Goal: Task Accomplishment & Management: Use online tool/utility

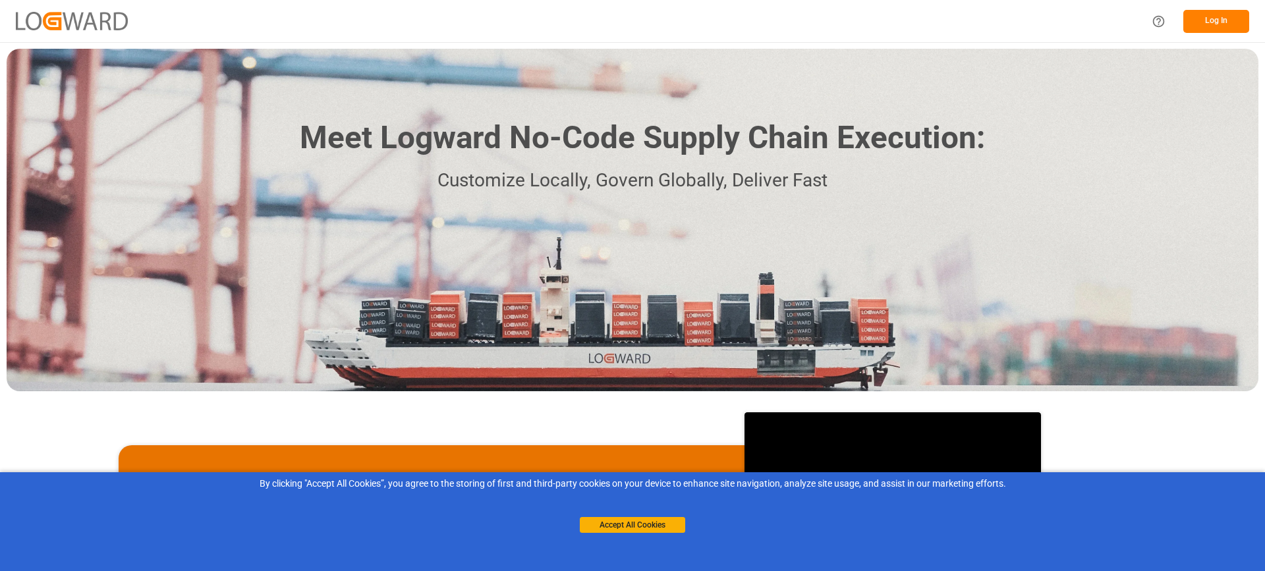
click at [1196, 14] on button "Log In" at bounding box center [1216, 21] width 66 height 23
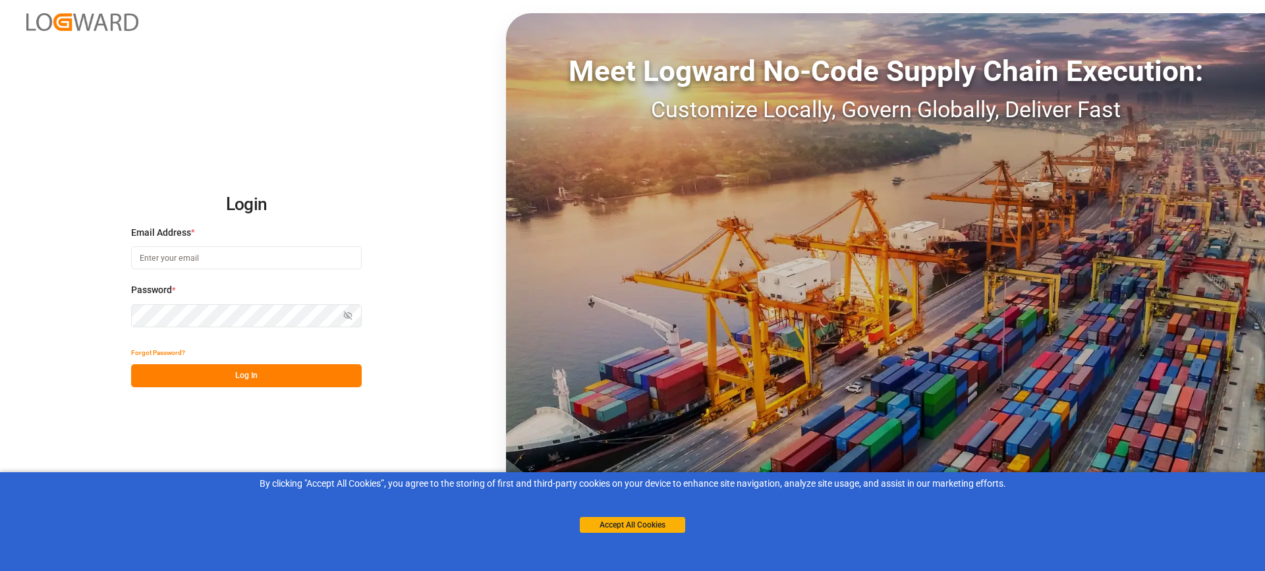
type input "[EMAIL_ADDRESS][PERSON_NAME][DOMAIN_NAME]"
click at [231, 367] on button "Log In" at bounding box center [246, 375] width 231 height 23
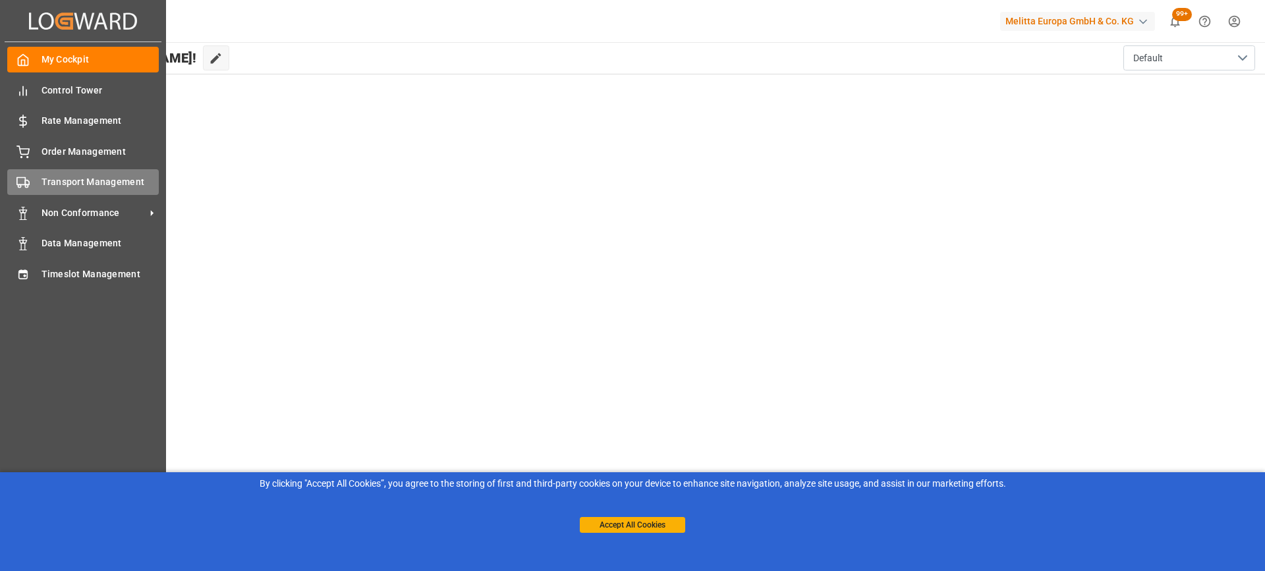
click at [90, 184] on span "Transport Management" at bounding box center [101, 182] width 118 height 14
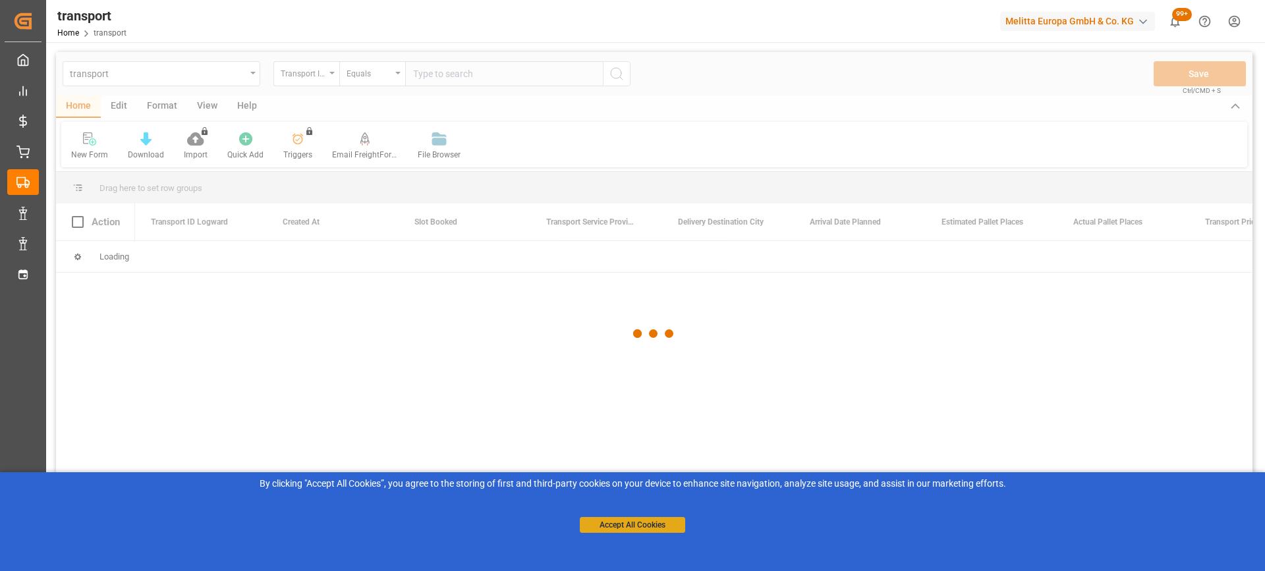
click at [627, 522] on button "Accept All Cookies" at bounding box center [632, 525] width 105 height 16
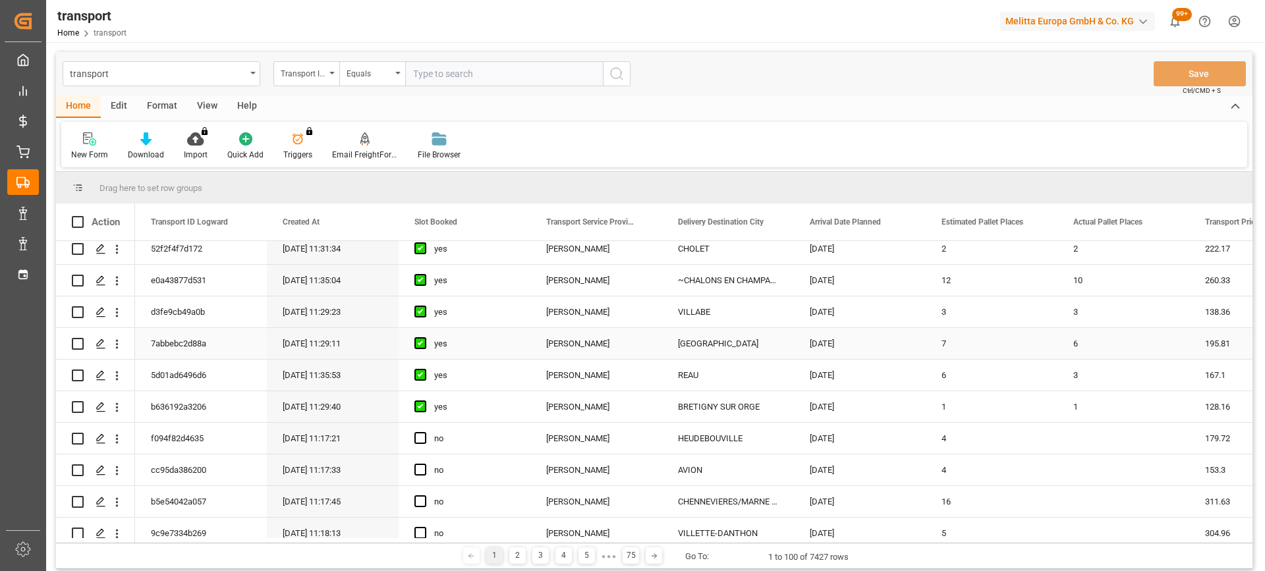
scroll to position [264, 0]
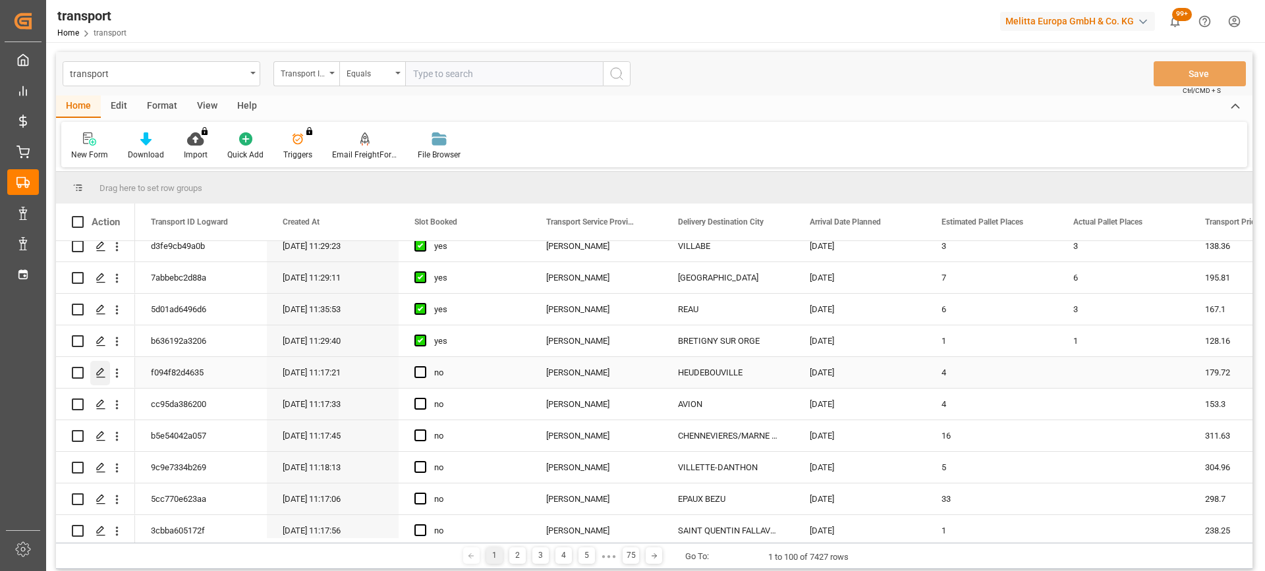
click at [100, 374] on polygon "Press SPACE to select this row." at bounding box center [100, 372] width 7 height 7
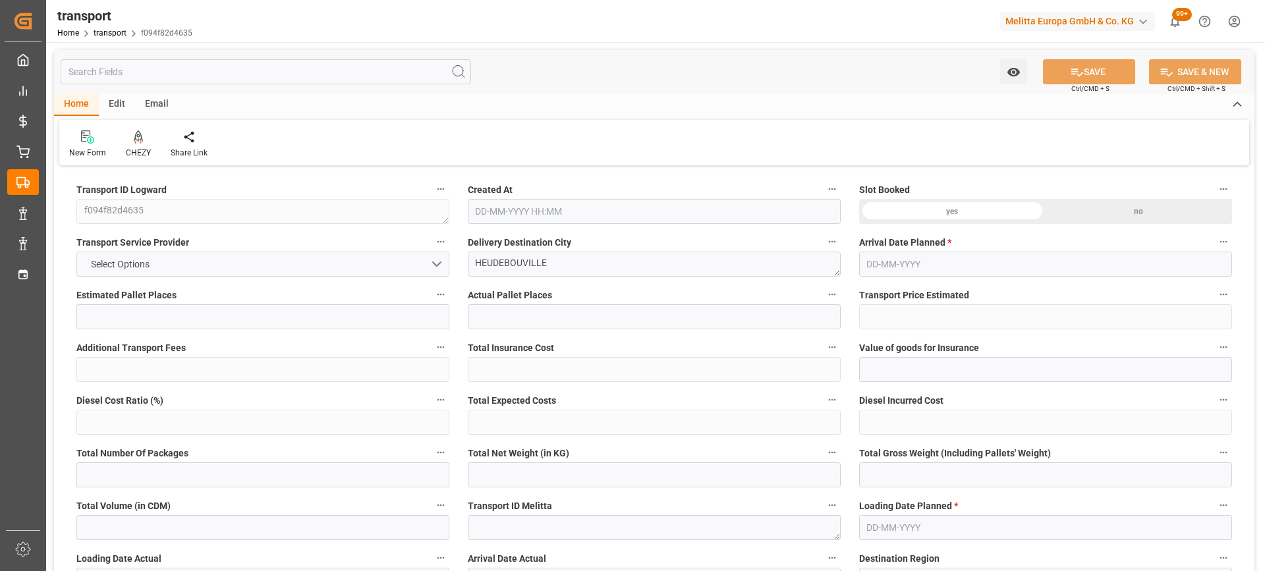
type input "4"
type input "179.72"
type input "0"
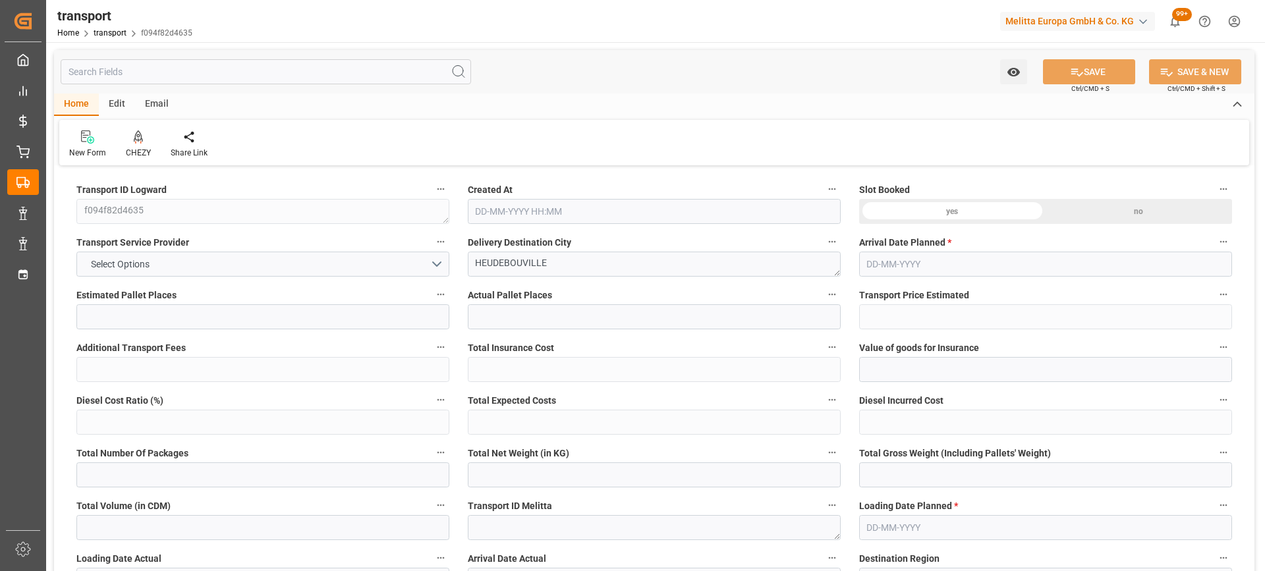
type input "173.6455"
type input "-6.0745"
type input "0"
type input "977.64"
type input "1430"
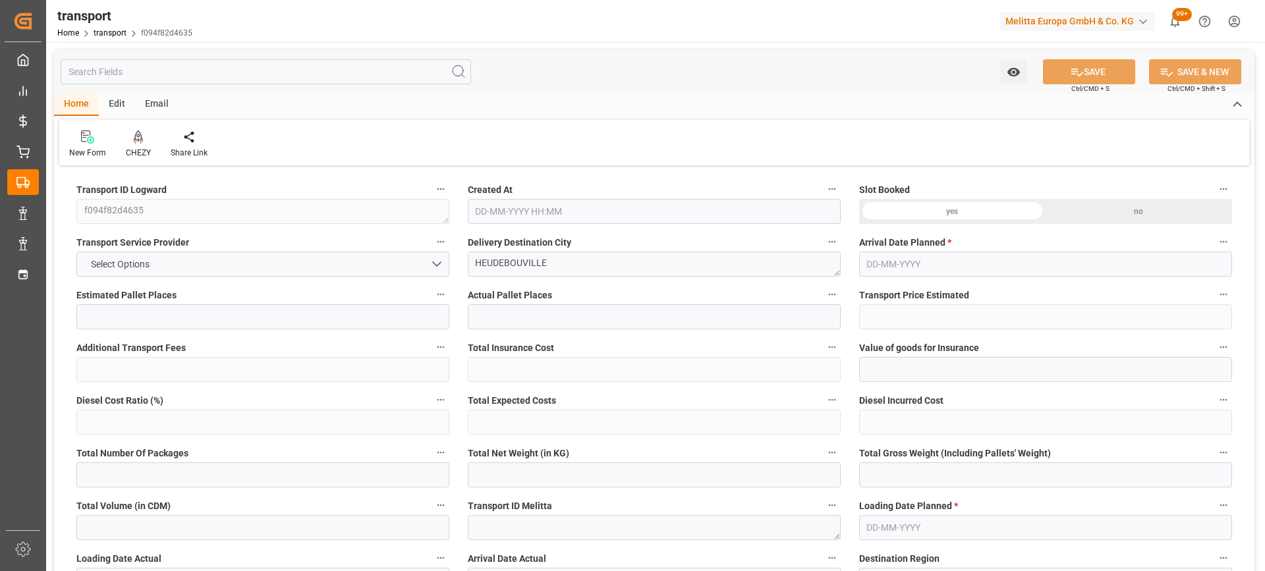
type input "3928.8"
type input "27"
type input "2"
type input "112"
type input "4"
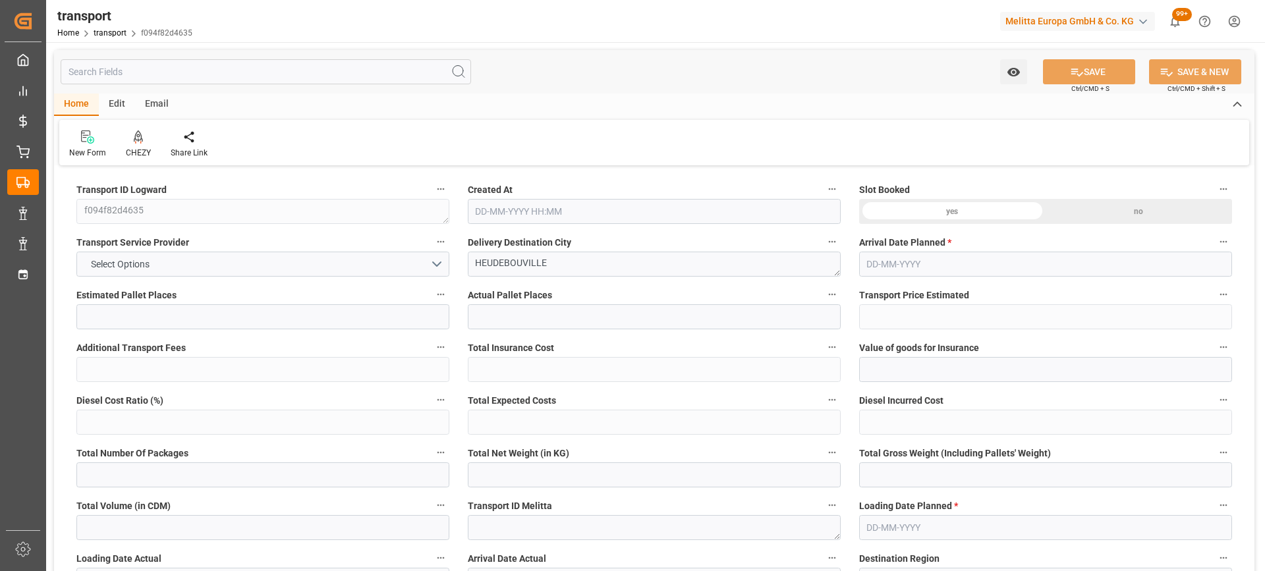
type input "101"
type input "1271.976"
type input "0"
type input "4710.8598"
type input "0"
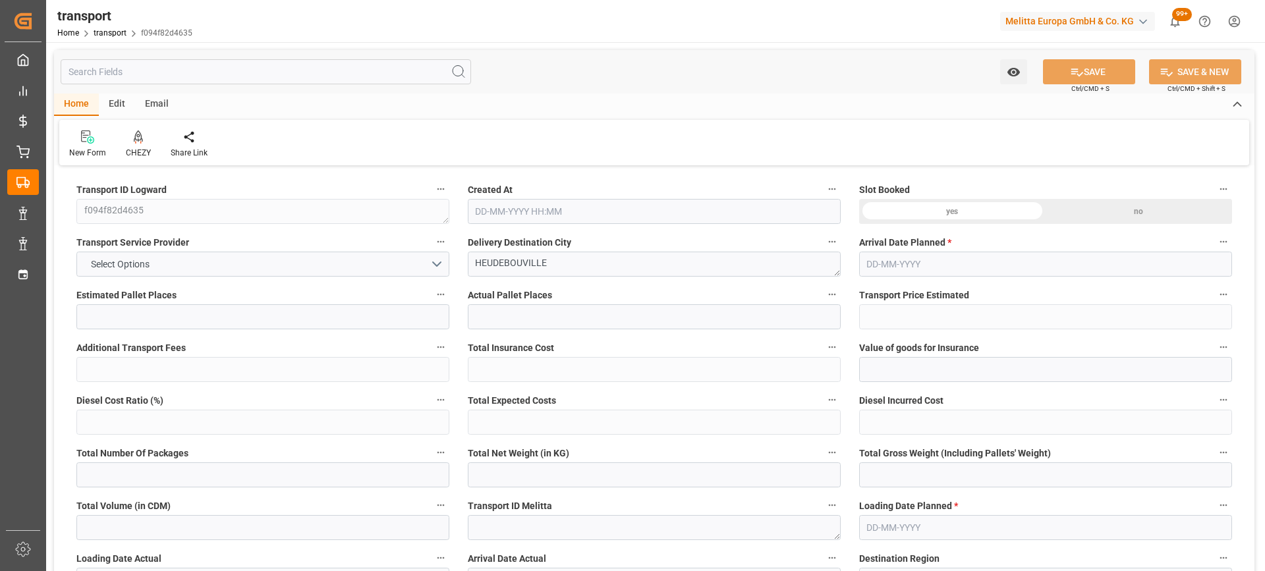
type input "0"
type input "21"
type input "35"
type input "[DATE] 11:17"
type input "[DATE]"
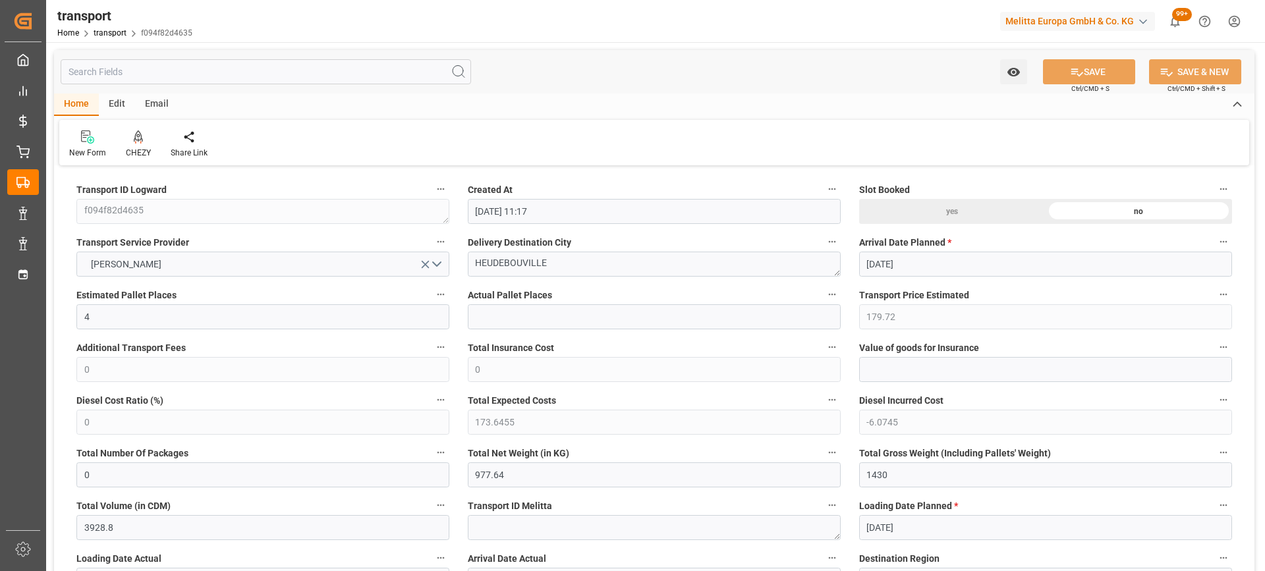
type input "[DATE]"
drag, startPoint x: 557, startPoint y: 265, endPoint x: 354, endPoint y: 265, distance: 202.9
click at [141, 142] on icon at bounding box center [138, 136] width 9 height 13
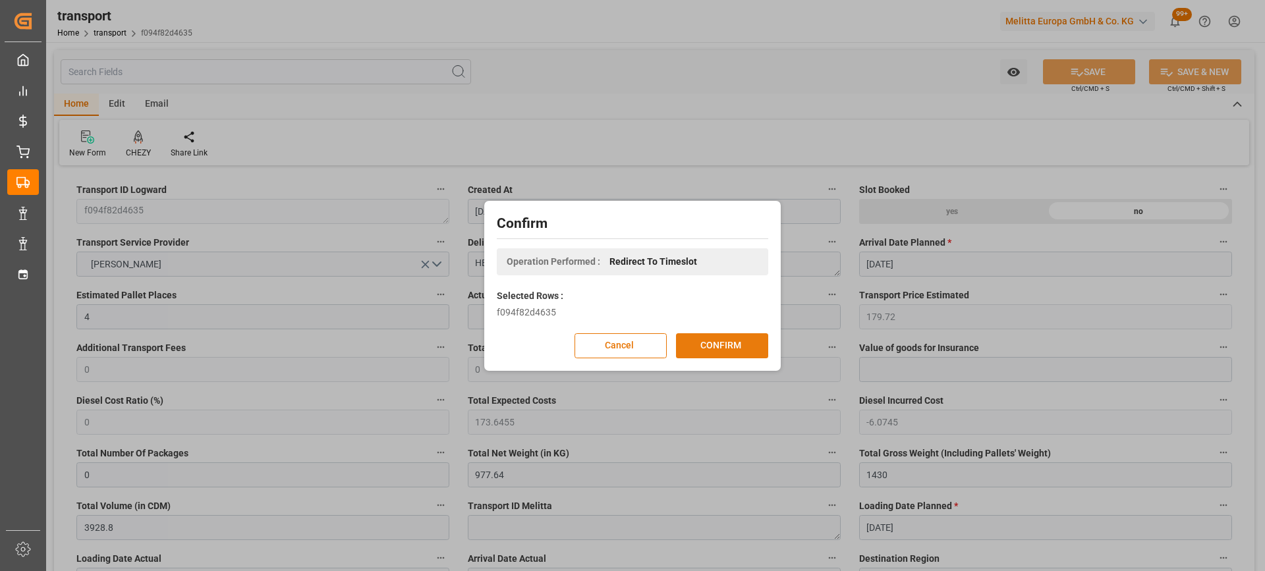
click at [700, 341] on button "CONFIRM" at bounding box center [722, 345] width 92 height 25
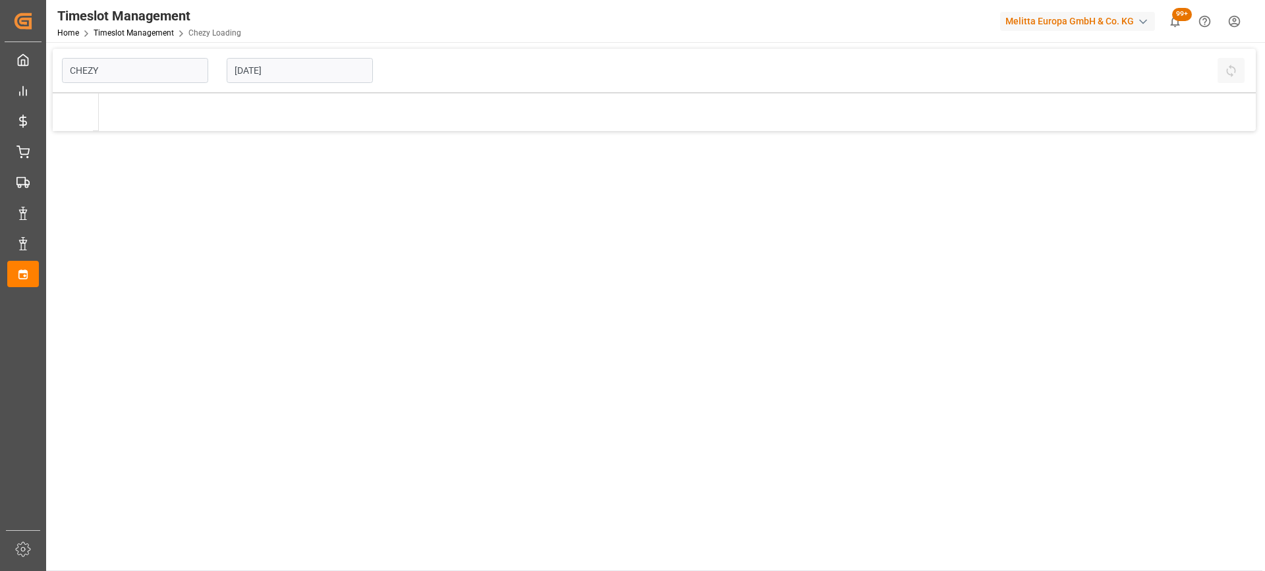
type input "Chezy Loading"
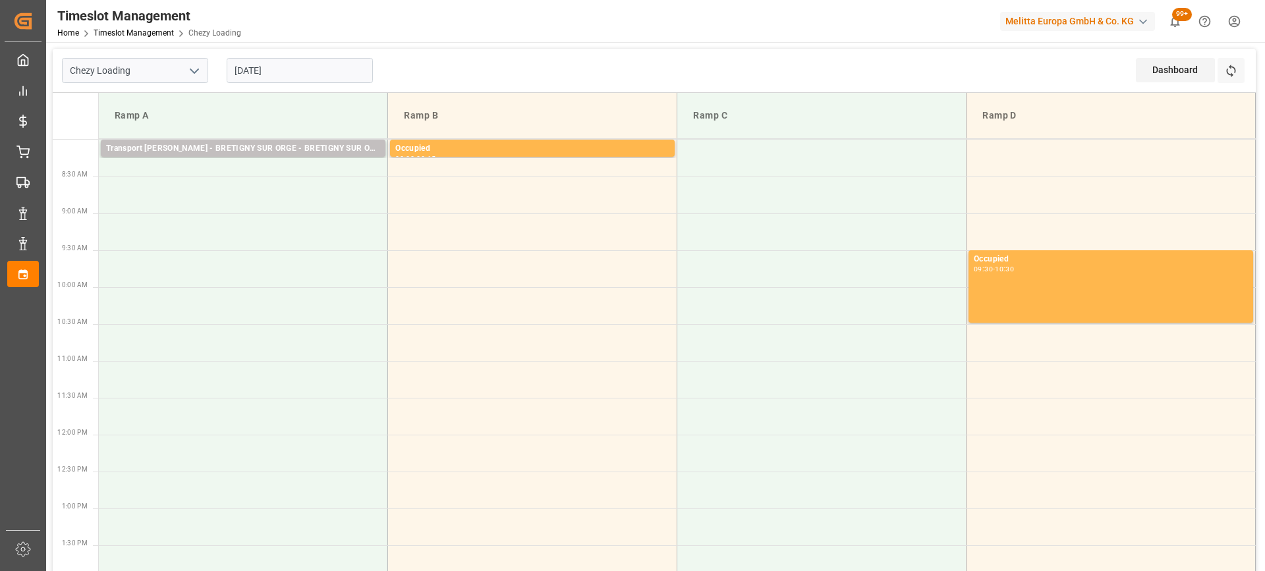
click at [246, 74] on input "[DATE]" at bounding box center [300, 70] width 146 height 25
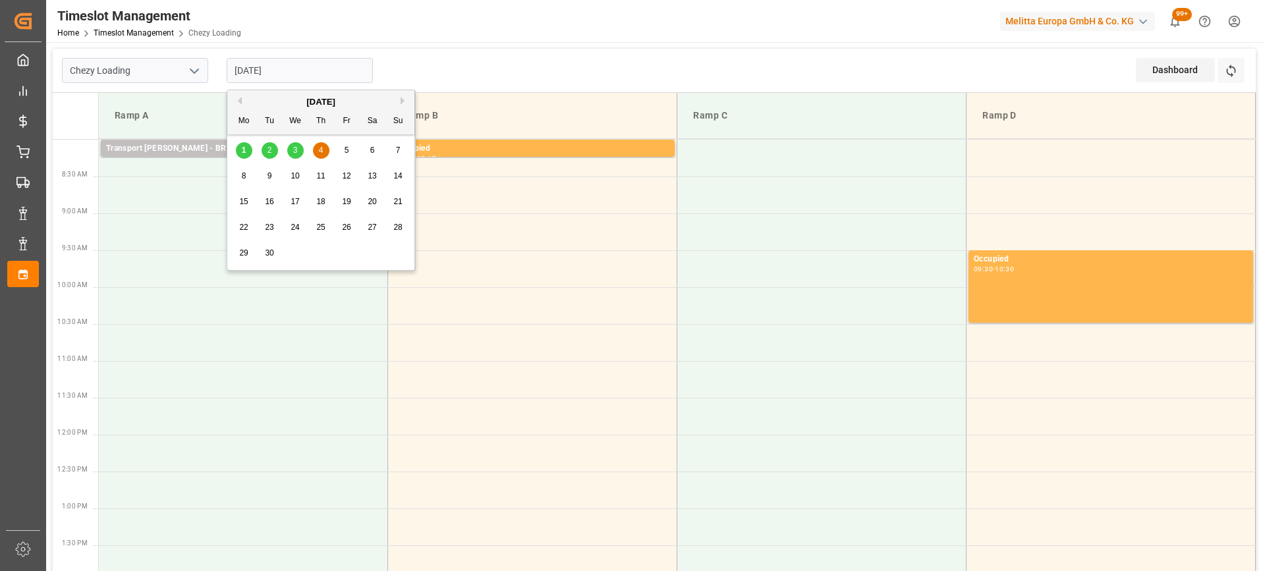
click at [298, 159] on div "3" at bounding box center [295, 151] width 16 height 16
type input "[DATE]"
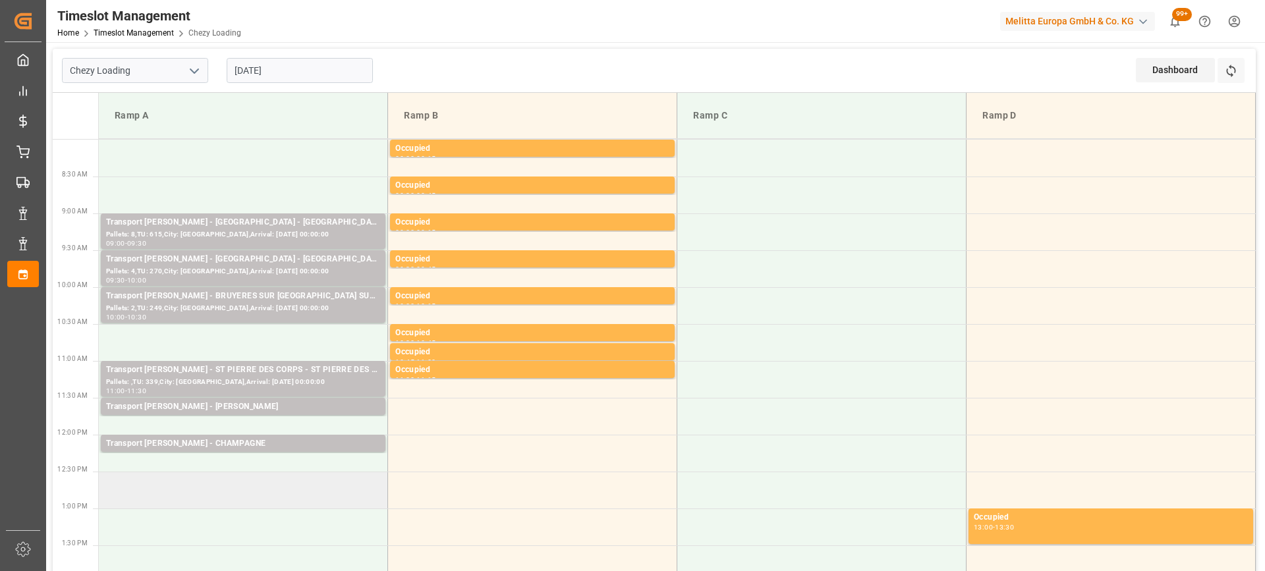
click at [165, 489] on td at bounding box center [243, 490] width 289 height 37
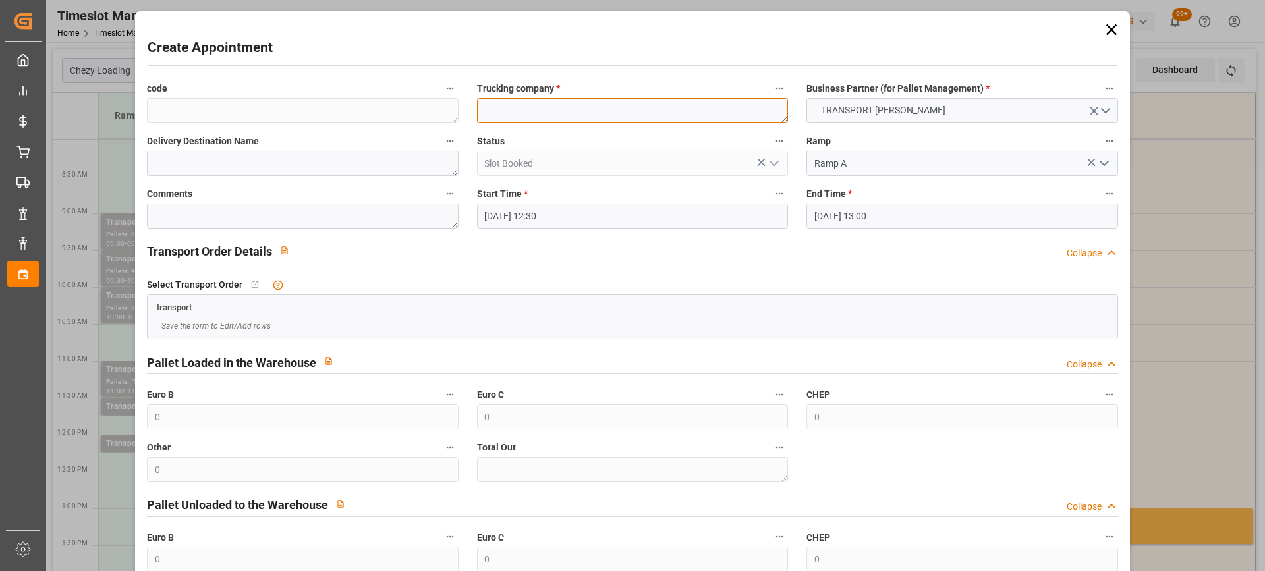
paste textarea "HEUDEBOUVILLE"
type textarea "HEUDEBOUVILLE"
paste textarea "HEUDEBOUVILLE"
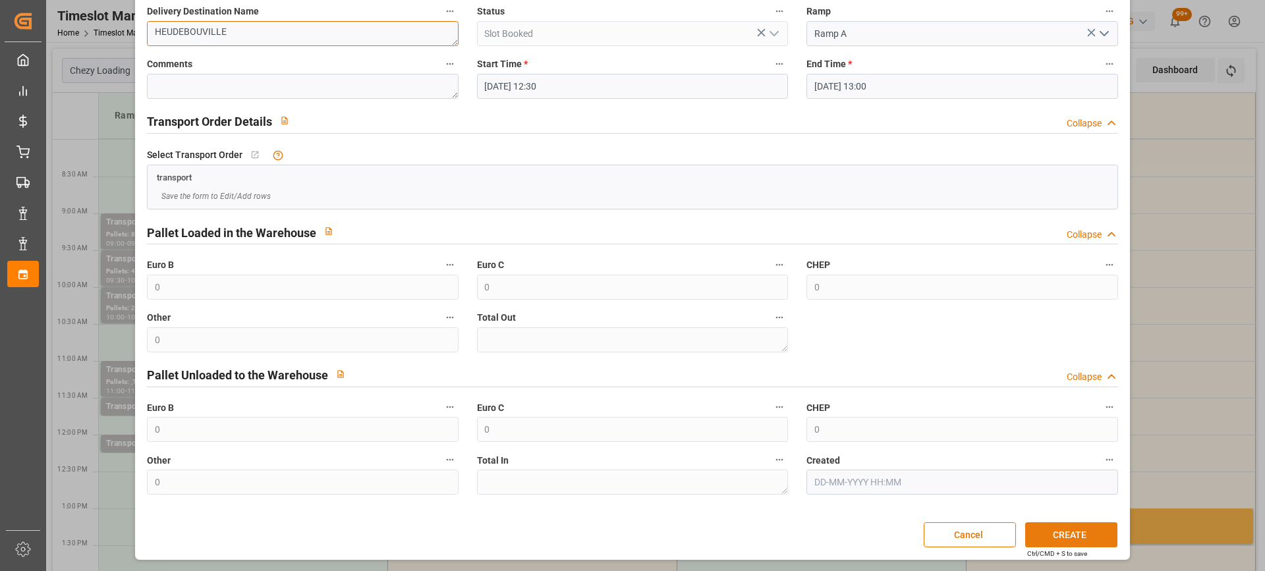
type textarea "HEUDEBOUVILLE"
click at [1061, 534] on button "CREATE" at bounding box center [1071, 534] width 92 height 25
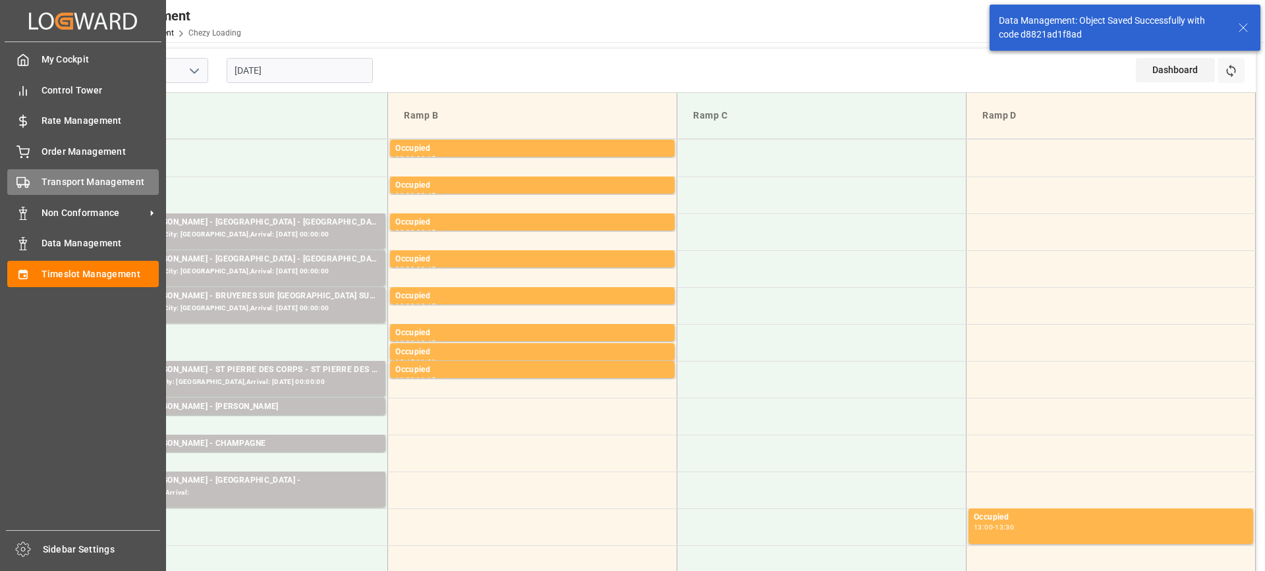
click at [76, 185] on span "Transport Management" at bounding box center [101, 182] width 118 height 14
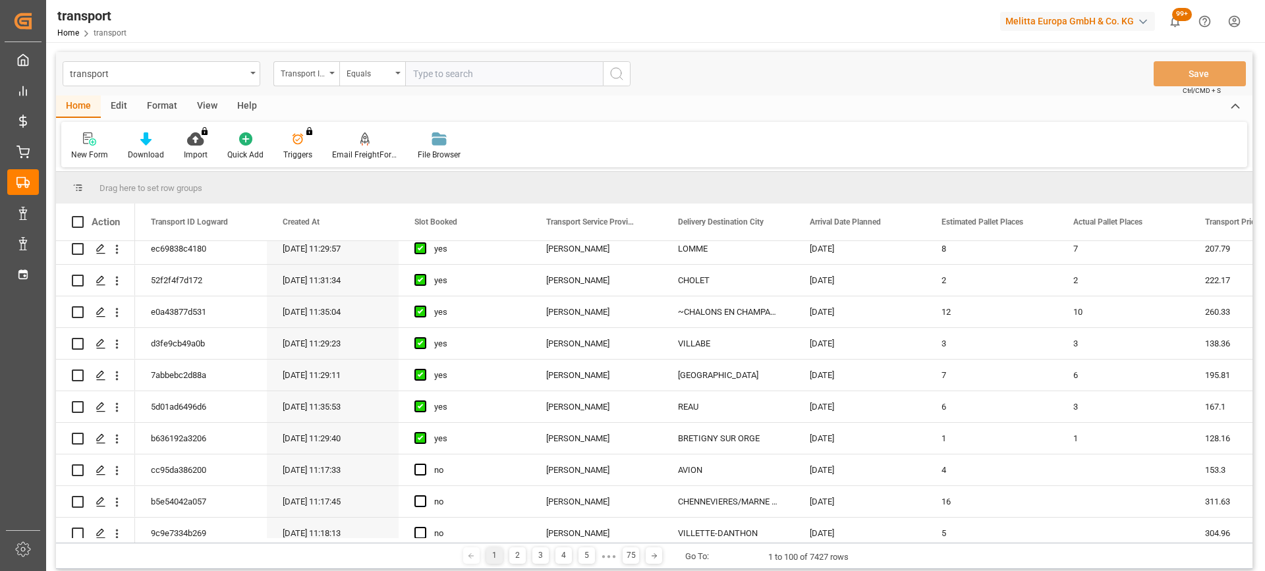
scroll to position [264, 0]
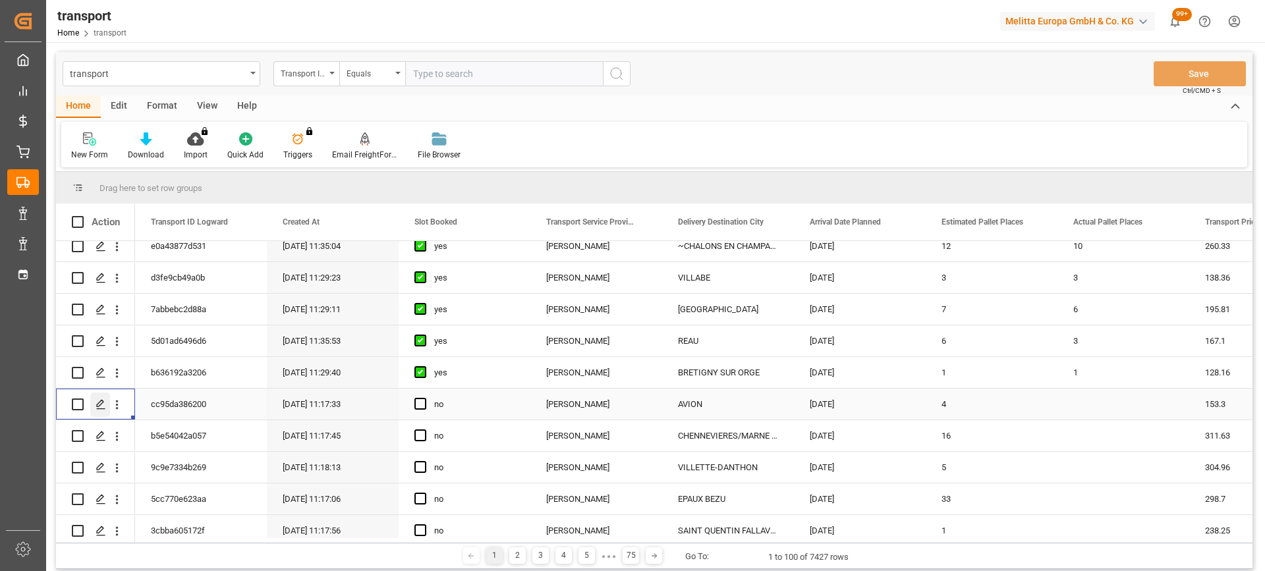
click at [100, 403] on icon "Press SPACE to select this row." at bounding box center [101, 404] width 11 height 11
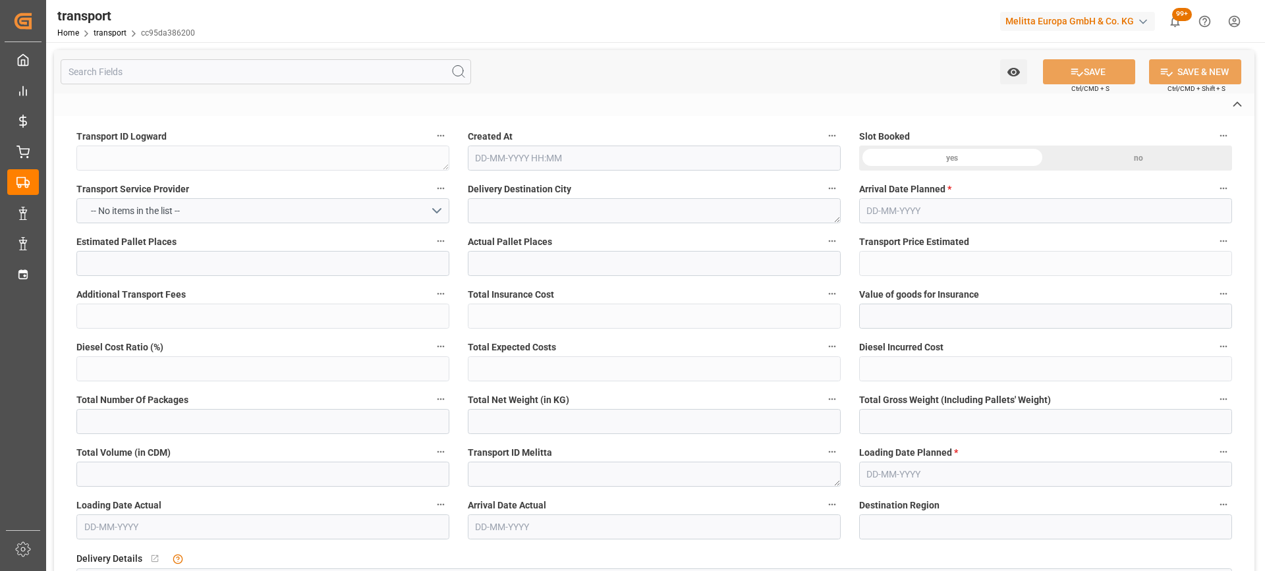
type textarea "cc95da386200"
type textarea "AVION"
type textarea "0000709856"
type textarea "FR-02570"
type textarea "FR"
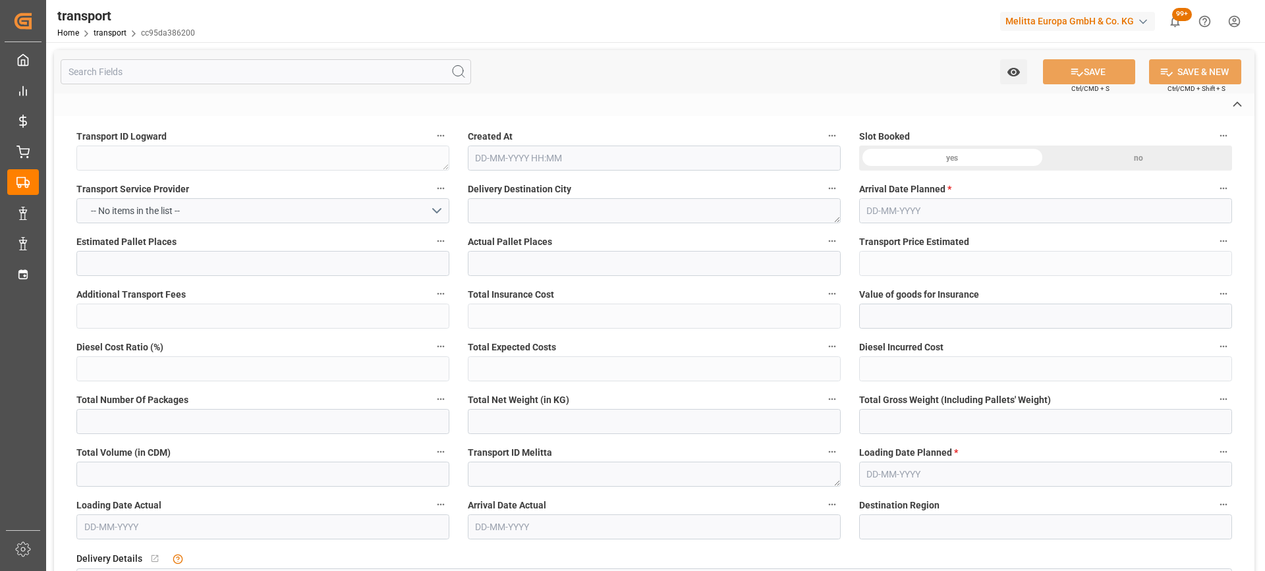
type input "Road"
type input "FR"
type input "02570"
type input "FR"
type input "62210"
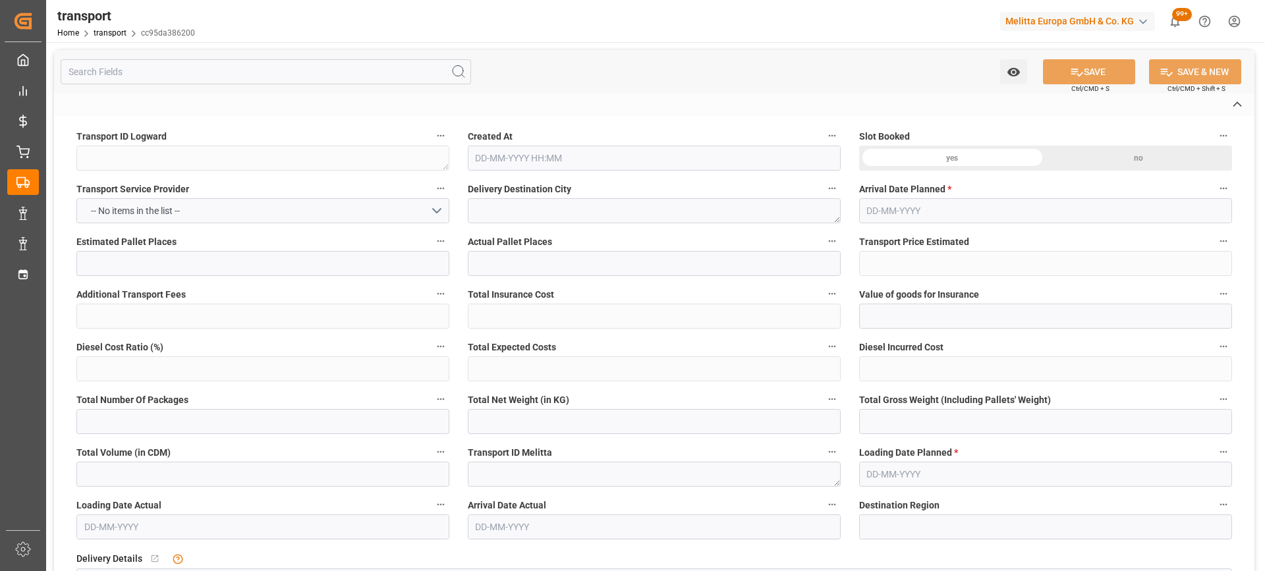
type input "Small Shipment"
type input "3.5-7.5 t"
type input "EURO 6"
type input "Diesel"
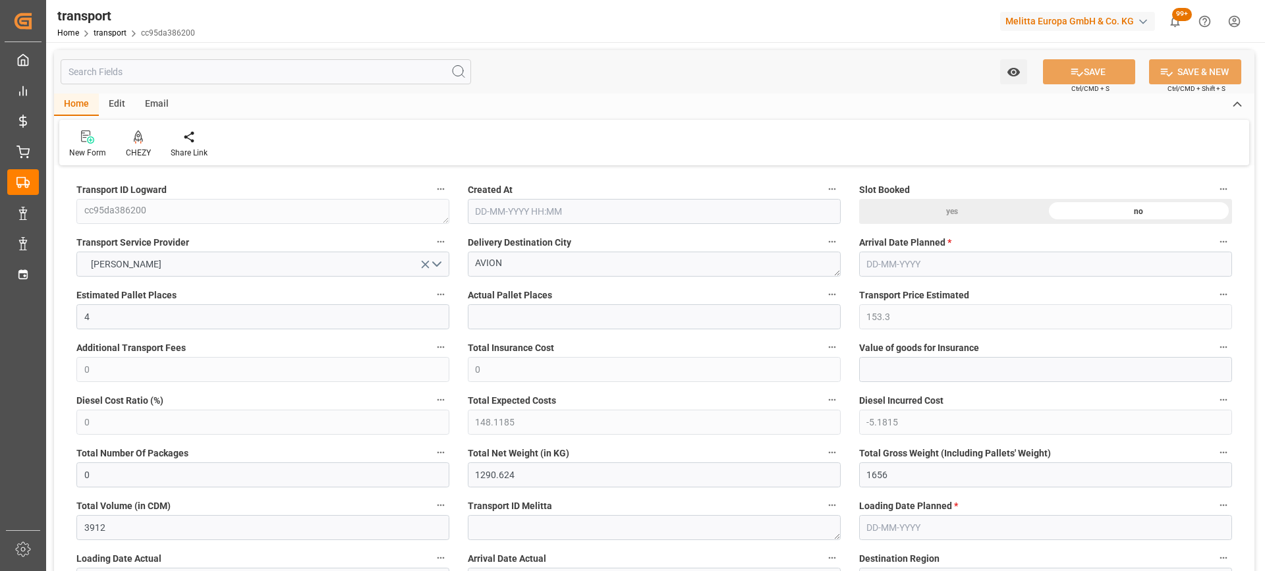
type input "4"
type input "153.3"
type input "0"
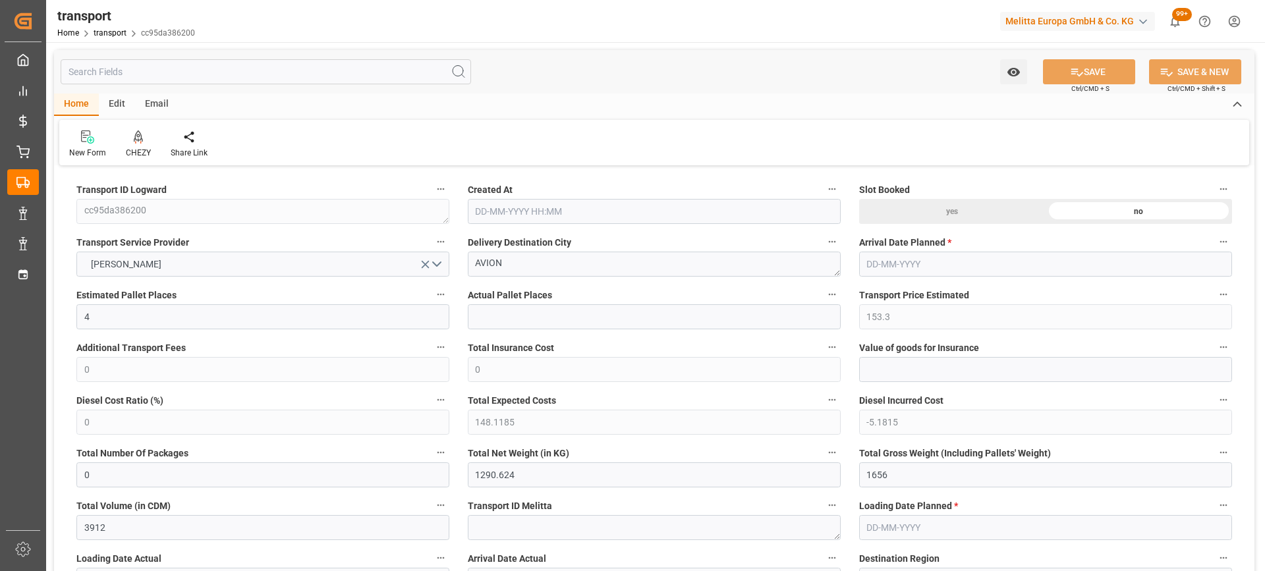
type input "148.1185"
type input "-5.1815"
type input "0"
type input "1290.624"
type input "1656"
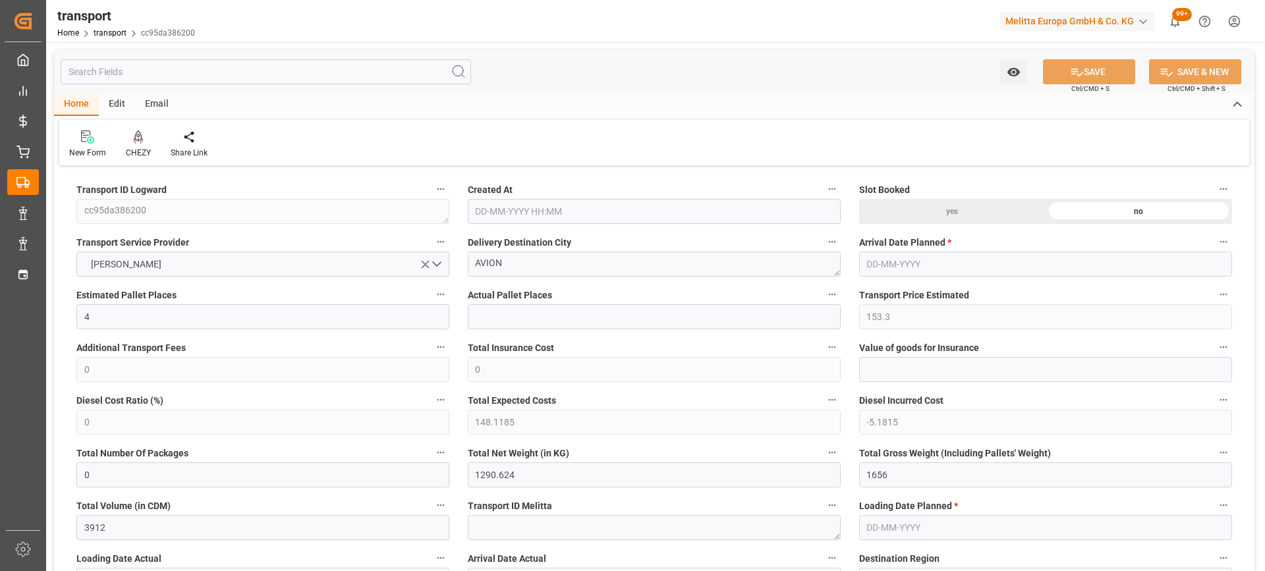
type input "3912"
type input "62"
type input "3"
type input "56"
type input "4"
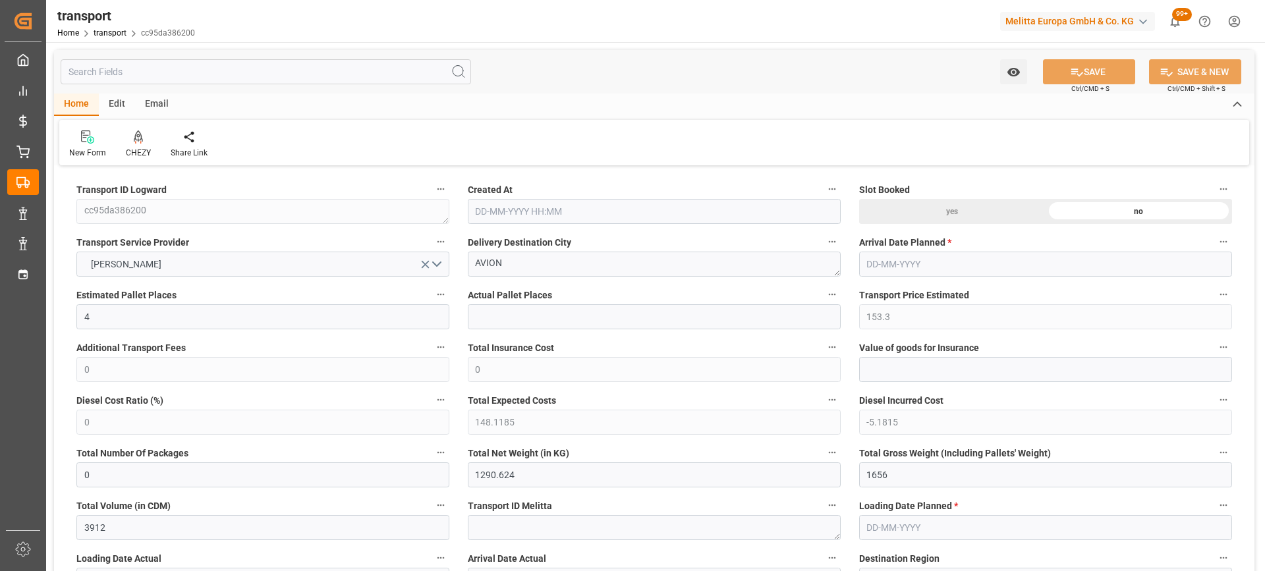
type input "101"
type input "1488.864"
type input "0"
type input "4710.8598"
type input "0"
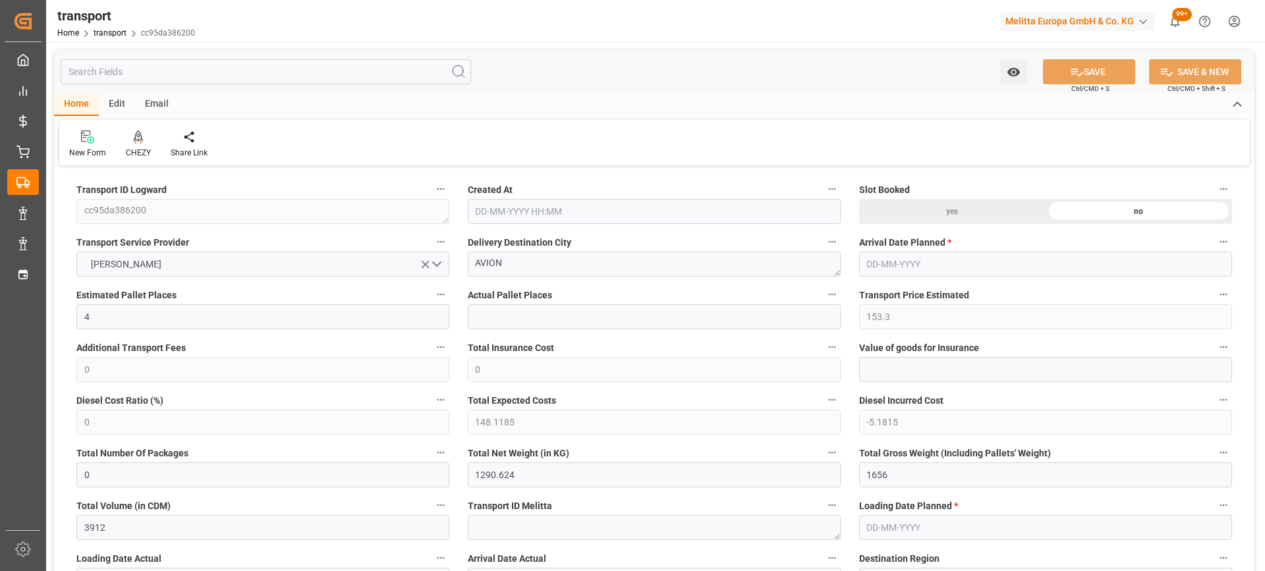
type input "0"
type input "21"
type input "35"
type input "[DATE] 11:17"
type input "[DATE]"
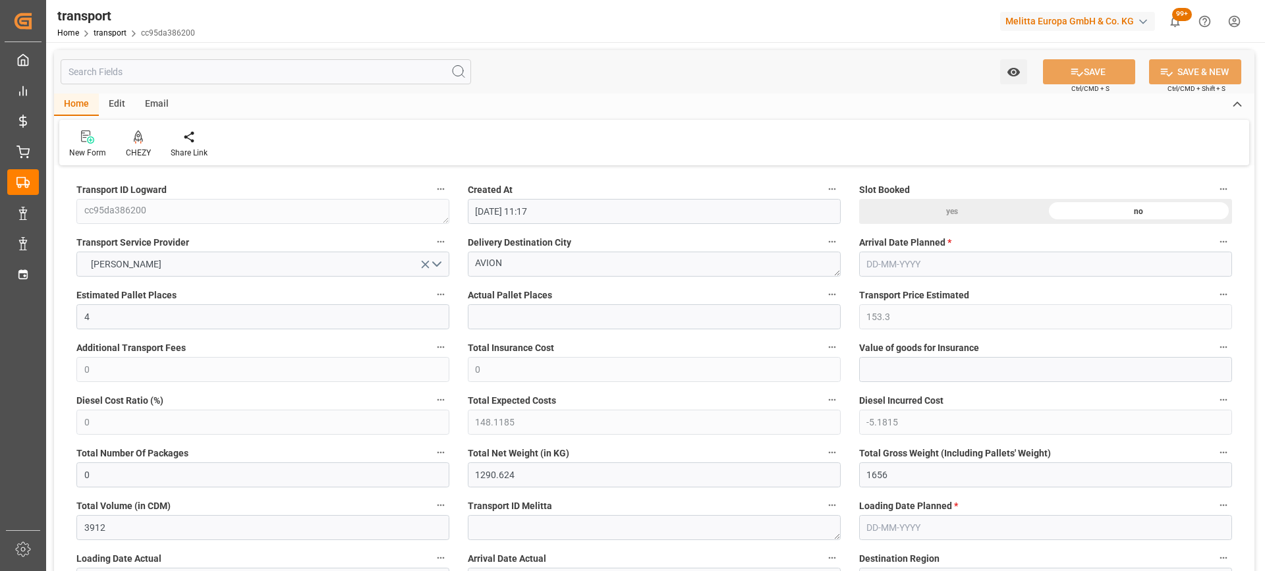
type input "[DATE]"
drag, startPoint x: 520, startPoint y: 262, endPoint x: 445, endPoint y: 262, distance: 74.4
click at [140, 140] on icon at bounding box center [138, 135] width 9 height 11
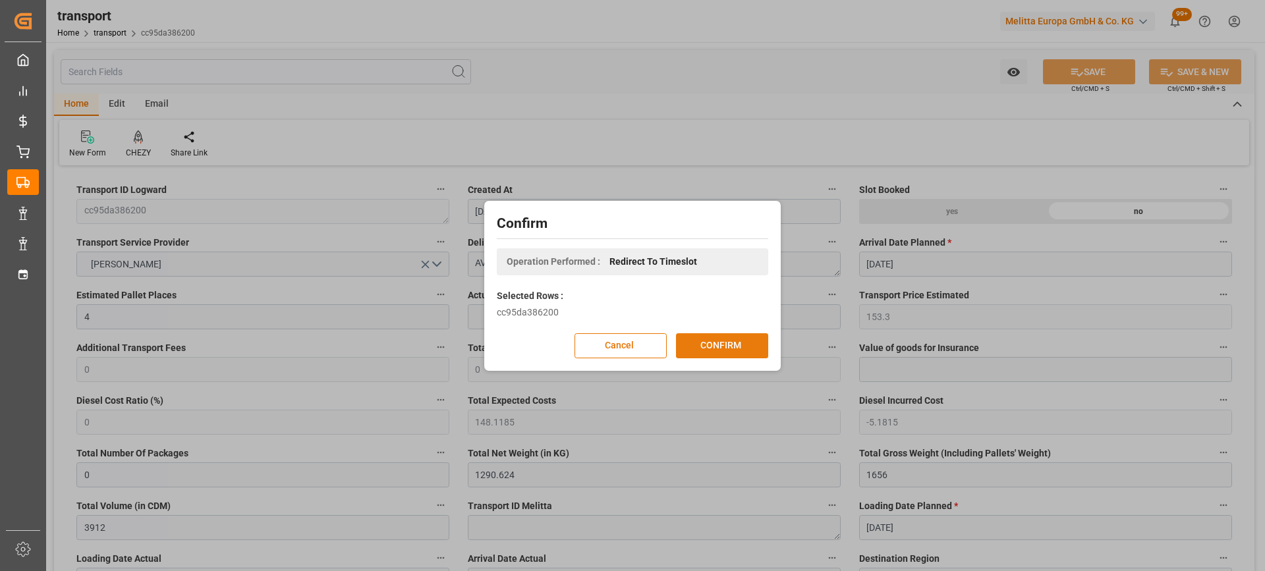
click at [720, 345] on button "CONFIRM" at bounding box center [722, 345] width 92 height 25
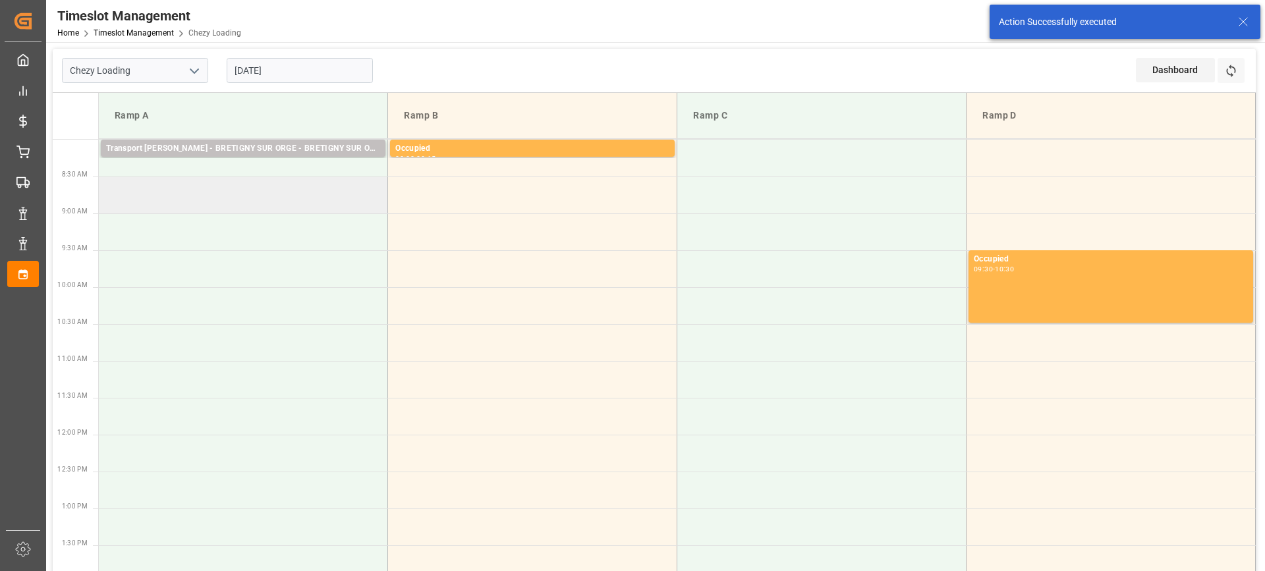
click at [167, 200] on td at bounding box center [243, 195] width 289 height 37
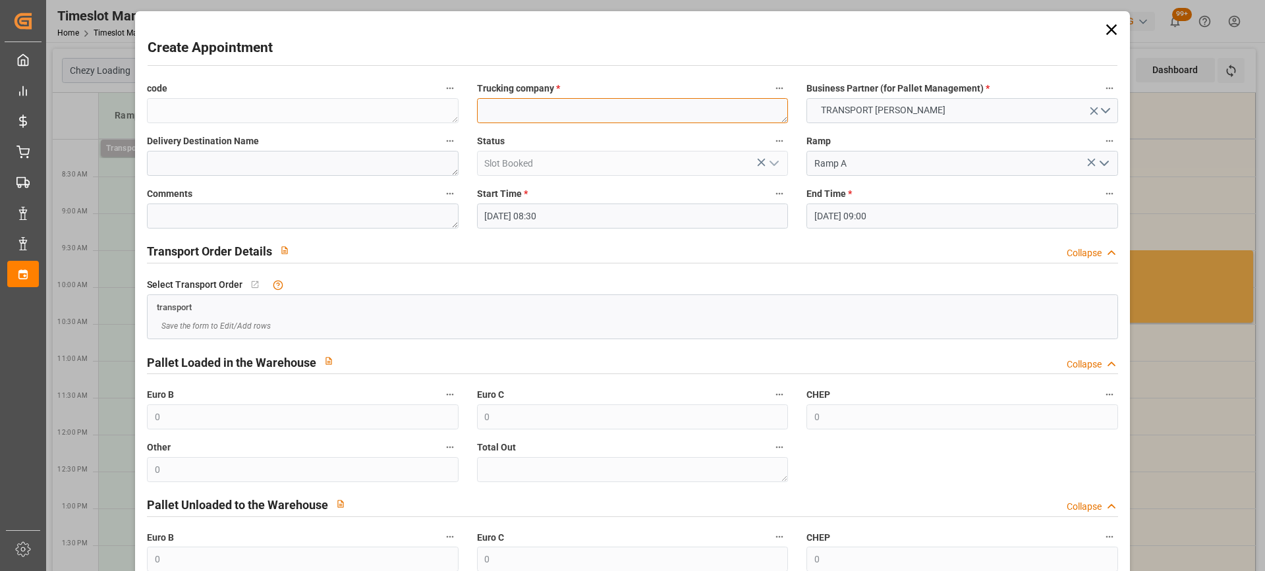
paste textarea "AVION"
type textarea "AVION"
paste textarea "AVION"
type textarea "AVION"
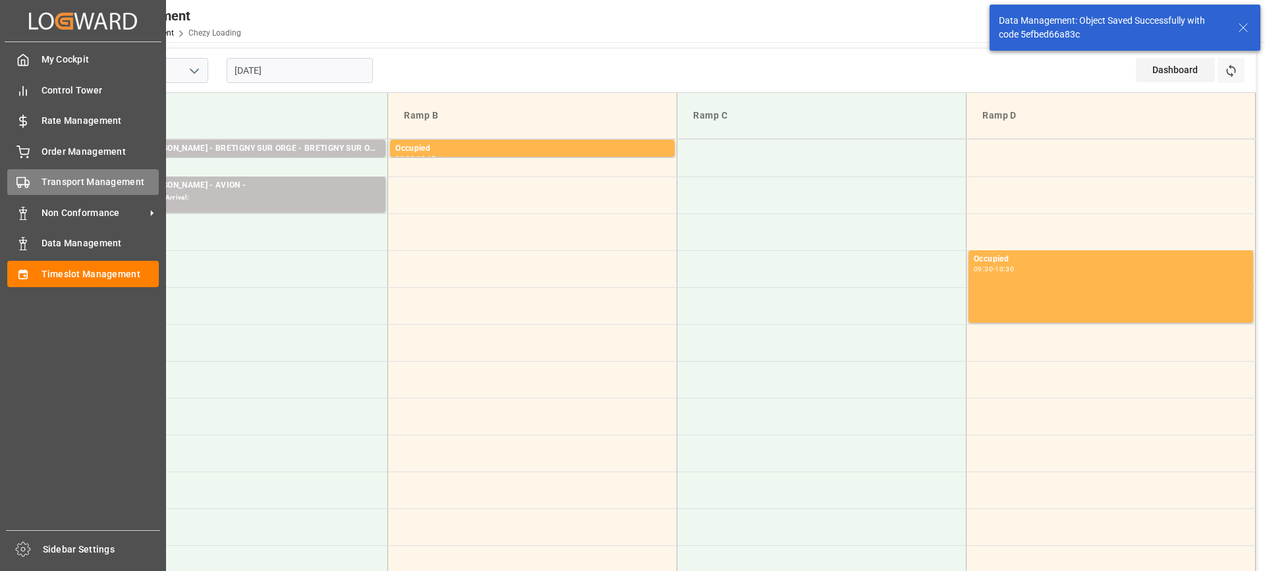
click at [76, 182] on span "Transport Management" at bounding box center [101, 182] width 118 height 14
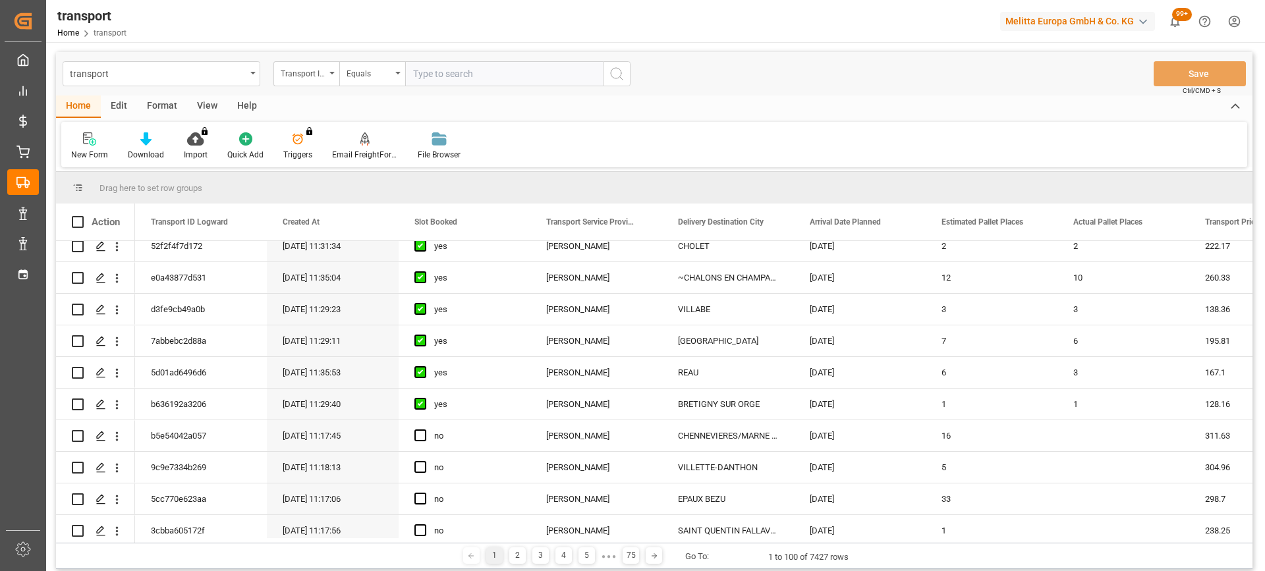
scroll to position [395, 0]
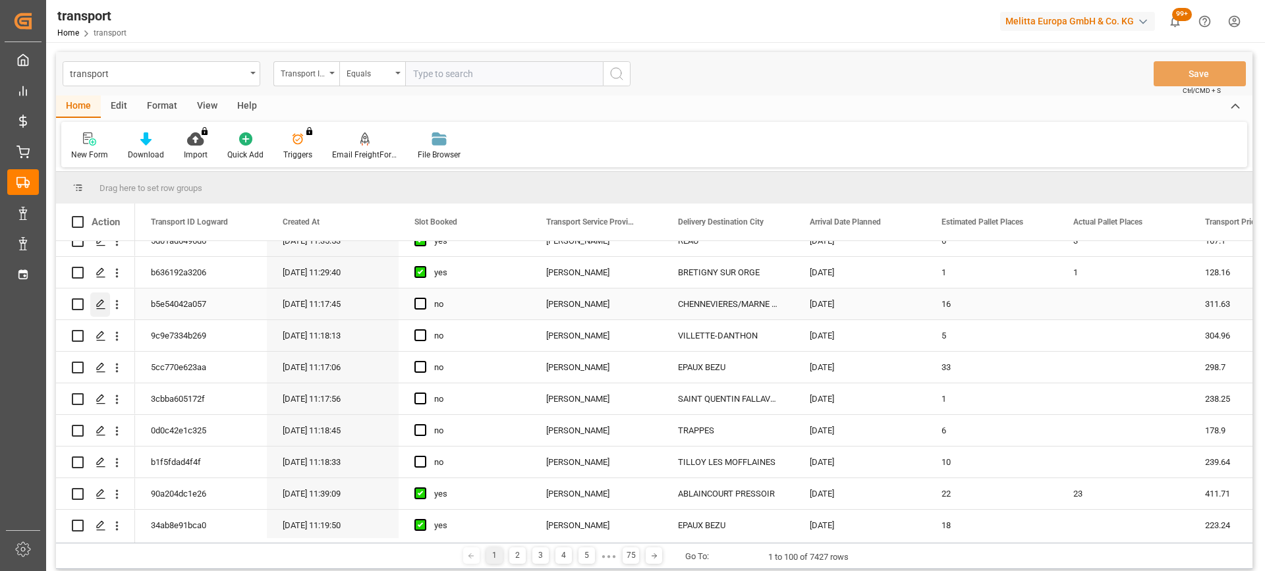
click at [101, 304] on polygon "Press SPACE to select this row." at bounding box center [100, 303] width 7 height 7
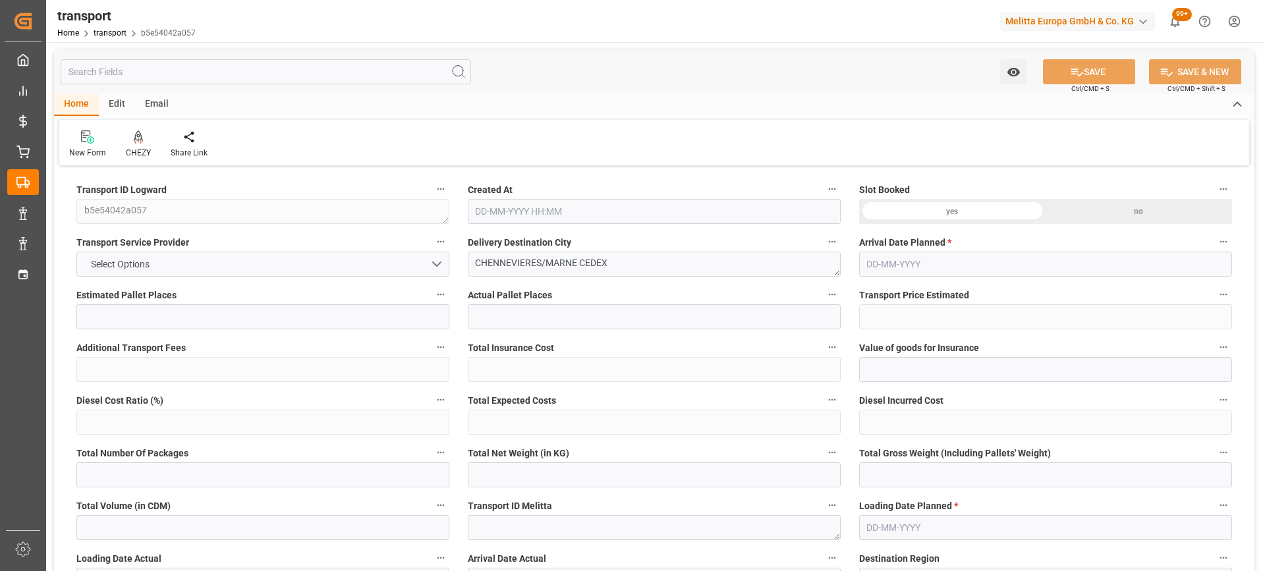
type input "16"
type input "311.63"
type input "0"
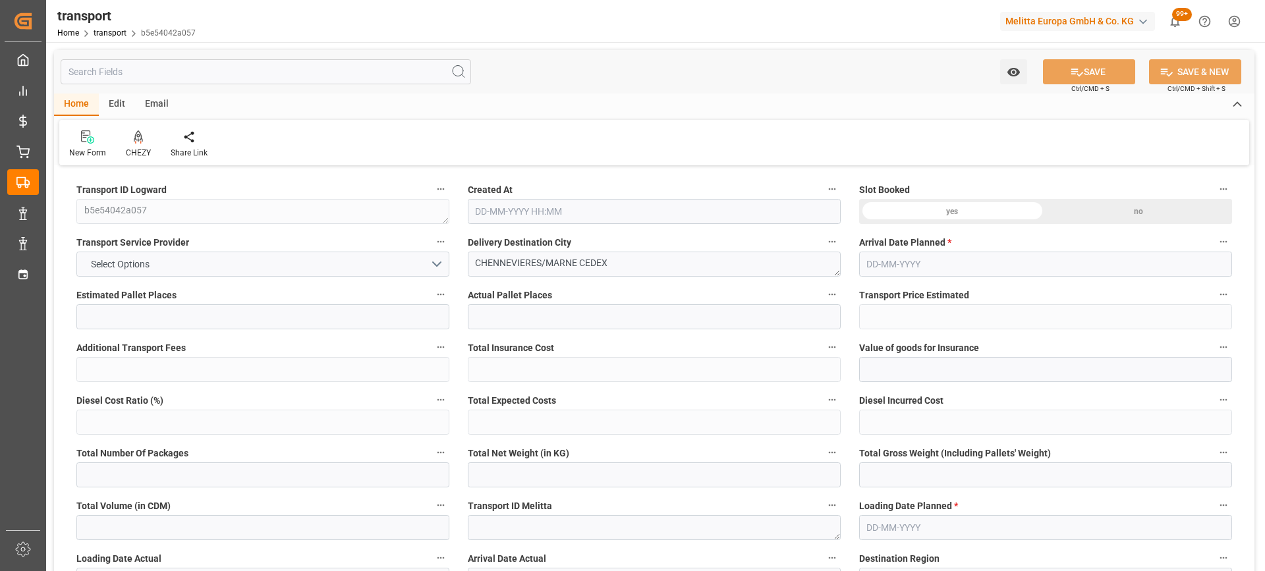
type input "301.0969"
type input "-10.5331"
type input "0"
type input "6156.688"
type input "7493"
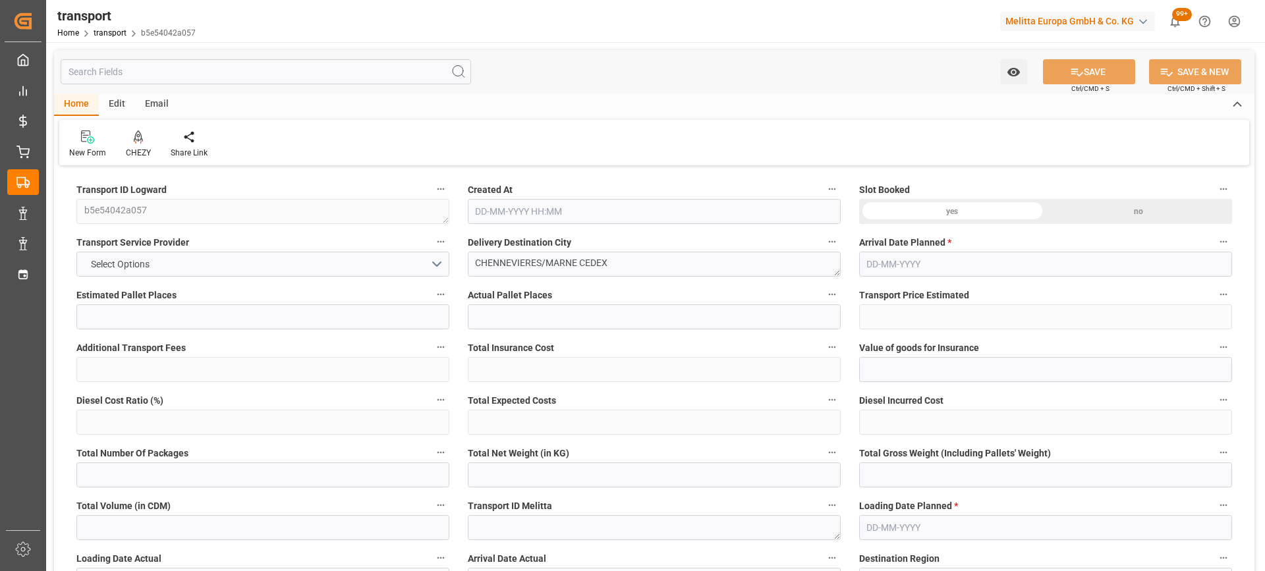
type input "18357.112"
type input "94"
type input "16"
type input "128"
type input "17"
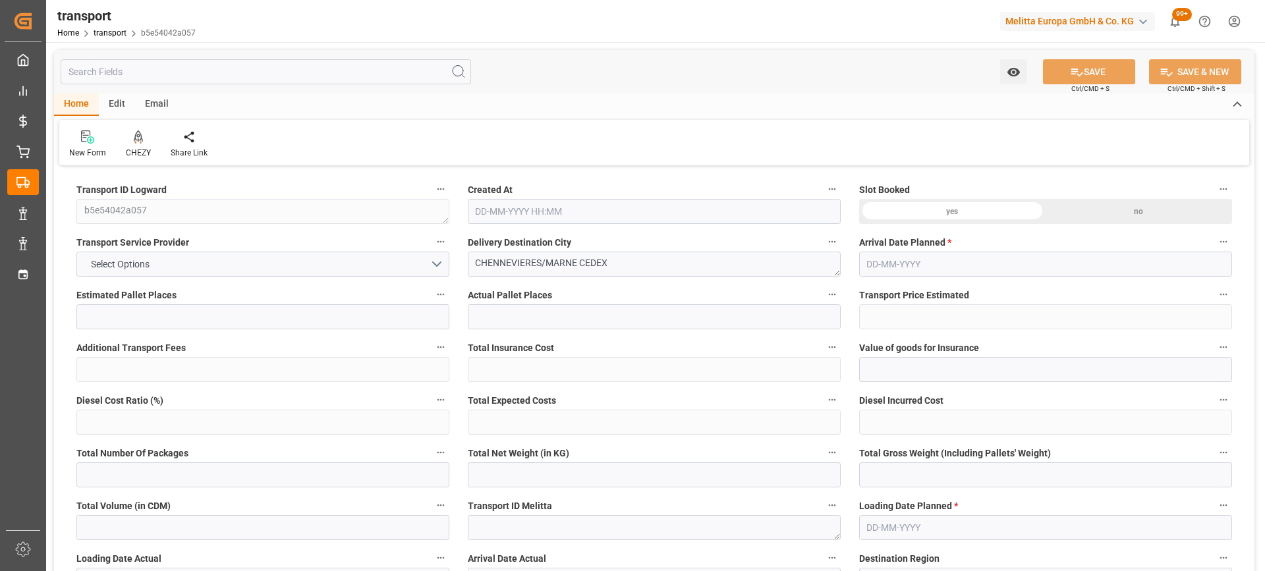
type input "101"
type input "6720.368"
type input "0"
type input "4710.8598"
type input "0"
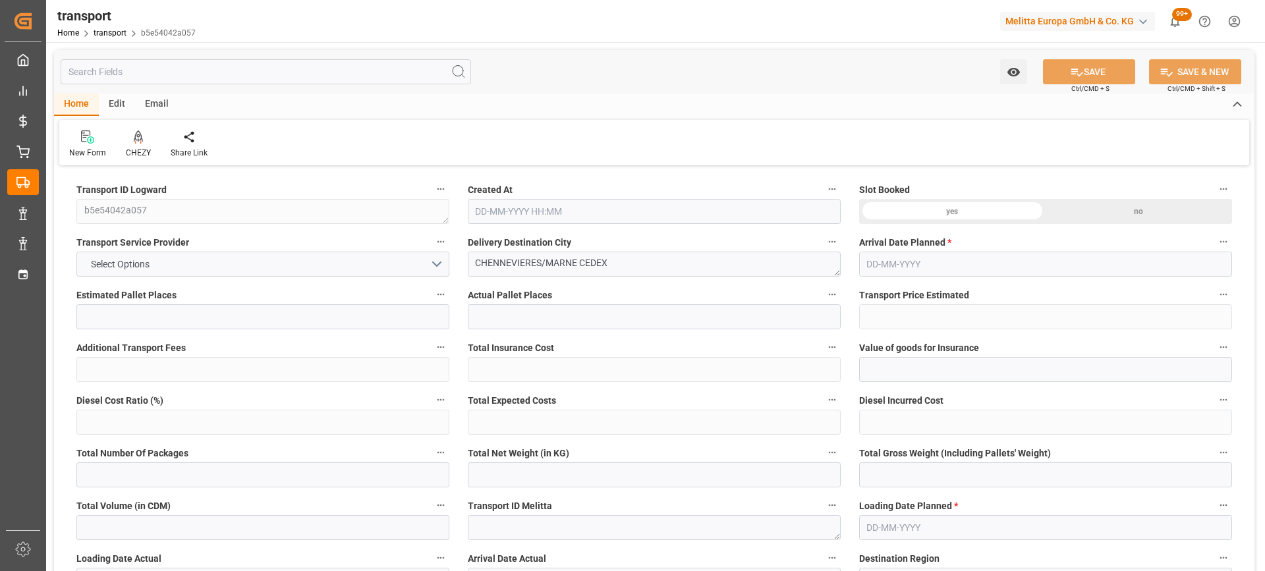
type input "0"
type input "21"
type input "35"
type input "[DATE] 11:17"
type input "[DATE]"
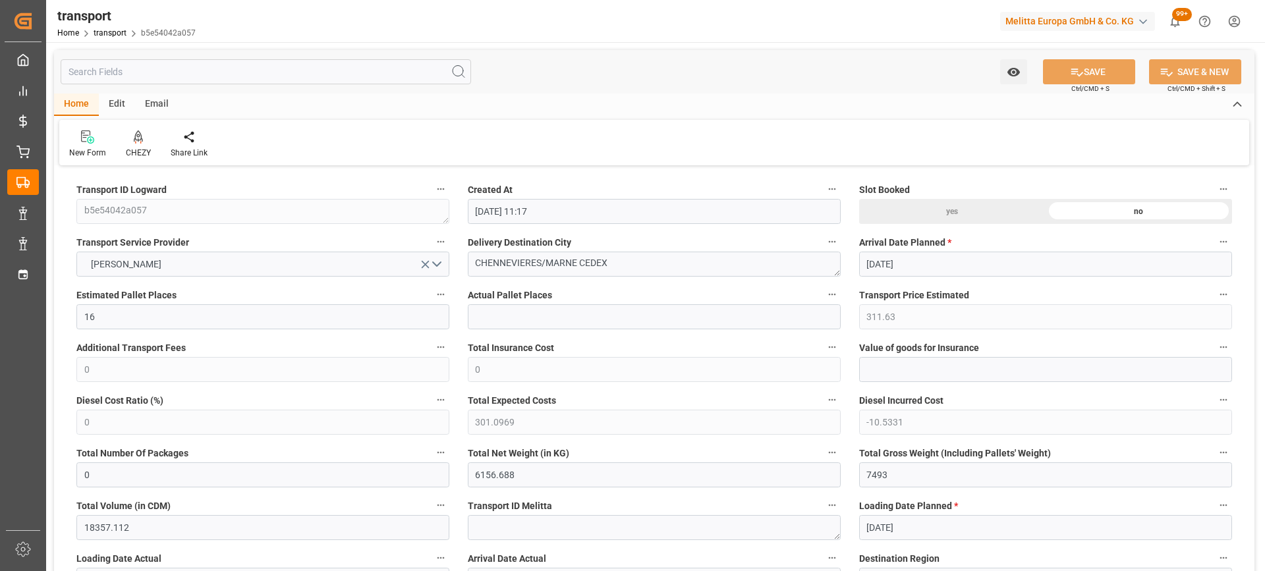
type input "[DATE]"
drag, startPoint x: 576, startPoint y: 264, endPoint x: 456, endPoint y: 264, distance: 120.6
click at [136, 149] on div "CHEZY" at bounding box center [138, 153] width 25 height 12
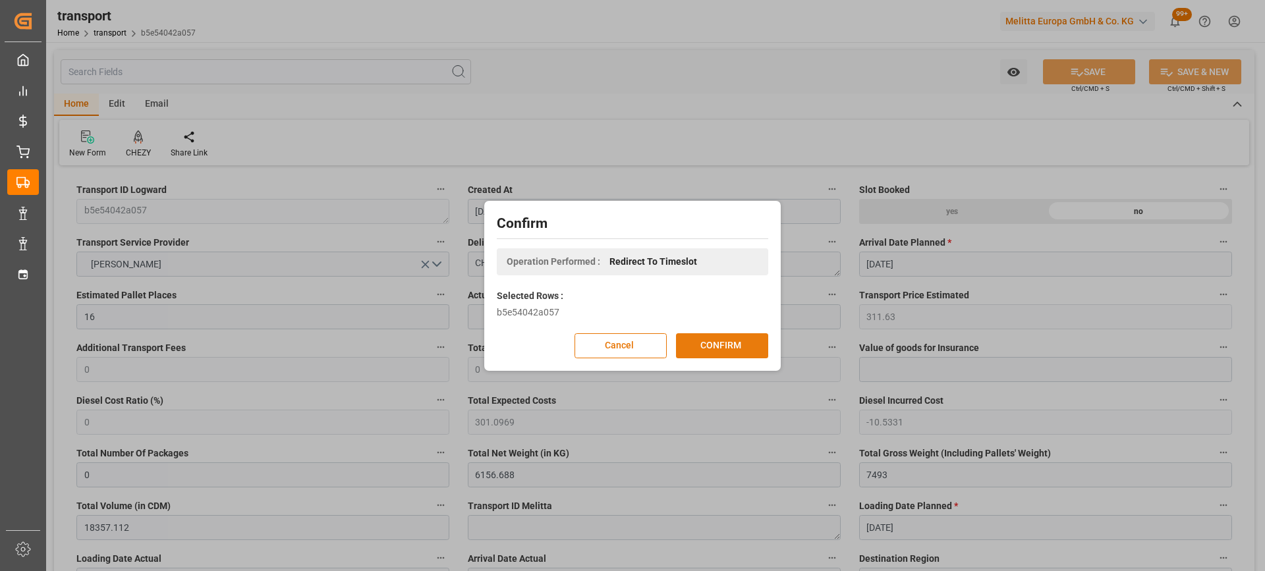
click at [698, 345] on button "CONFIRM" at bounding box center [722, 345] width 92 height 25
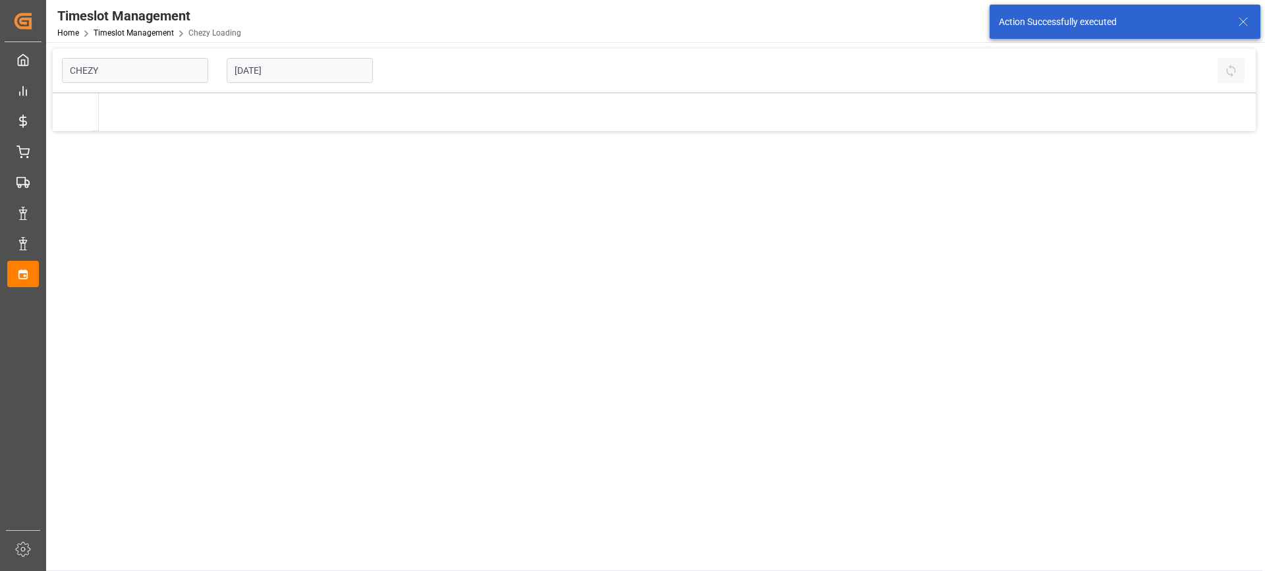
type input "Chezy Loading"
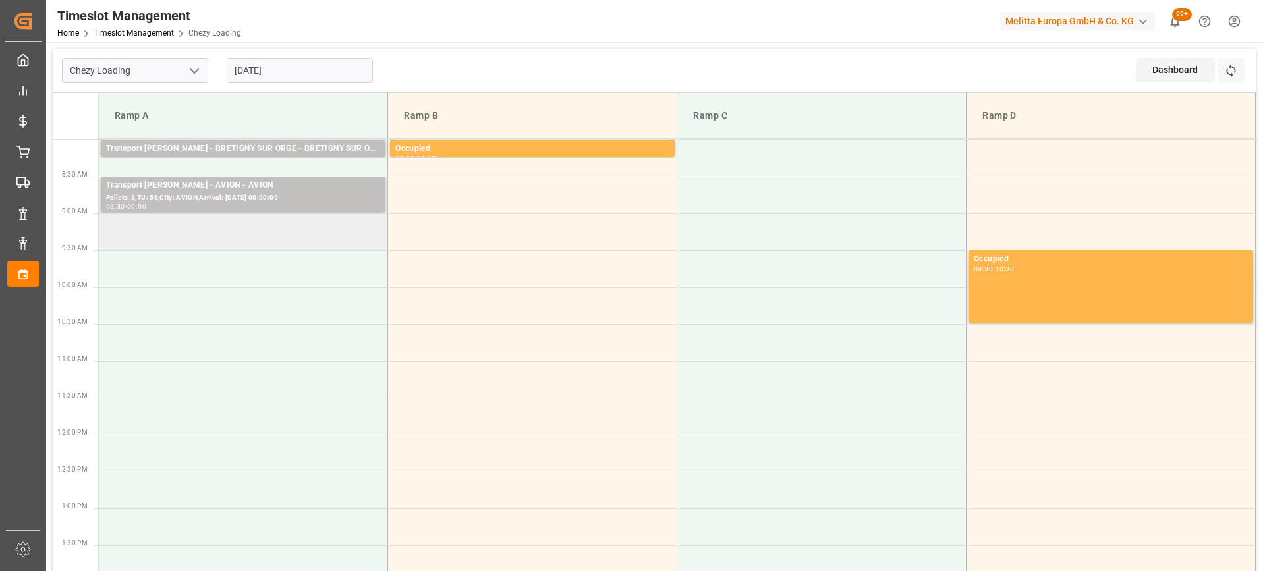
click at [179, 237] on td at bounding box center [243, 231] width 289 height 37
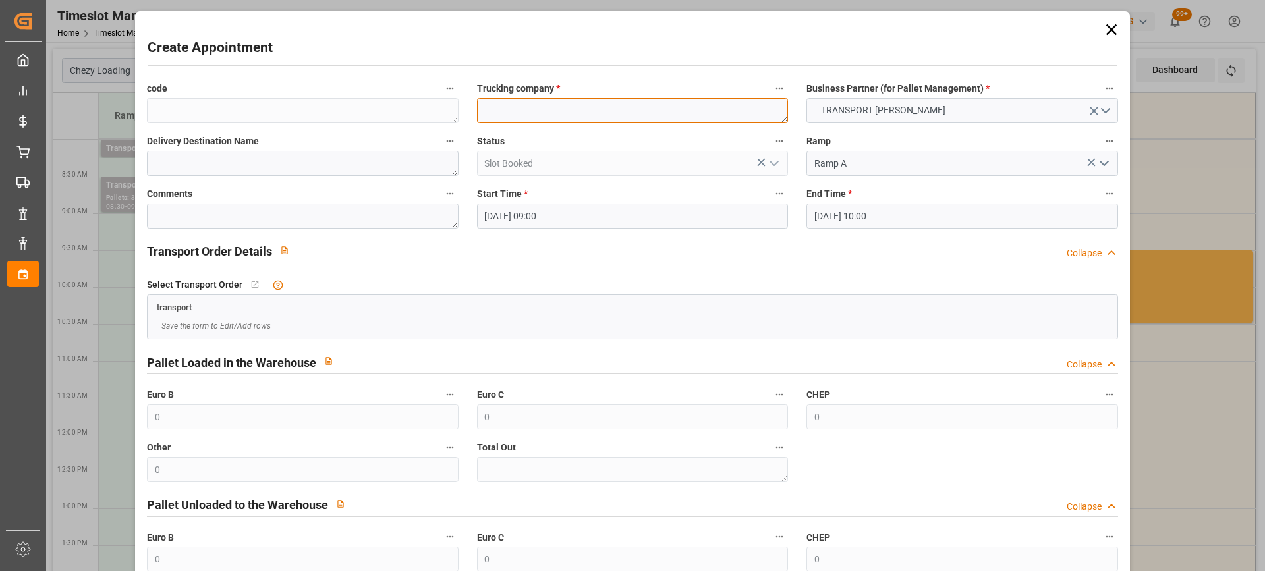
click at [538, 101] on textarea at bounding box center [632, 110] width 311 height 25
paste textarea "CHENNEVIERES/MARNE"
type textarea "CHENNEVIERES/MARNE"
paste textarea "CHENNEVIERES/MARNE"
type textarea "CHENNEVIERES/MARNE"
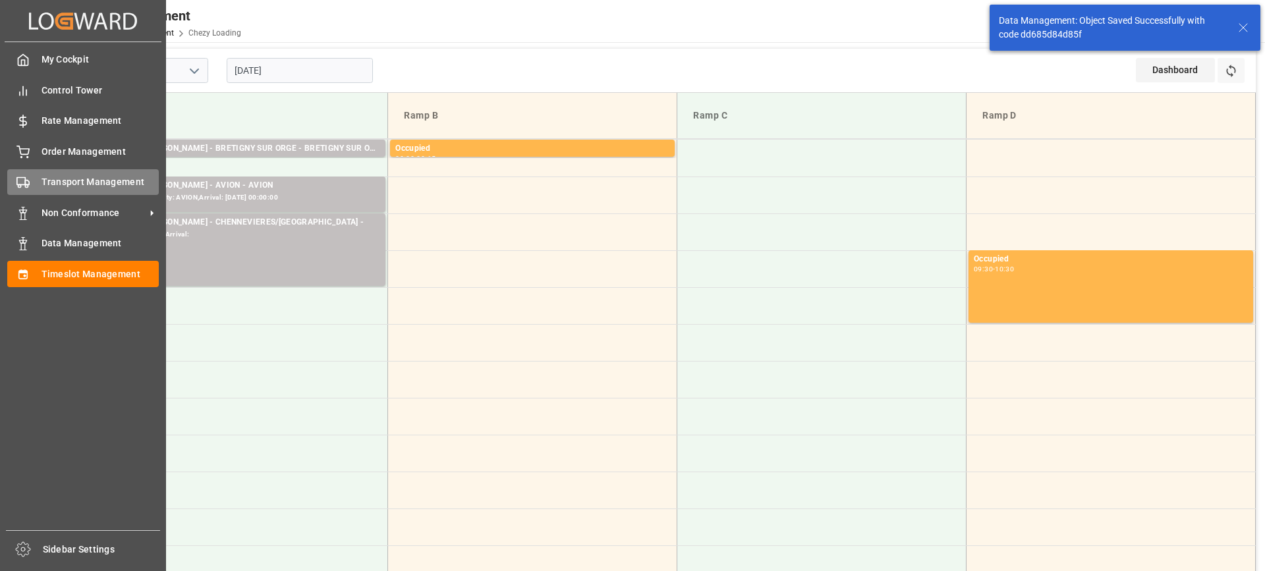
click at [79, 183] on span "Transport Management" at bounding box center [101, 182] width 118 height 14
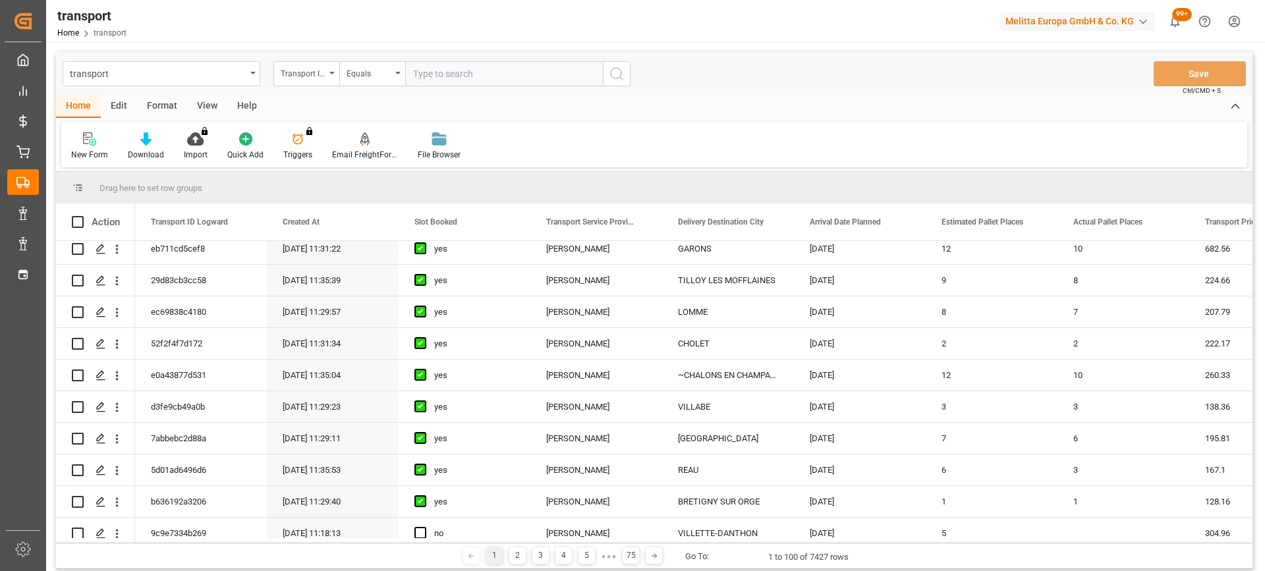
scroll to position [329, 0]
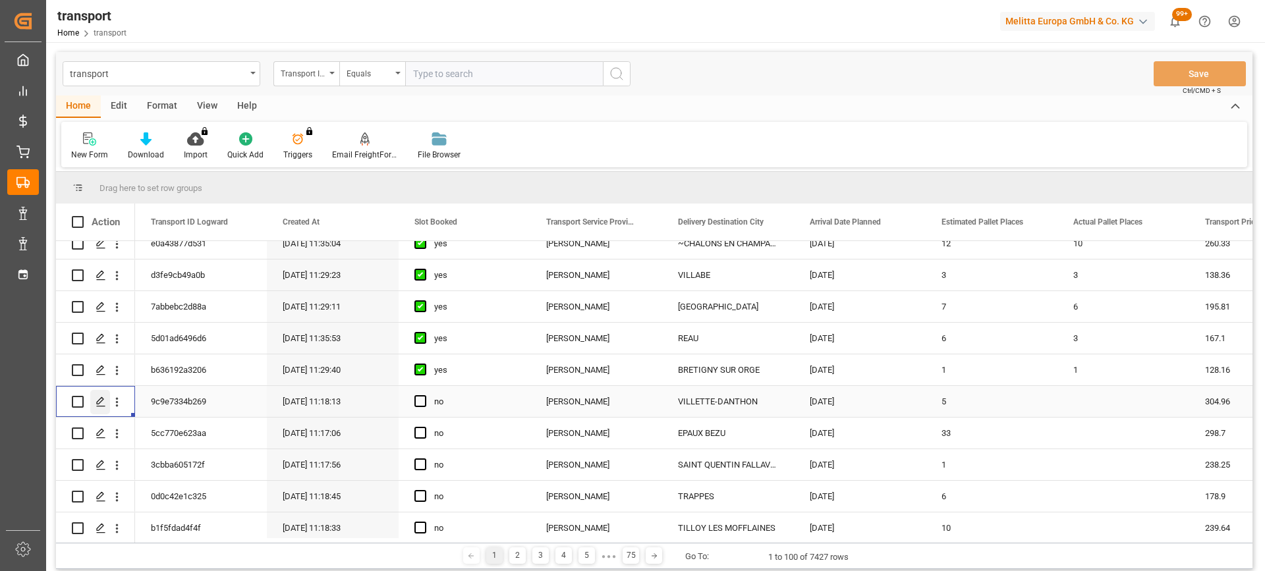
click at [99, 404] on polygon "Press SPACE to select this row." at bounding box center [100, 401] width 7 height 7
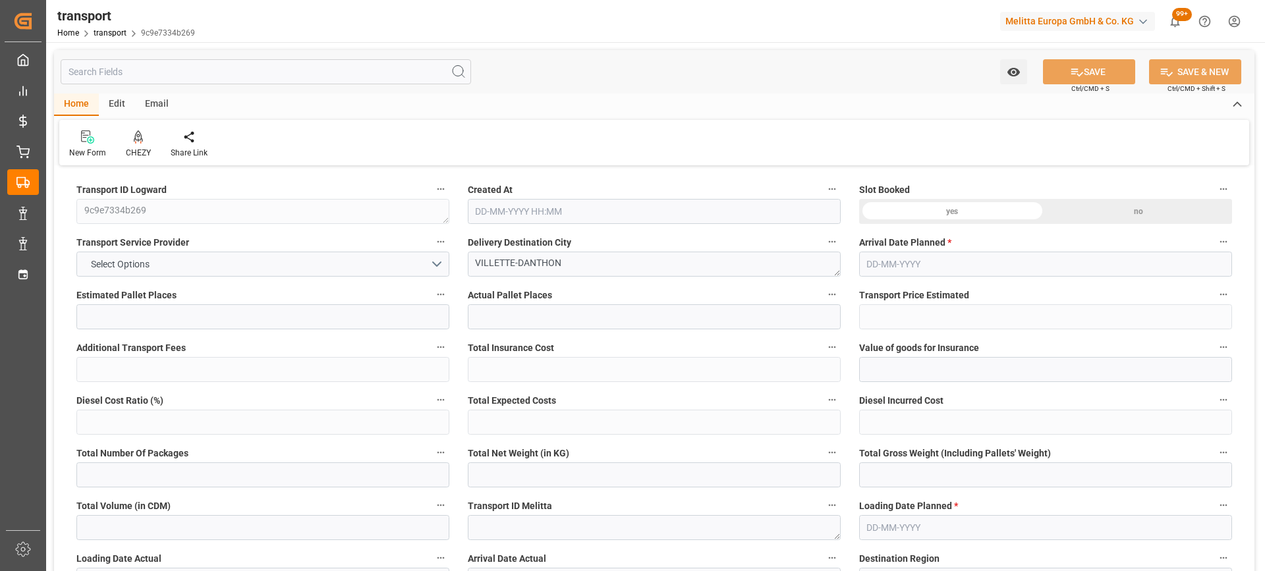
type input "5"
type input "304.96"
type input "0"
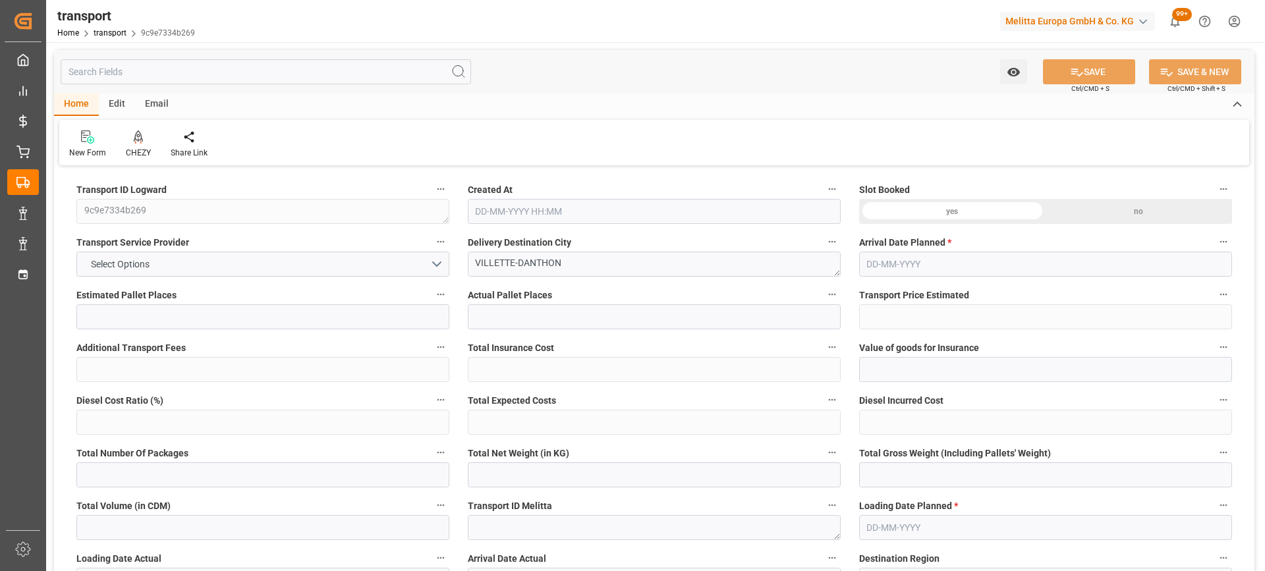
type input "294.6524"
type input "-10.3076"
type input "0"
type input "235.52"
type input "645"
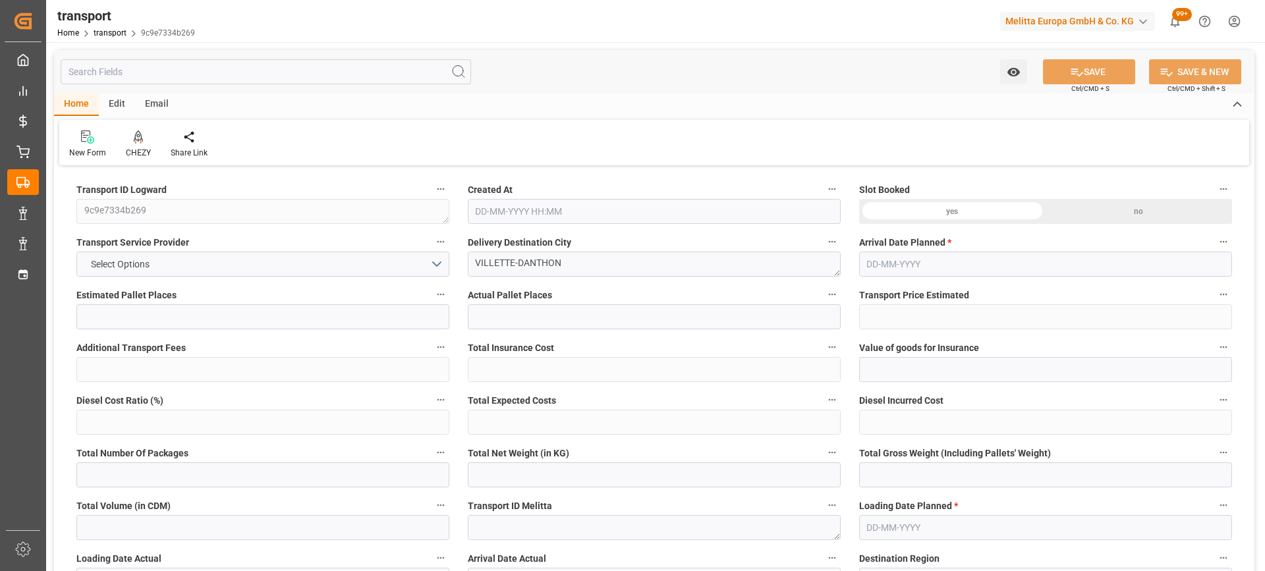
type input "3920"
type input "38"
type input "5"
type input "100"
type input "5"
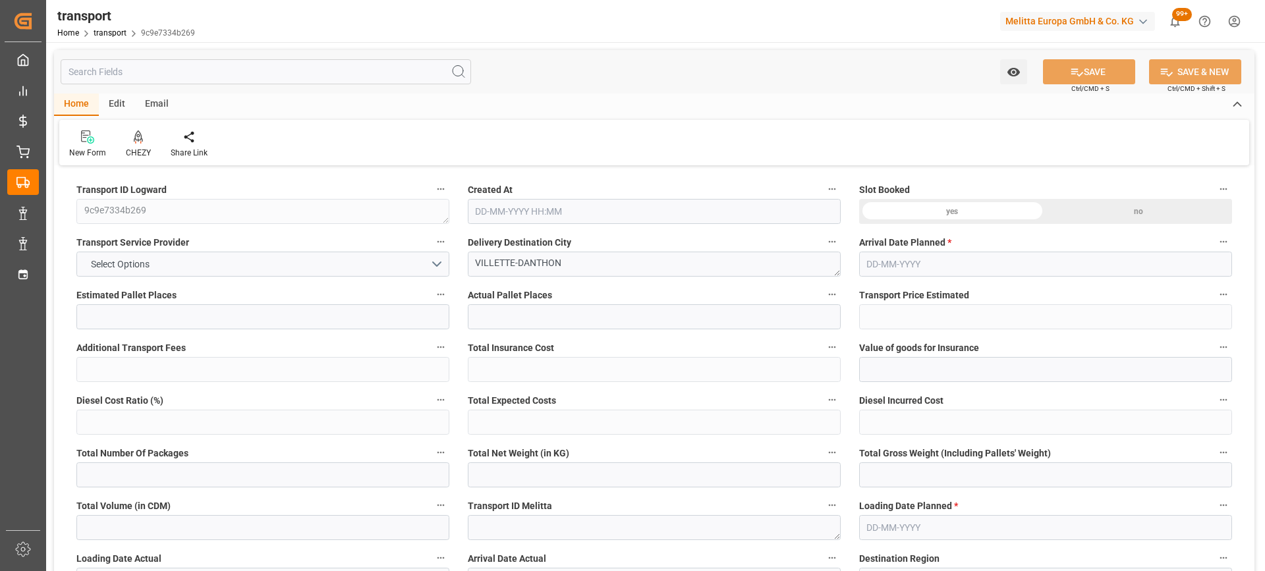
type input "101"
type input "520.6"
type input "0"
type input "4710.8598"
type input "0"
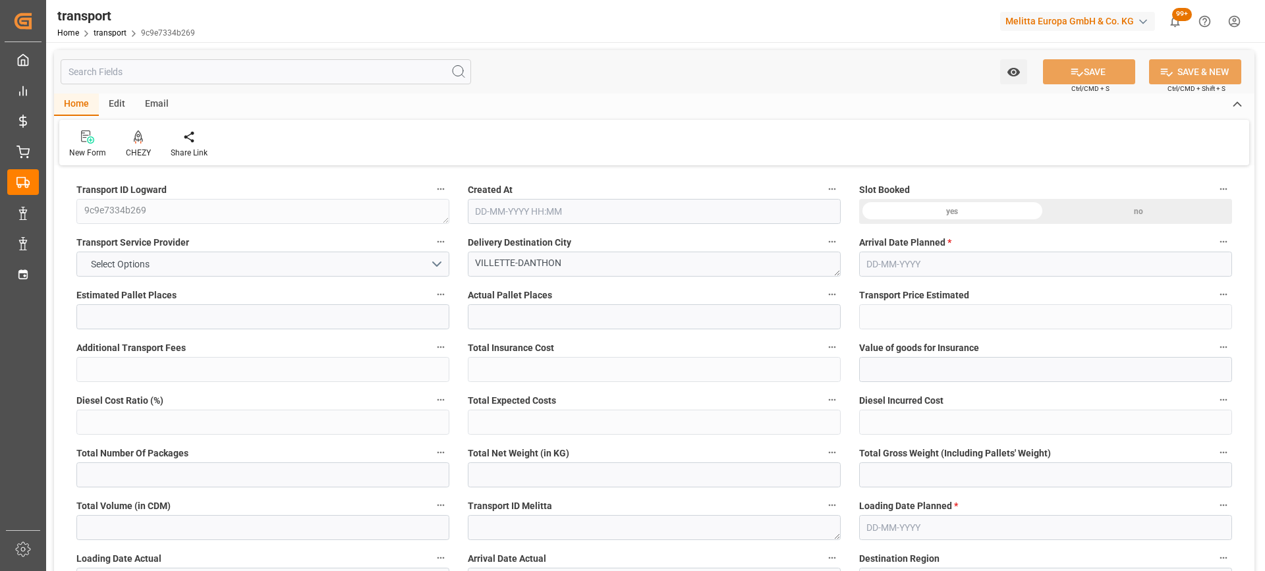
type input "0"
type input "21"
type input "35"
type input "01-09-2025 11:18"
type input "[DATE]"
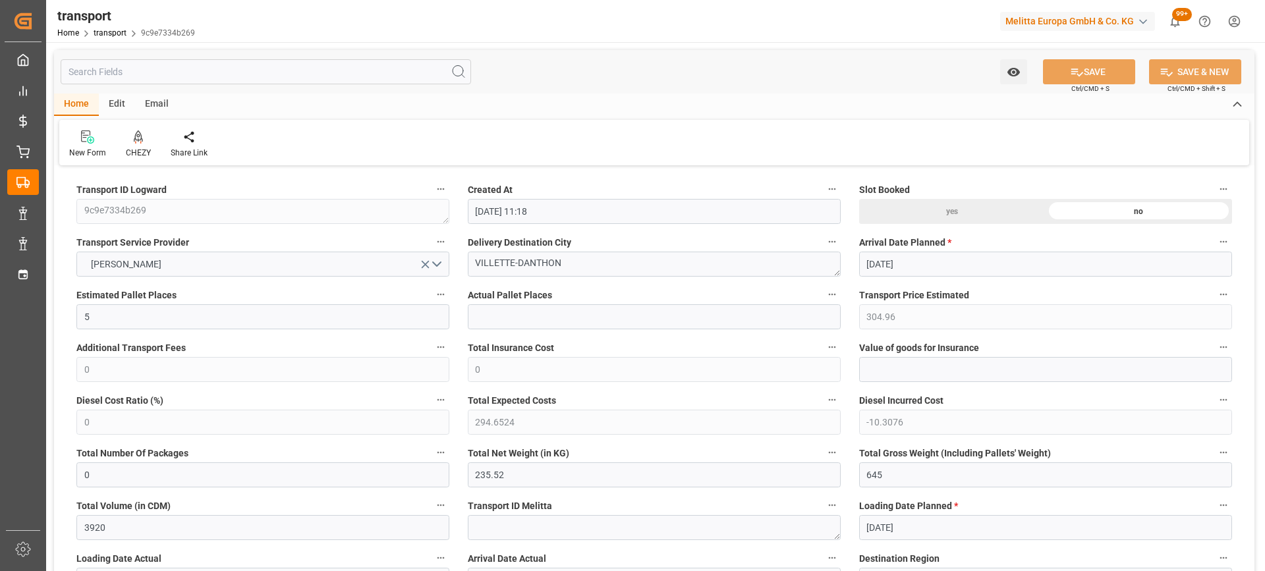
type input "[DATE]"
drag, startPoint x: 577, startPoint y: 261, endPoint x: 432, endPoint y: 253, distance: 145.2
click at [138, 136] on icon at bounding box center [138, 136] width 9 height 13
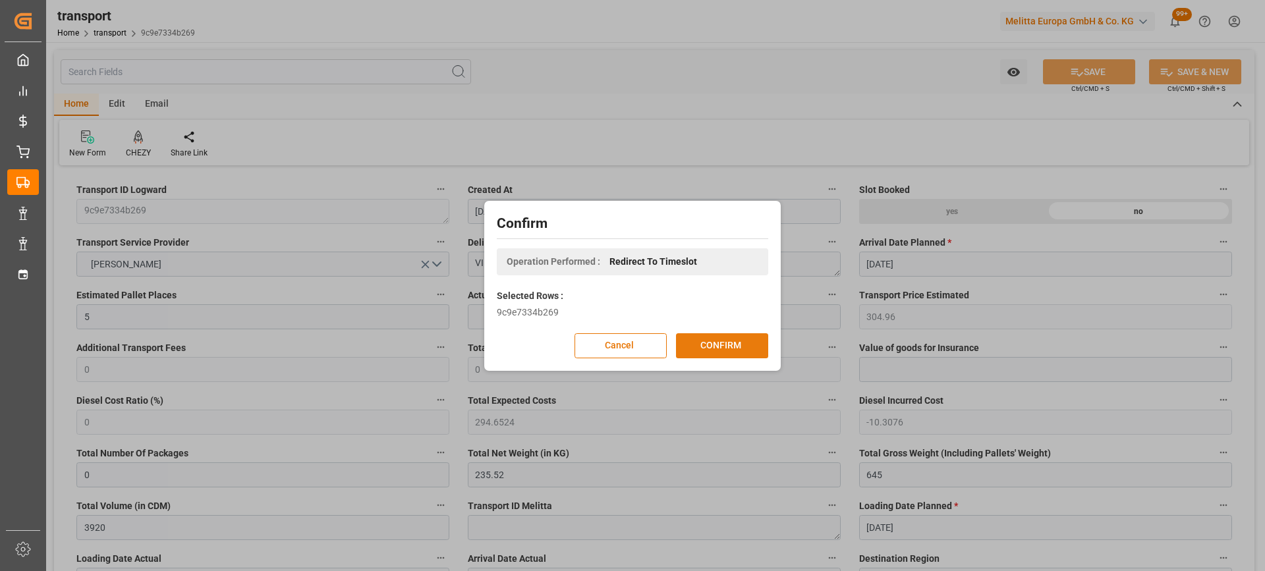
click at [702, 341] on button "CONFIRM" at bounding box center [722, 345] width 92 height 25
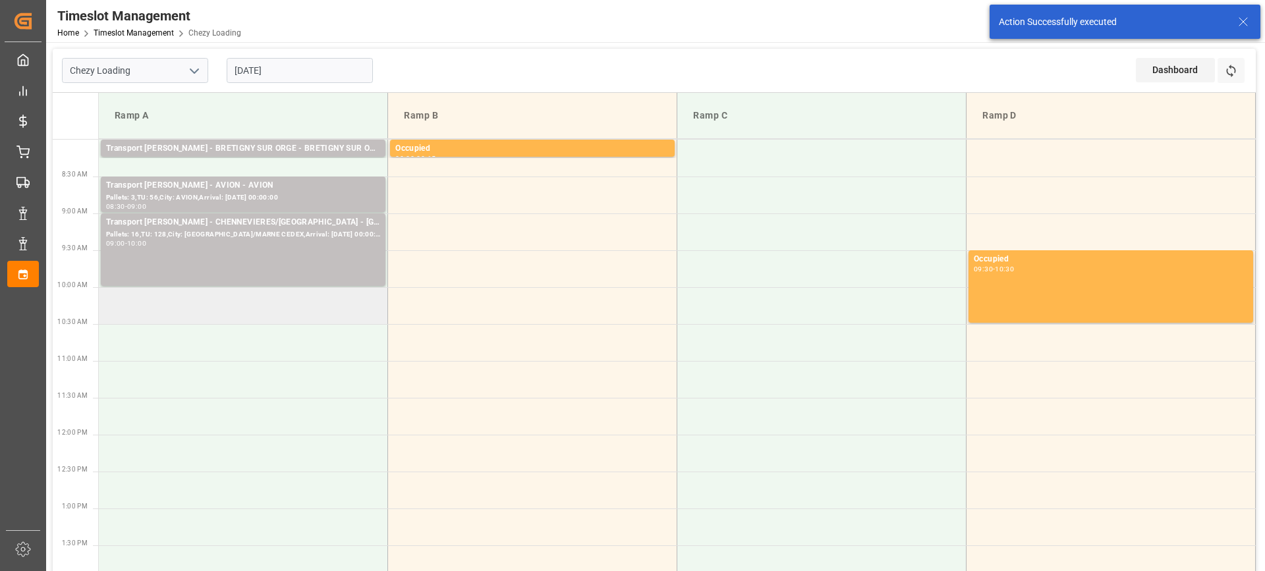
click at [172, 315] on td at bounding box center [243, 305] width 289 height 37
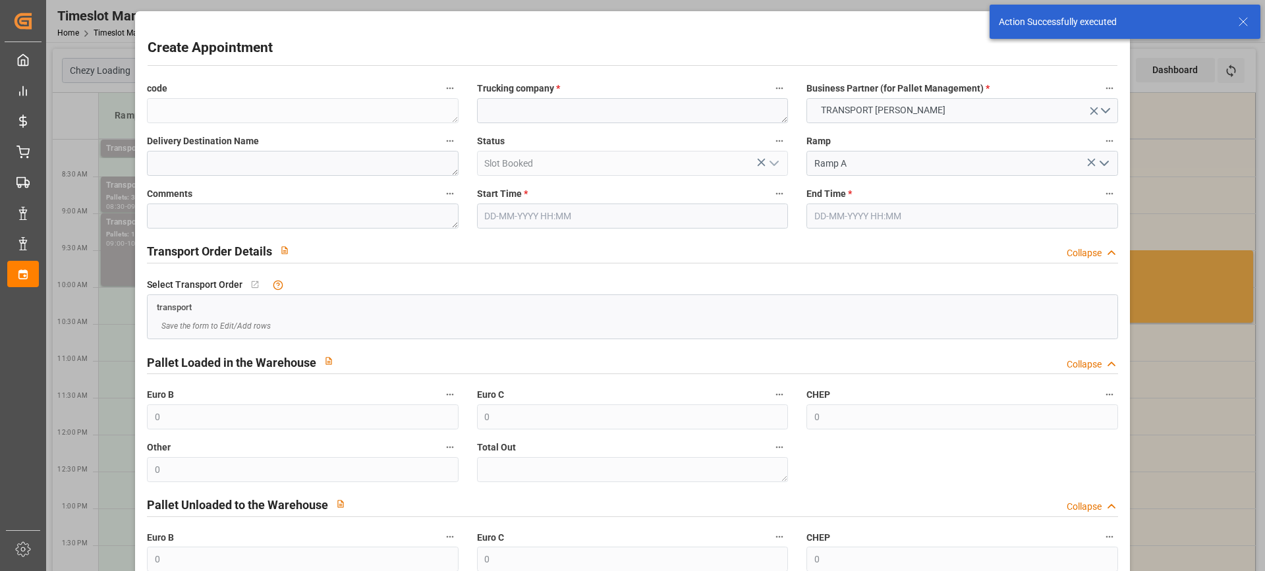
type input "[DATE] 10:00"
type input "[DATE] 10:30"
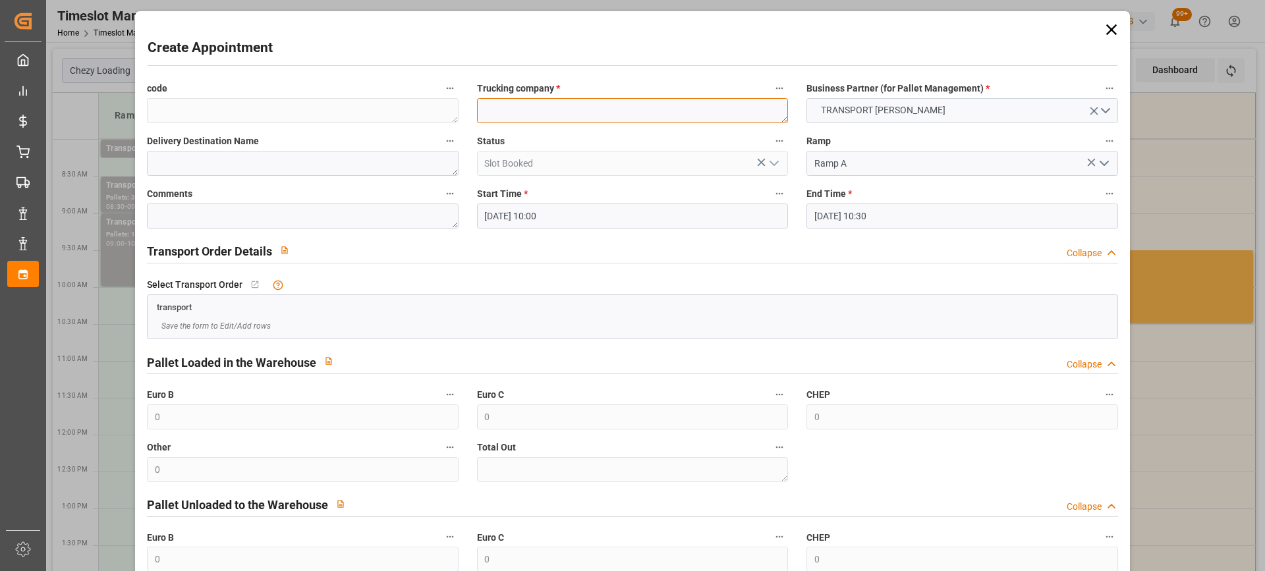
paste textarea "VILLETTE-DANTHON"
type textarea "VILLETTE-DANTHON"
paste textarea "VILLETTE-DANTHON"
type textarea "VILLETTE-DANTHON"
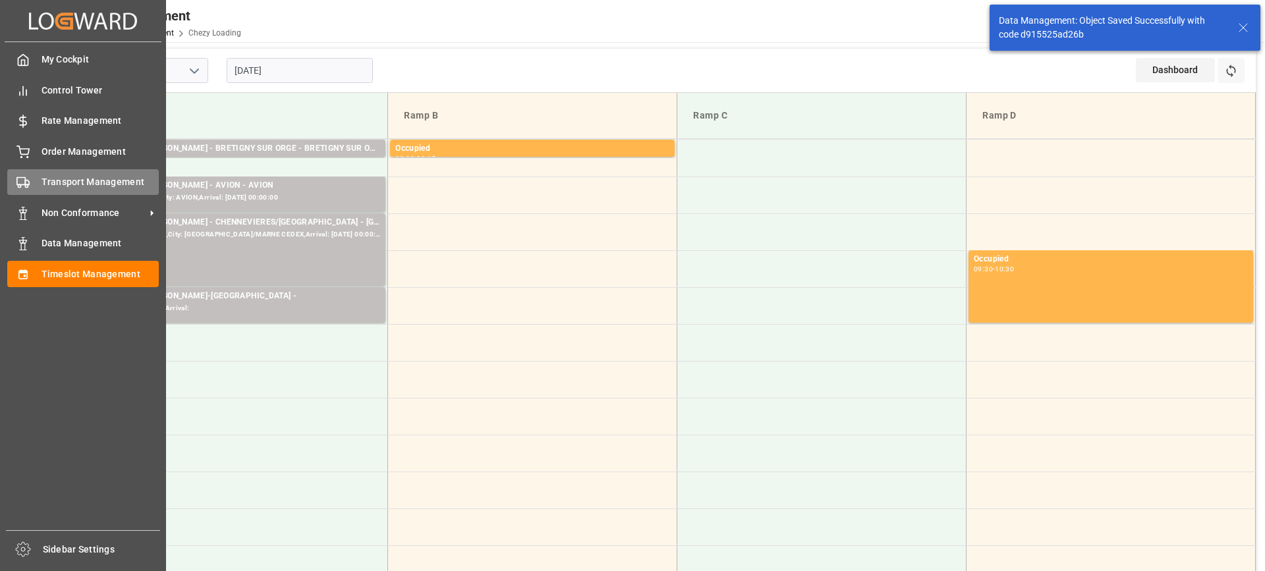
click at [81, 184] on span "Transport Management" at bounding box center [101, 182] width 118 height 14
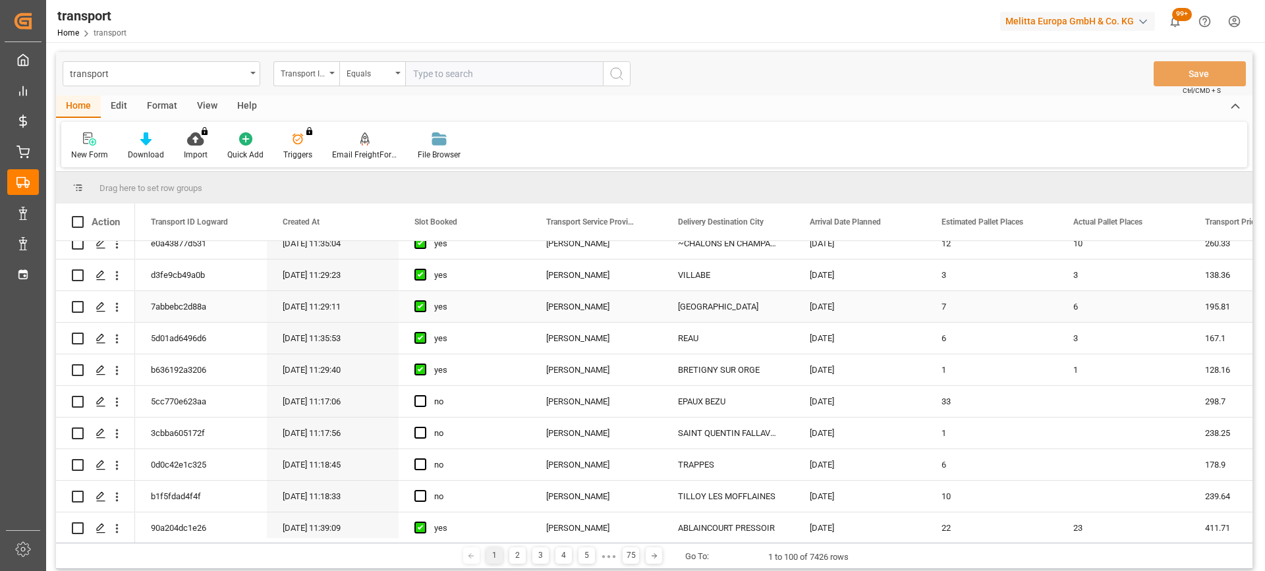
scroll to position [395, 0]
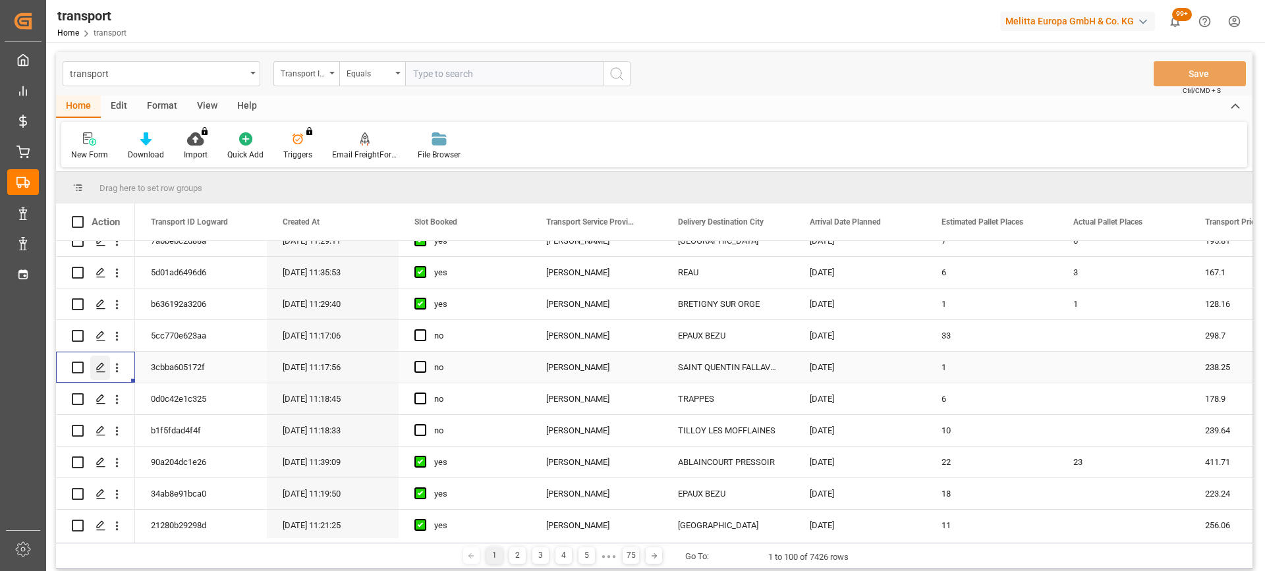
click at [95, 368] on div "Press SPACE to select this row." at bounding box center [100, 368] width 20 height 24
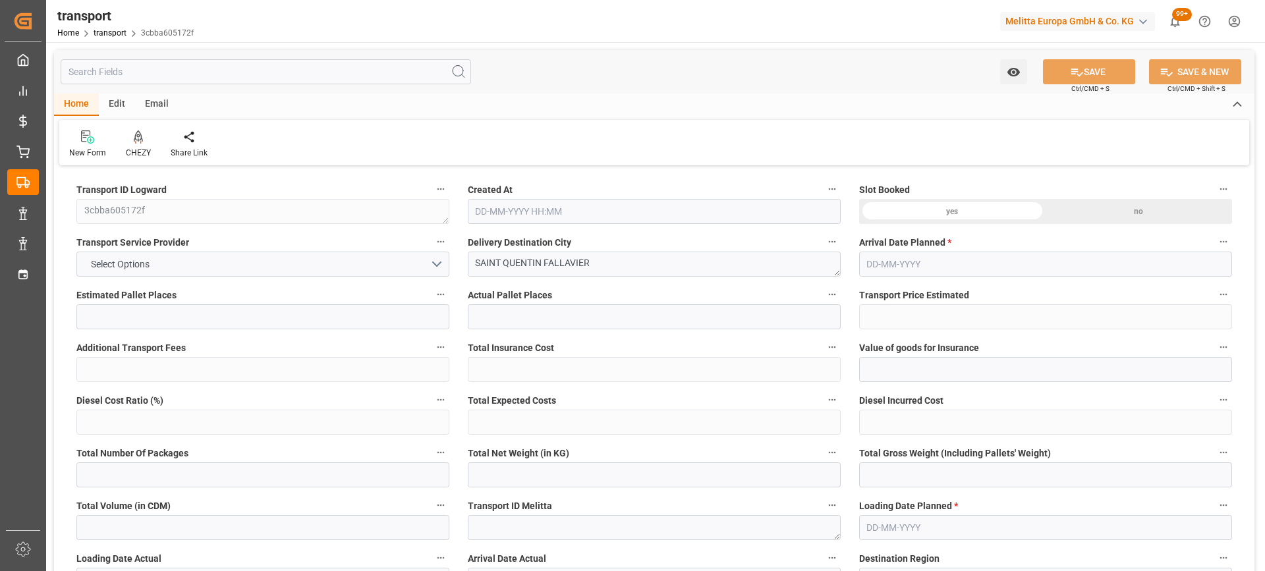
type input "1"
type input "238.25"
type input "0"
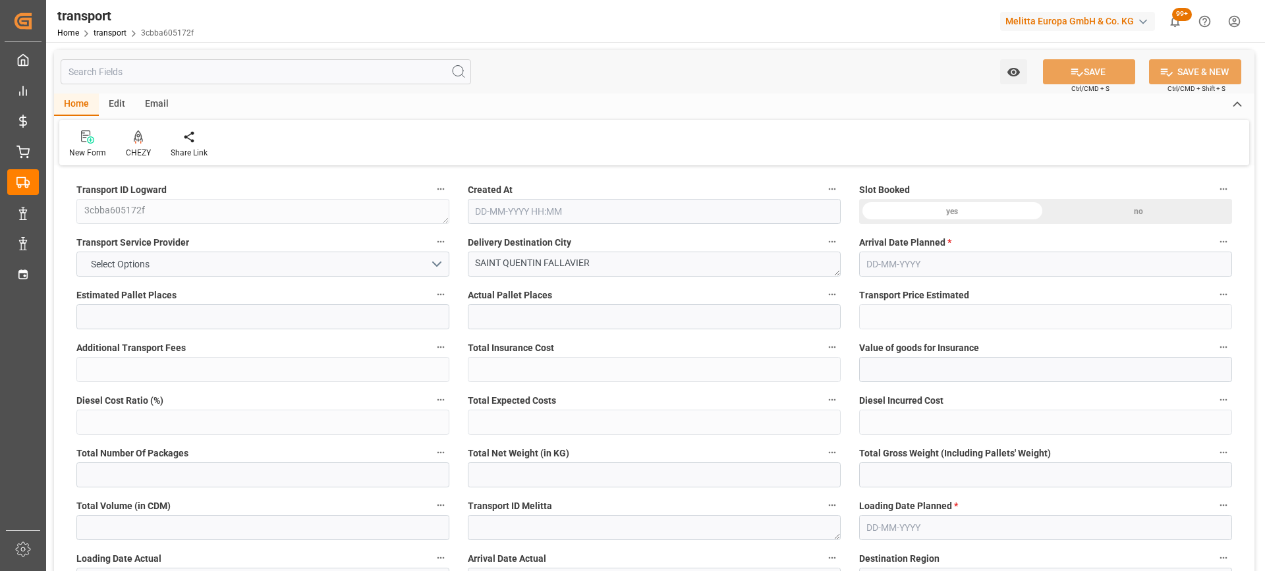
type input "230.1972"
type input "-8.0528"
type input "0"
type input "229.2"
type input "346"
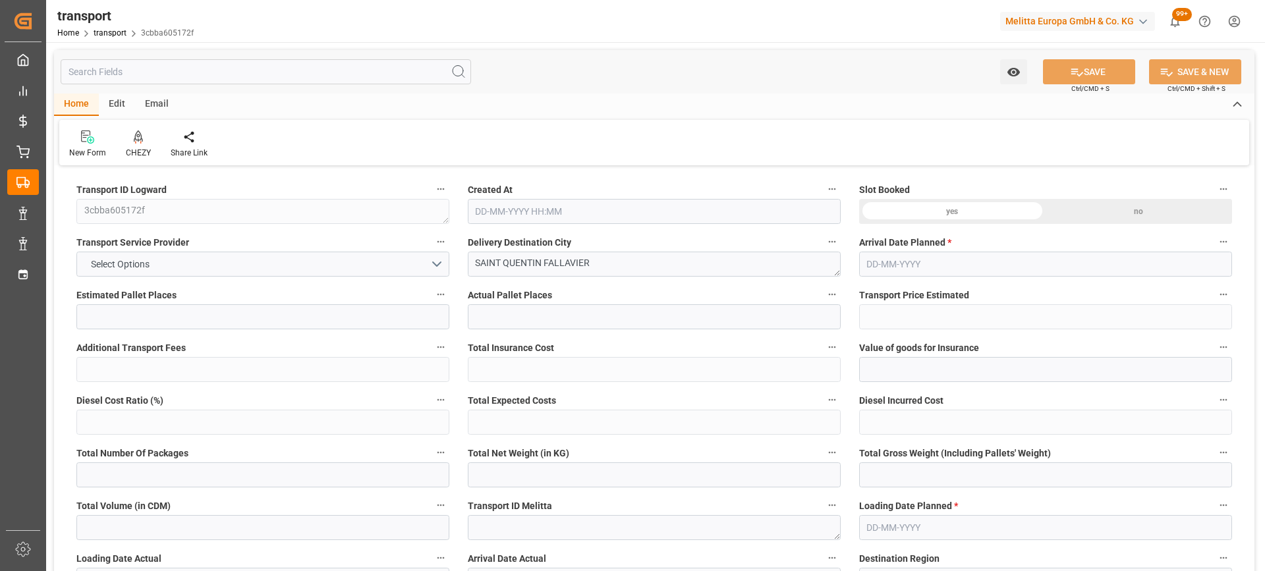
type input "720"
type input "38"
type input "1"
type input "0"
type input "1"
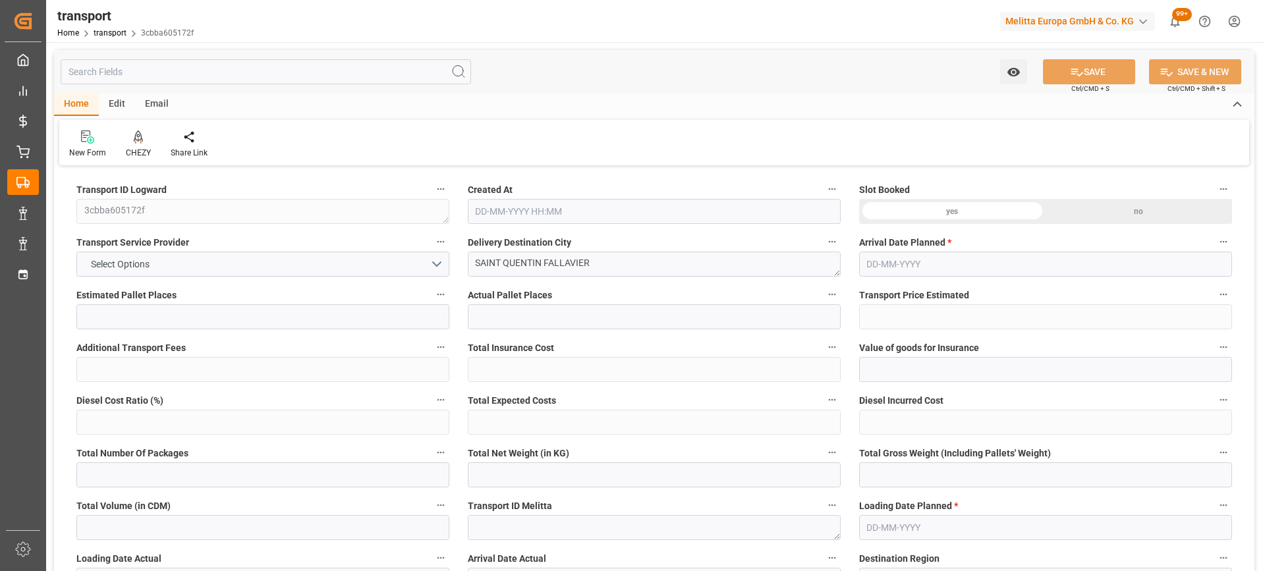
type input "101"
type input "313.2"
type input "0"
type input "4710.8598"
type input "0"
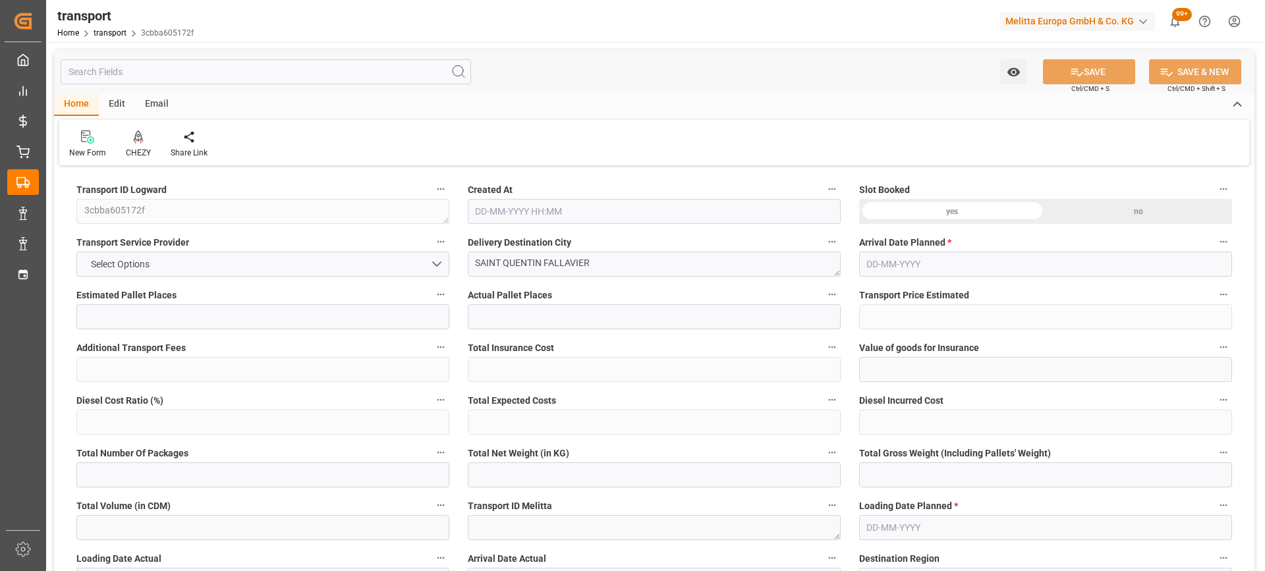
type input "0"
type input "21"
type input "35"
type input "01-09-2025 11:17"
type input "[DATE]"
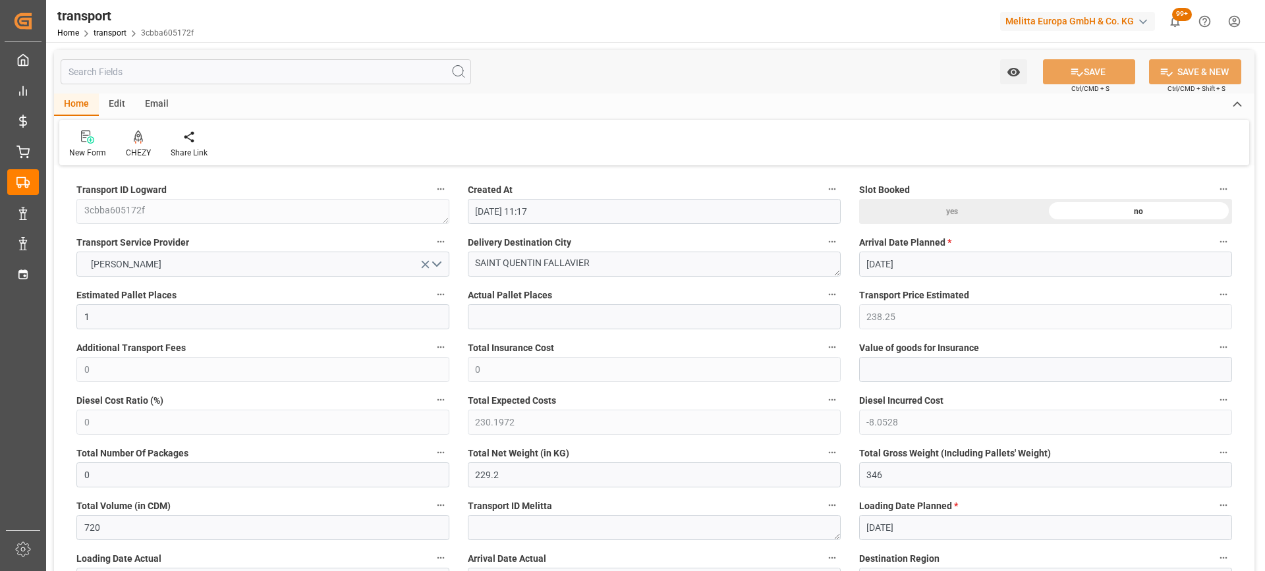
type input "[DATE]"
drag, startPoint x: 634, startPoint y: 270, endPoint x: 437, endPoint y: 266, distance: 197.7
click at [148, 142] on div at bounding box center [138, 137] width 25 height 14
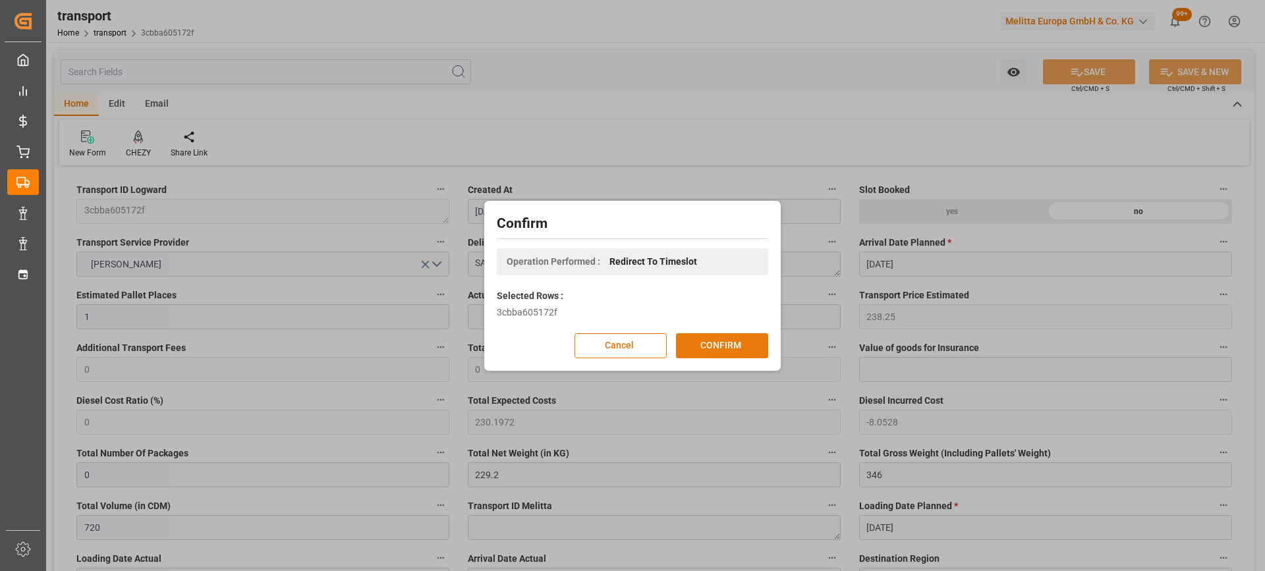
click at [730, 350] on button "CONFIRM" at bounding box center [722, 345] width 92 height 25
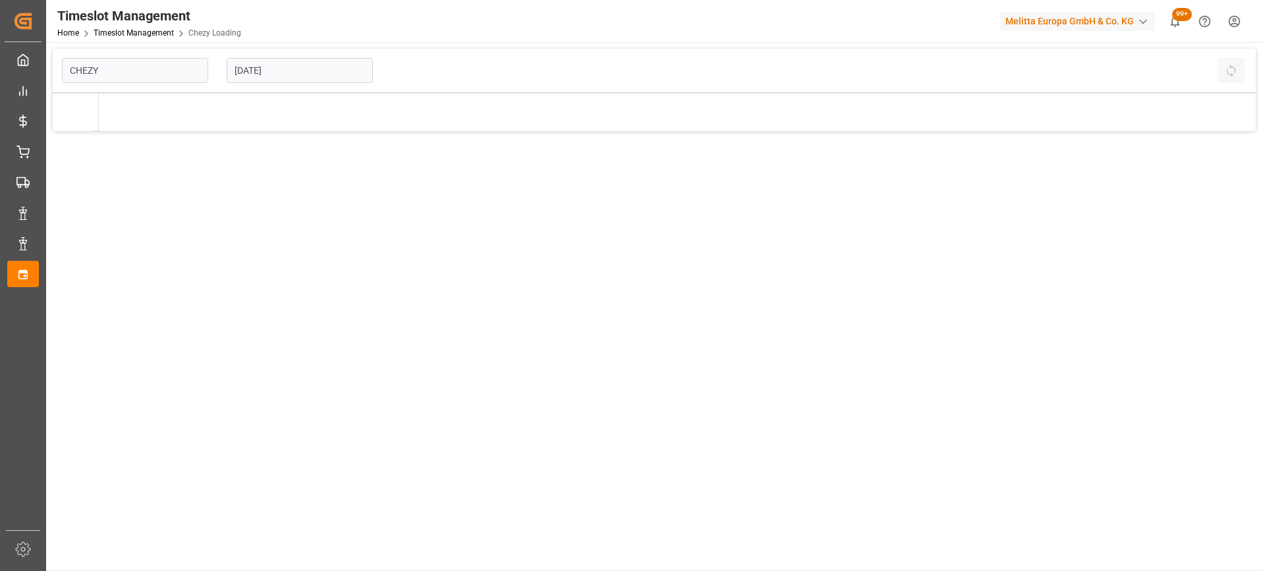
type input "Chezy Loading"
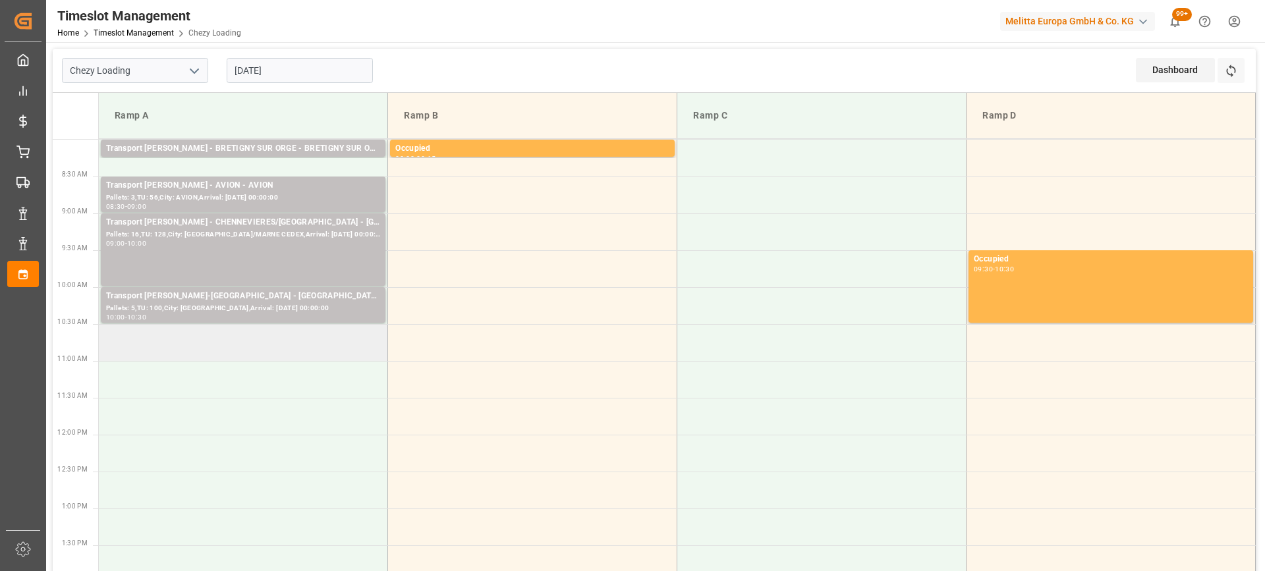
click at [210, 343] on td at bounding box center [243, 342] width 289 height 37
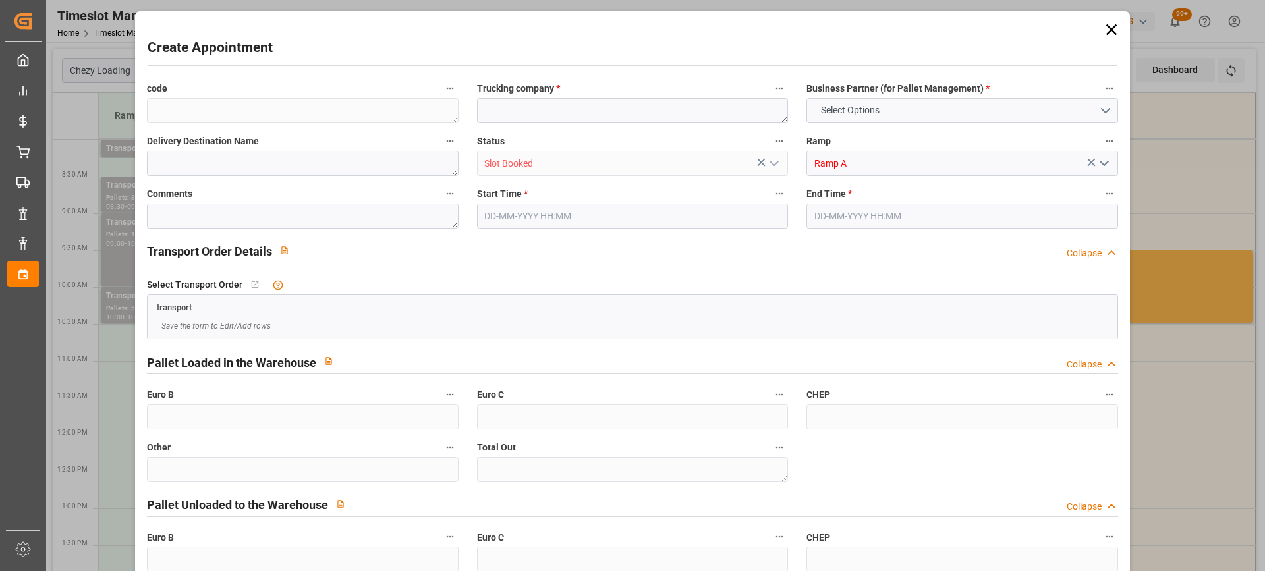
type input "0"
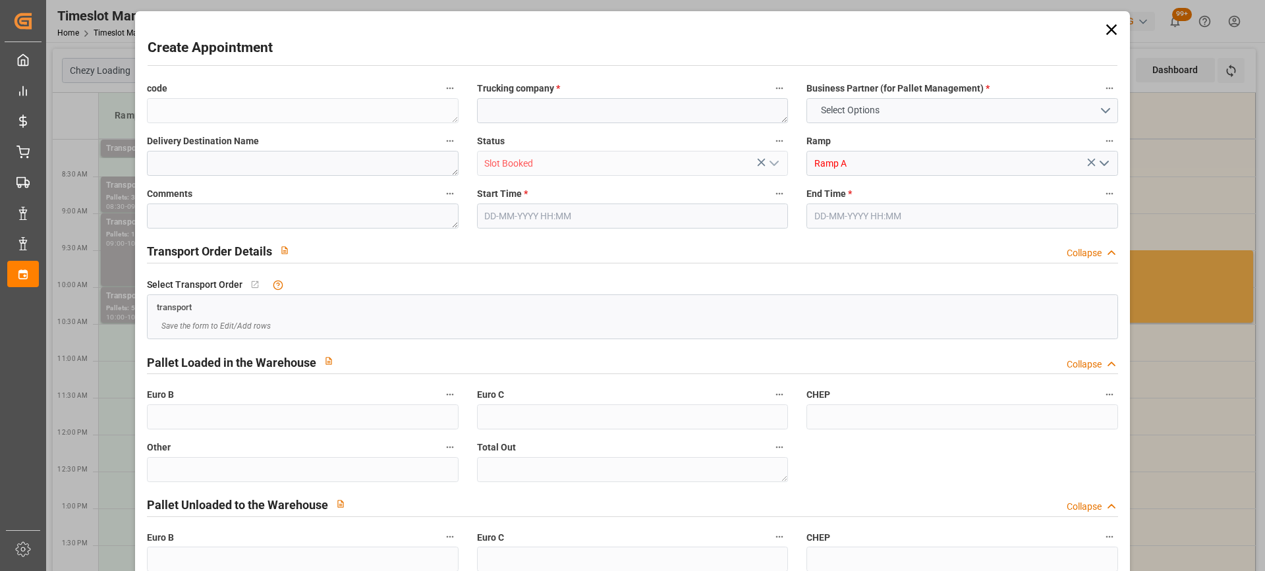
type input "0"
type input "04-09-2025 10:30"
type input "04-09-2025 10:45"
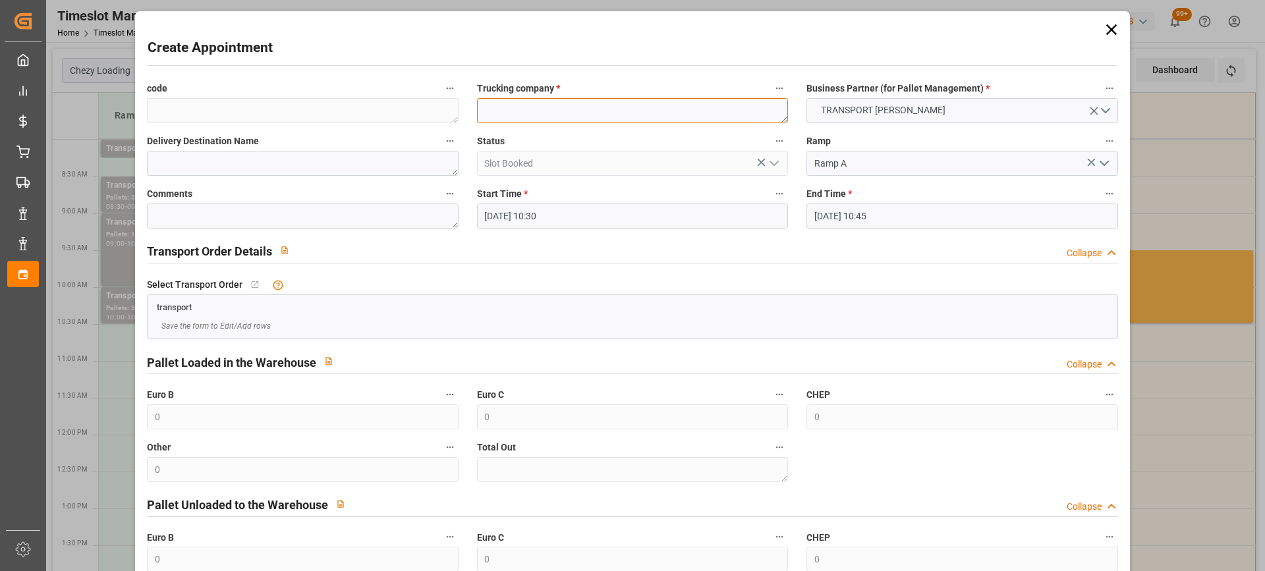
paste textarea "SAINT QUENTIN FALLAVIER"
type textarea "SAINT QUENTIN FALLAVIER"
paste textarea "SAINT QUENTIN FALLAVIER"
type textarea "SAINT QUENTIN FALLAVIER"
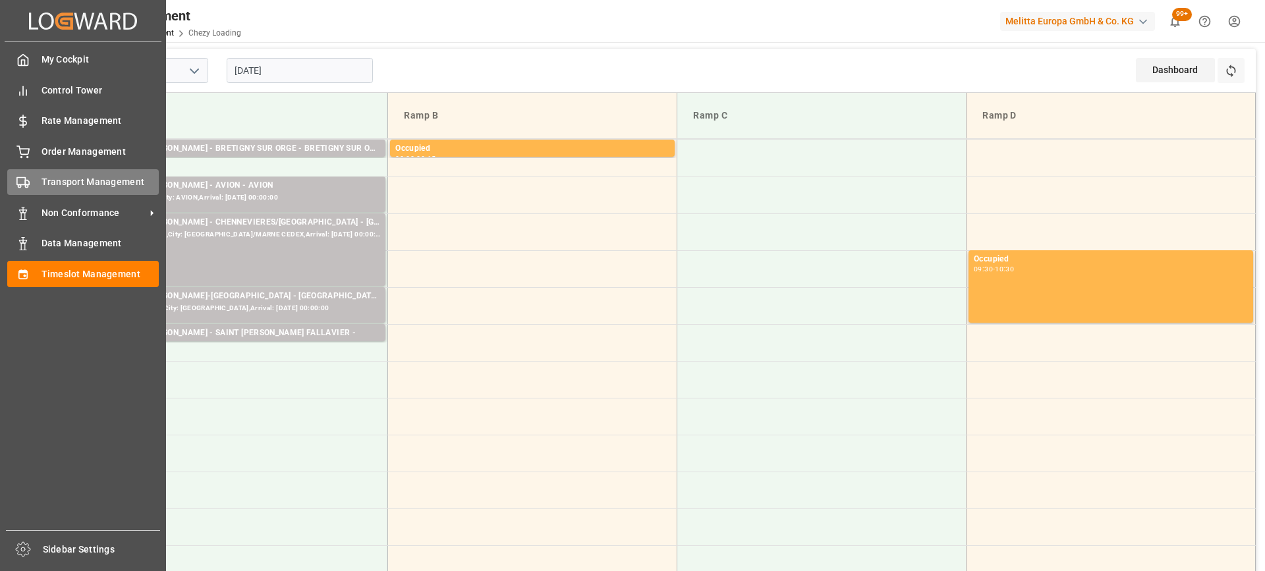
click at [90, 184] on span "Transport Management" at bounding box center [101, 182] width 118 height 14
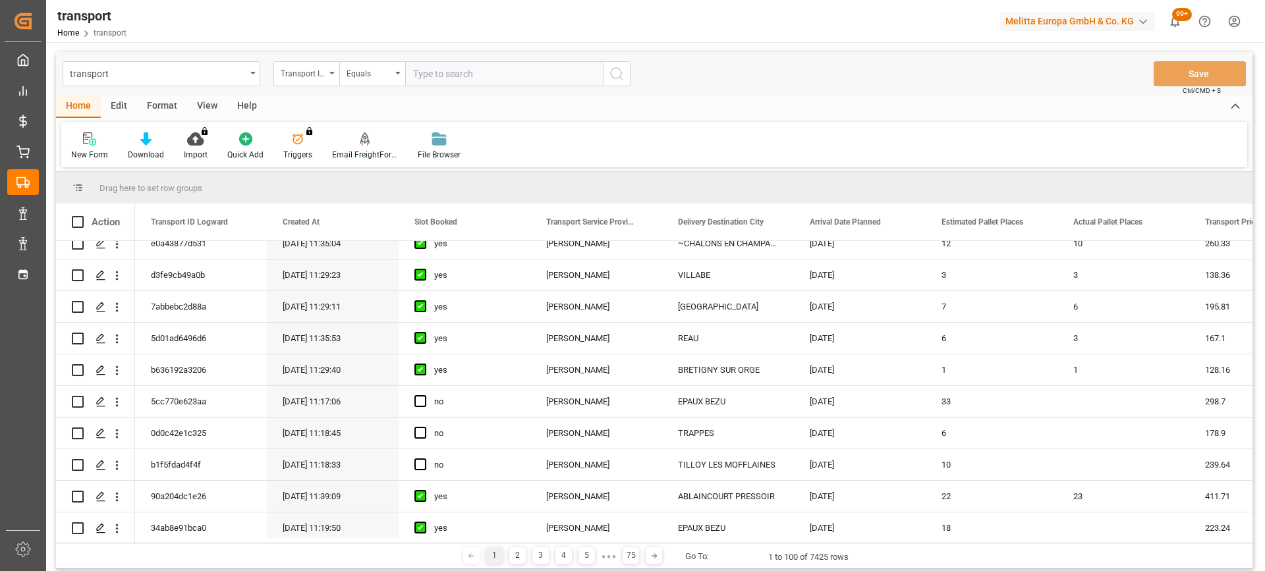
scroll to position [395, 0]
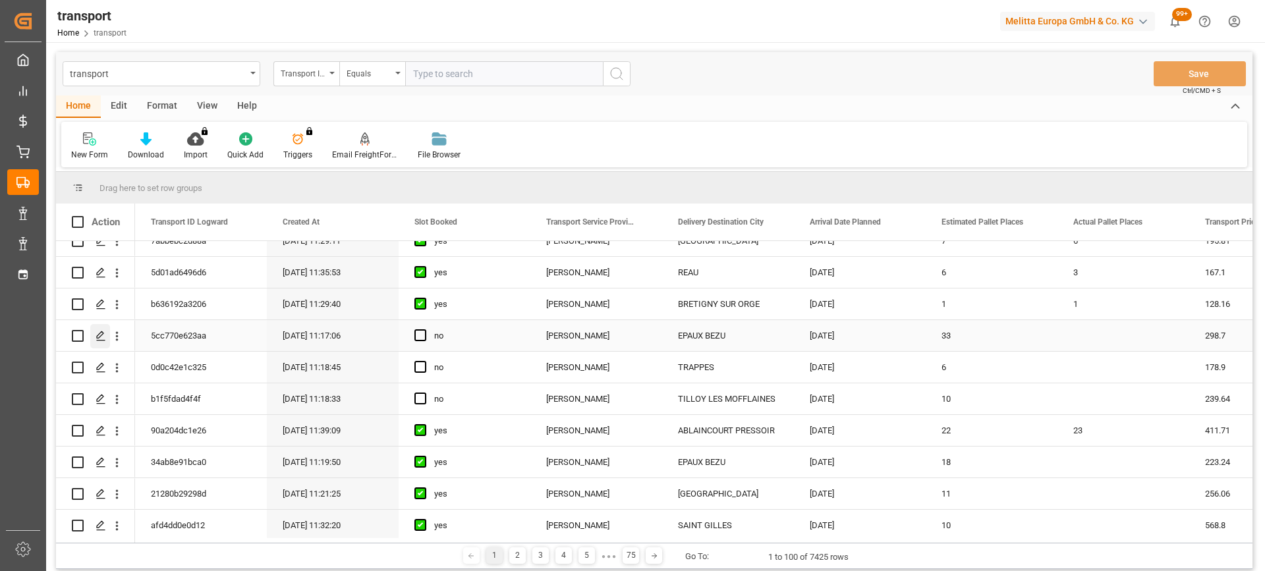
click at [98, 339] on polygon "Press SPACE to select this row." at bounding box center [100, 335] width 7 height 7
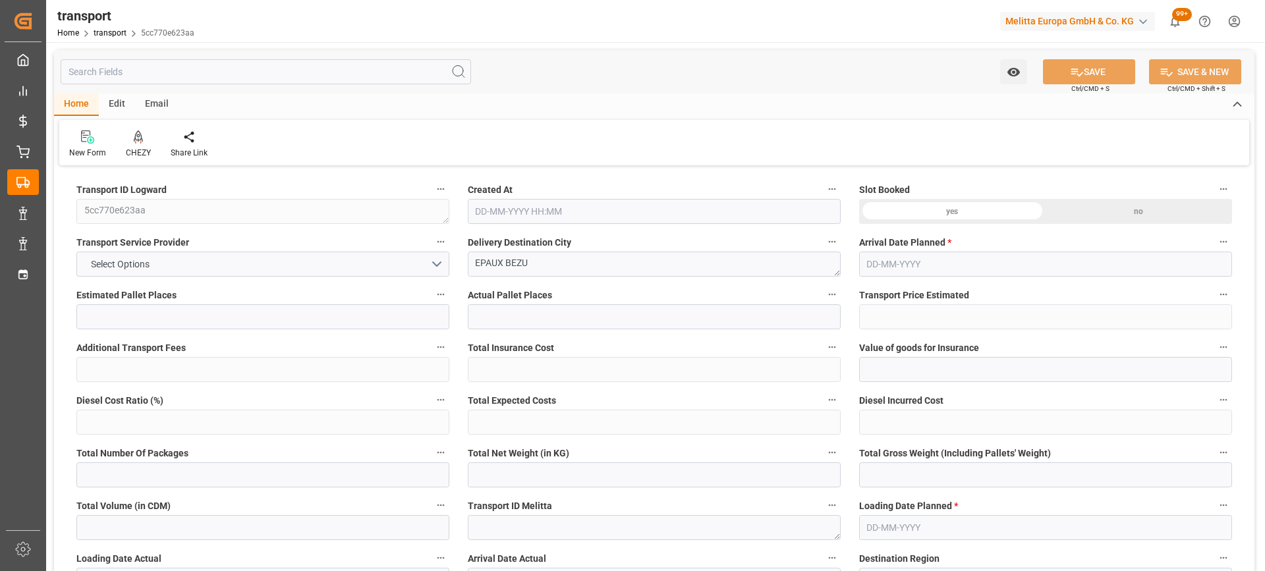
type input "33"
type input "298.7"
type input "0"
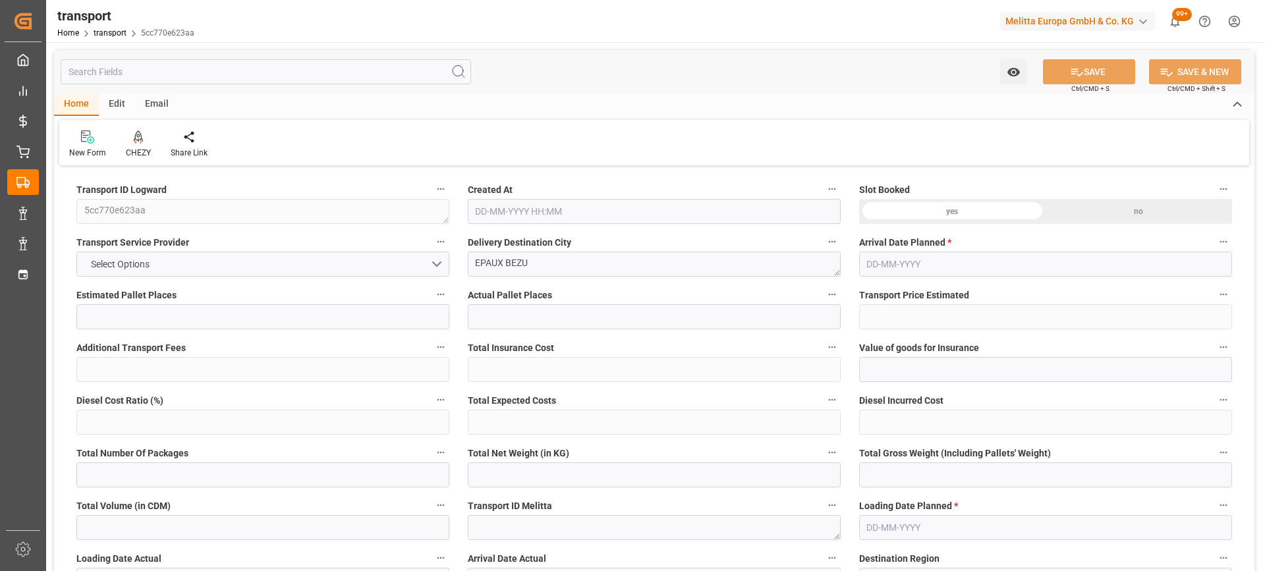
type input "288.6039"
type input "-10.0961"
type input "0"
type input "6201.36"
type input "9570"
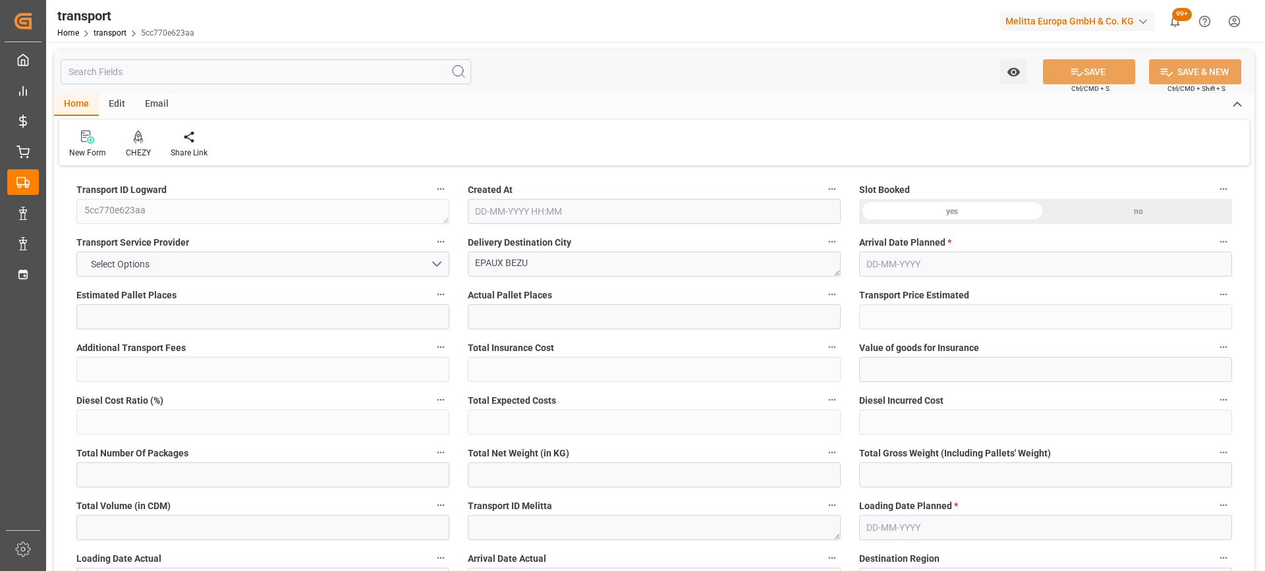
type input "47044.8"
type input "2"
type input "0"
type input "2376"
type input "66"
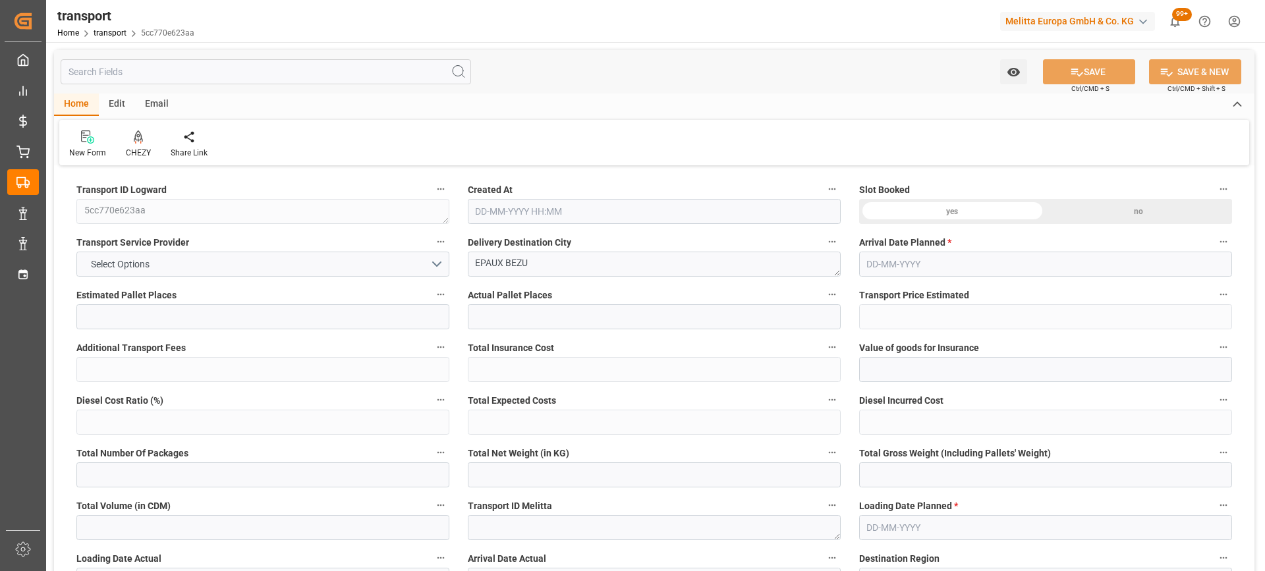
type input "101"
type input "7698.24"
type input "0"
type input "4710.8598"
type input "0"
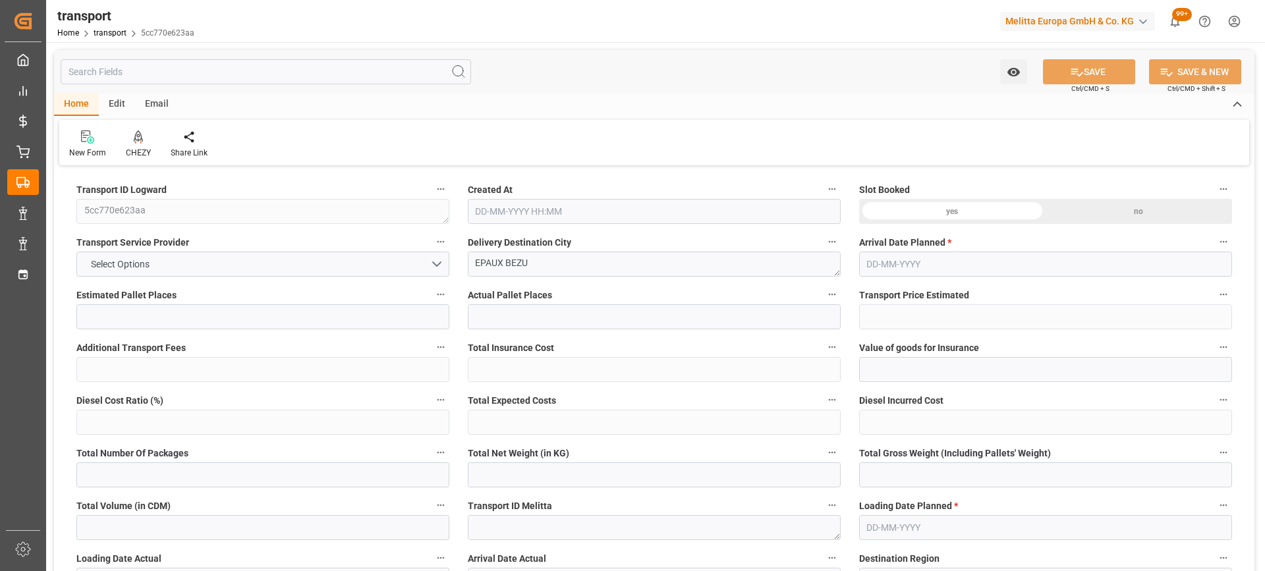
type input "0"
type input "21"
type input "35"
type input "01-09-2025 11:17"
type input "04-09-2025"
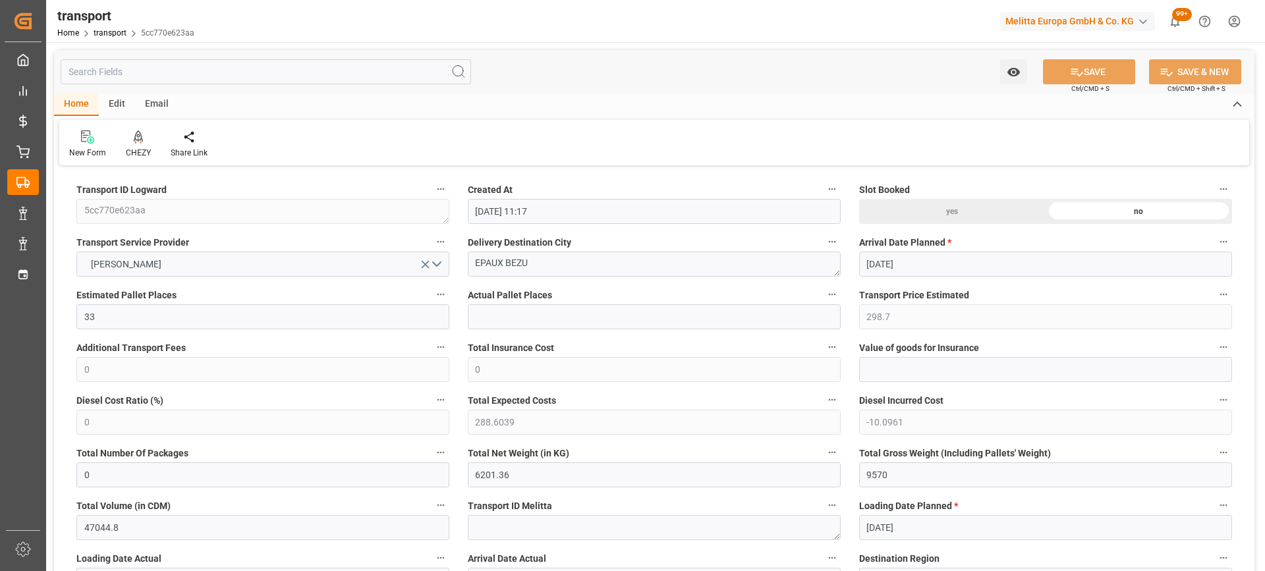
type input "03-09-2025"
drag, startPoint x: 493, startPoint y: 259, endPoint x: 434, endPoint y: 262, distance: 58.7
click at [134, 144] on icon at bounding box center [138, 136] width 9 height 13
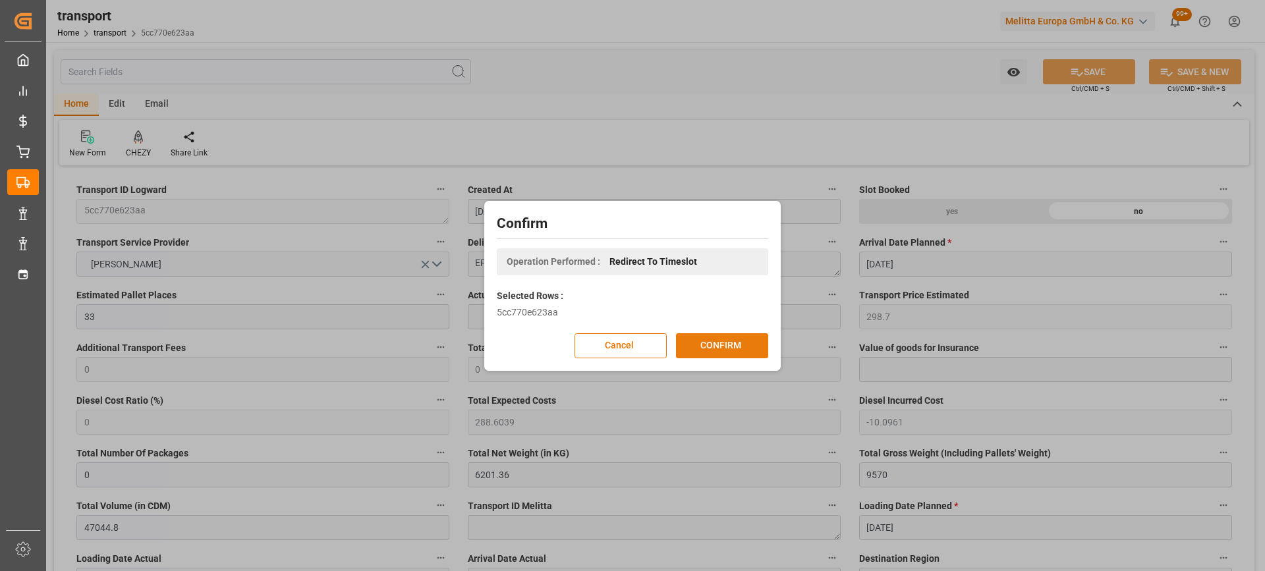
click at [714, 343] on button "CONFIRM" at bounding box center [722, 345] width 92 height 25
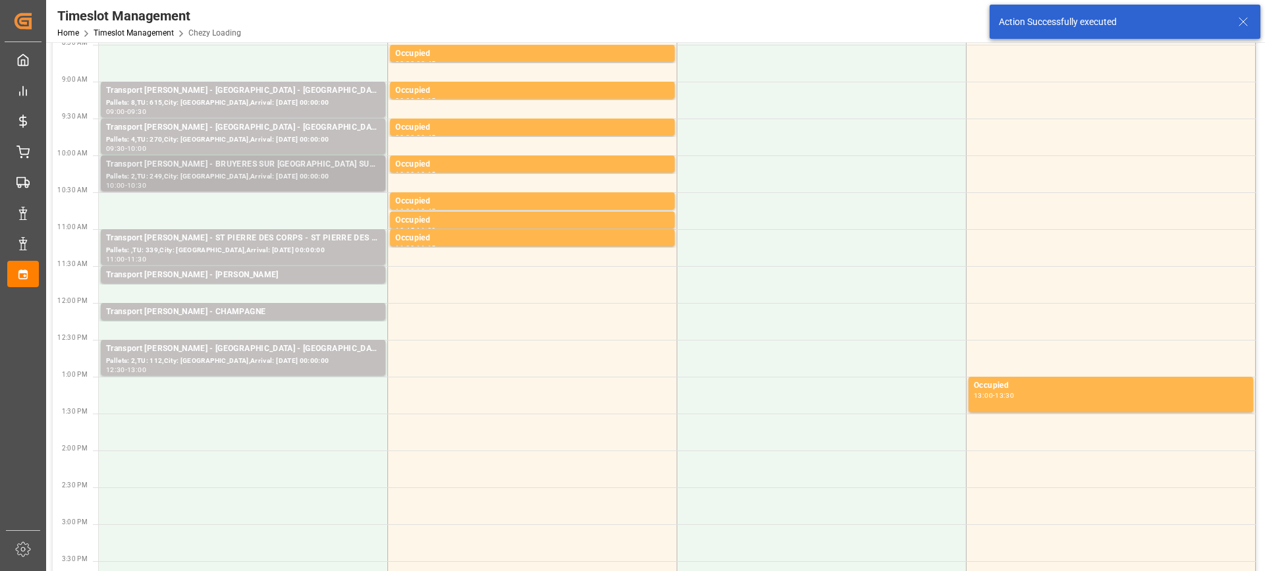
scroll to position [198, 0]
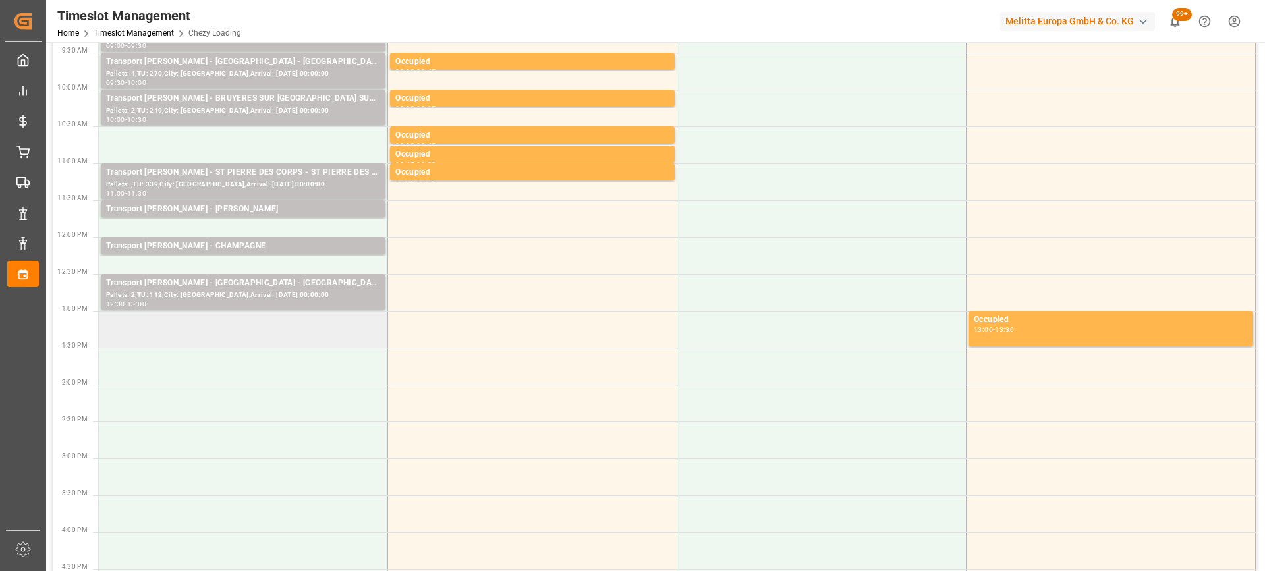
click at [260, 334] on td at bounding box center [243, 329] width 289 height 37
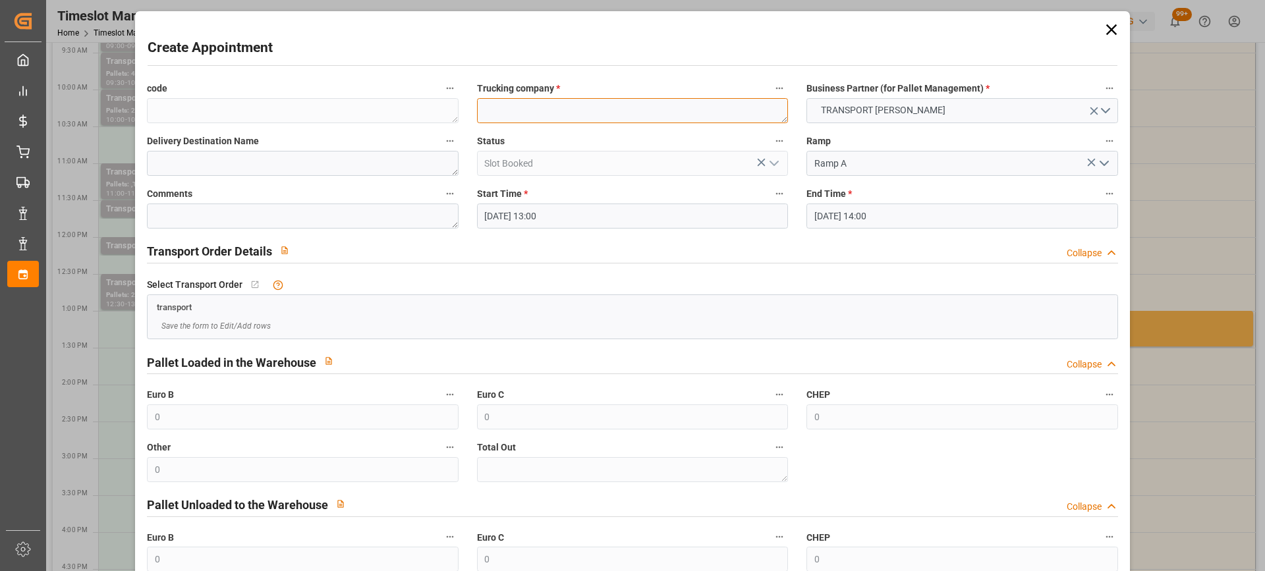
paste textarea "EPAUX BEZU"
type textarea "EPAUX BEZU"
paste textarea "EPAUX BEZU"
type textarea "EPAUX BEZU"
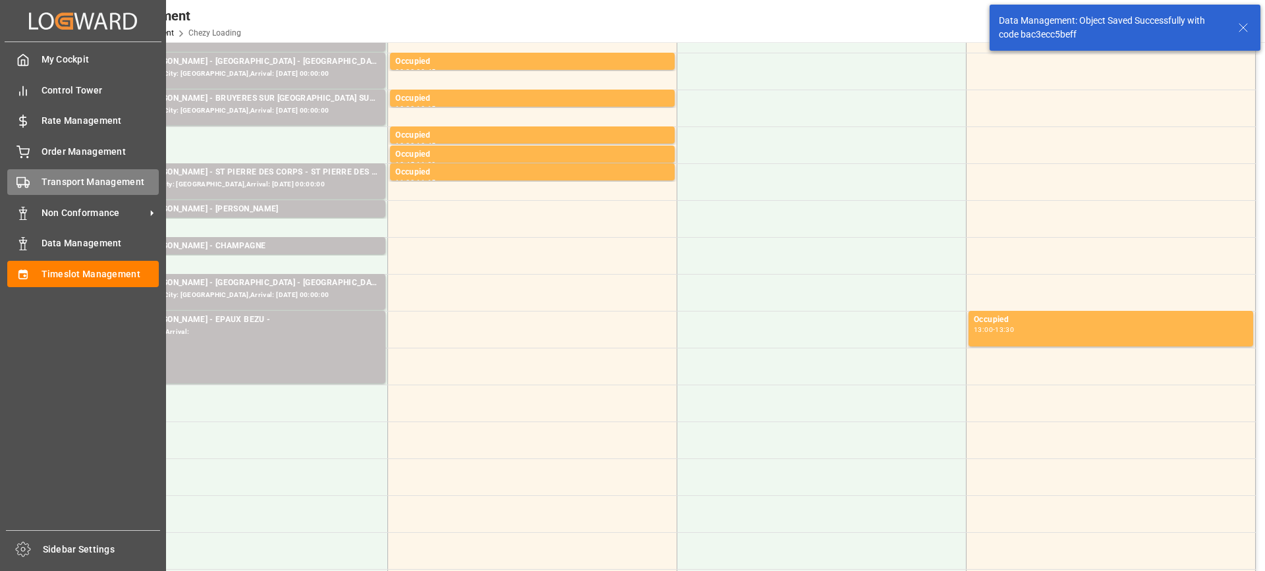
click at [94, 177] on span "Transport Management" at bounding box center [101, 182] width 118 height 14
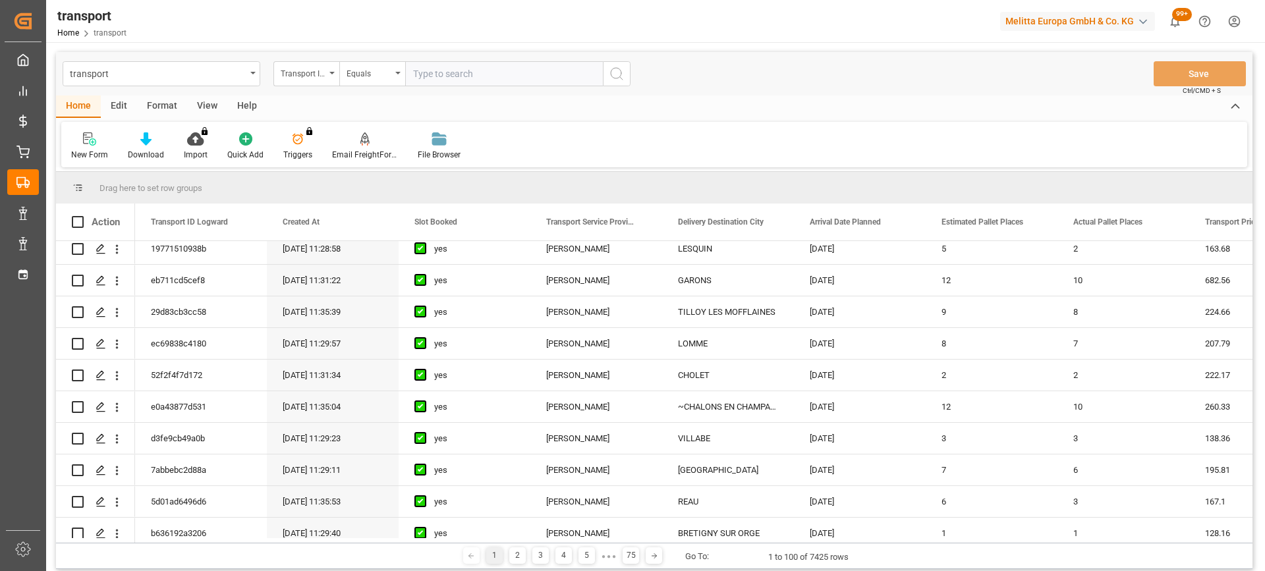
scroll to position [329, 0]
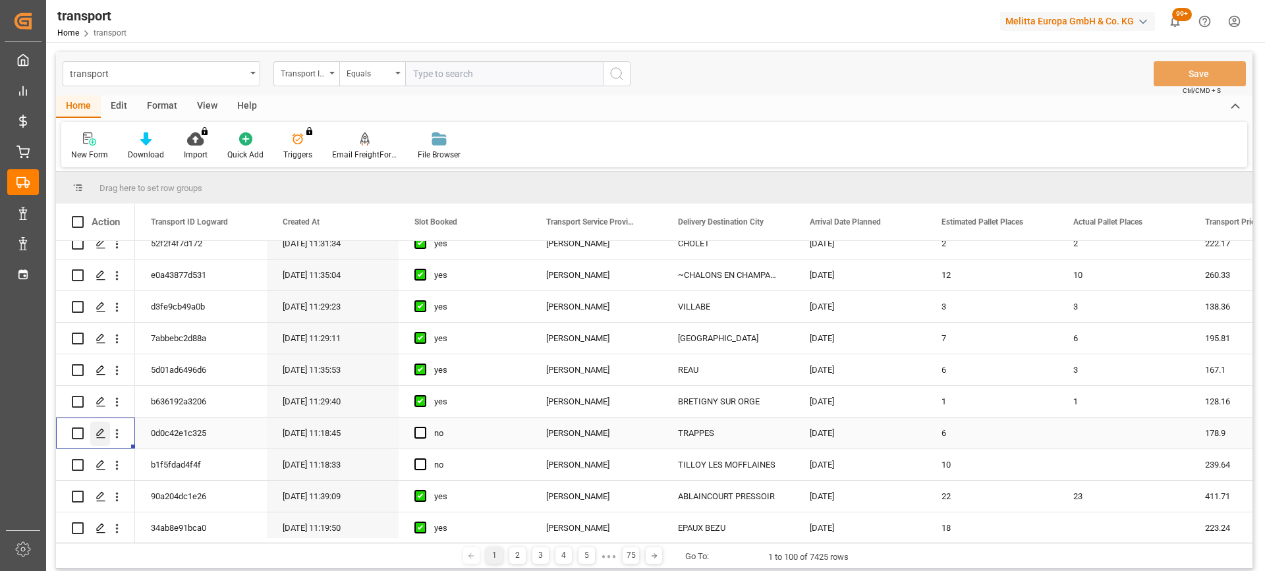
click at [103, 435] on icon "Press SPACE to select this row." at bounding box center [101, 433] width 11 height 11
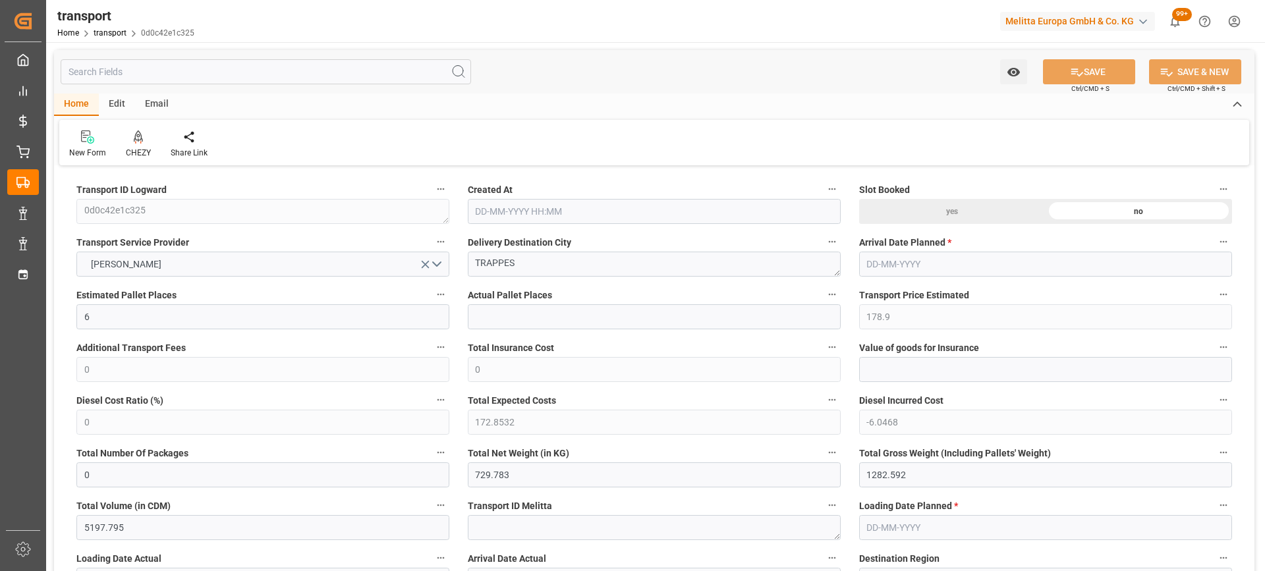
type input "[DATE] 11:18"
type input "[DATE]"
drag, startPoint x: 532, startPoint y: 266, endPoint x: 474, endPoint y: 260, distance: 58.3
click at [474, 260] on textarea "TRAPPES" at bounding box center [654, 264] width 373 height 25
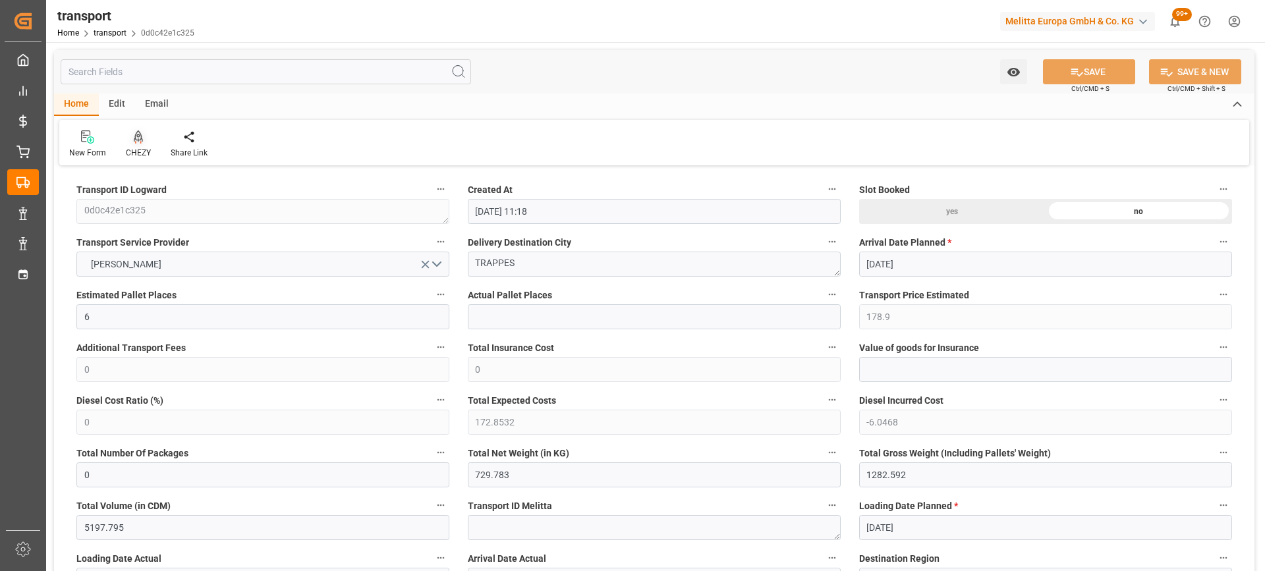
click at [138, 140] on icon at bounding box center [138, 135] width 9 height 11
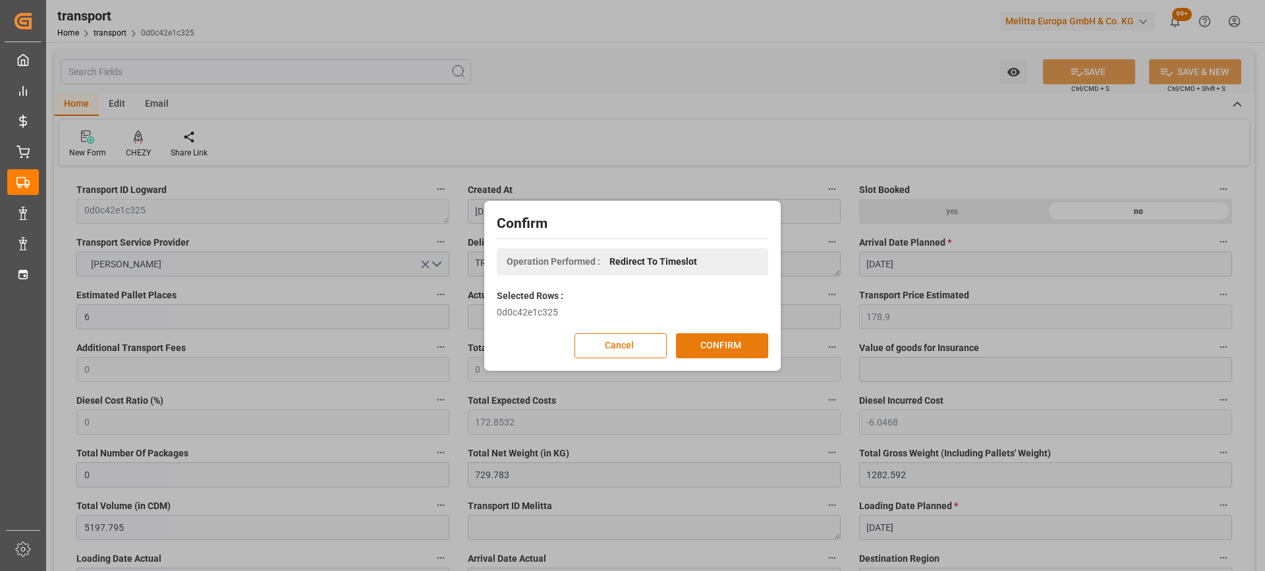
click at [715, 347] on button "CONFIRM" at bounding box center [722, 345] width 92 height 25
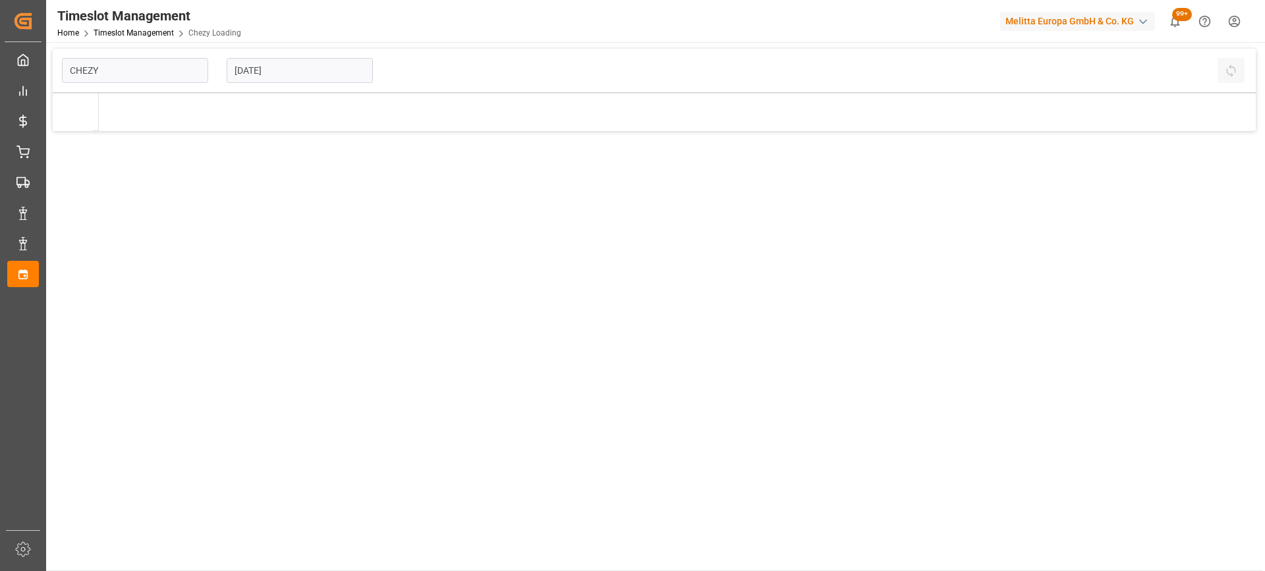
type input "Chezy Loading"
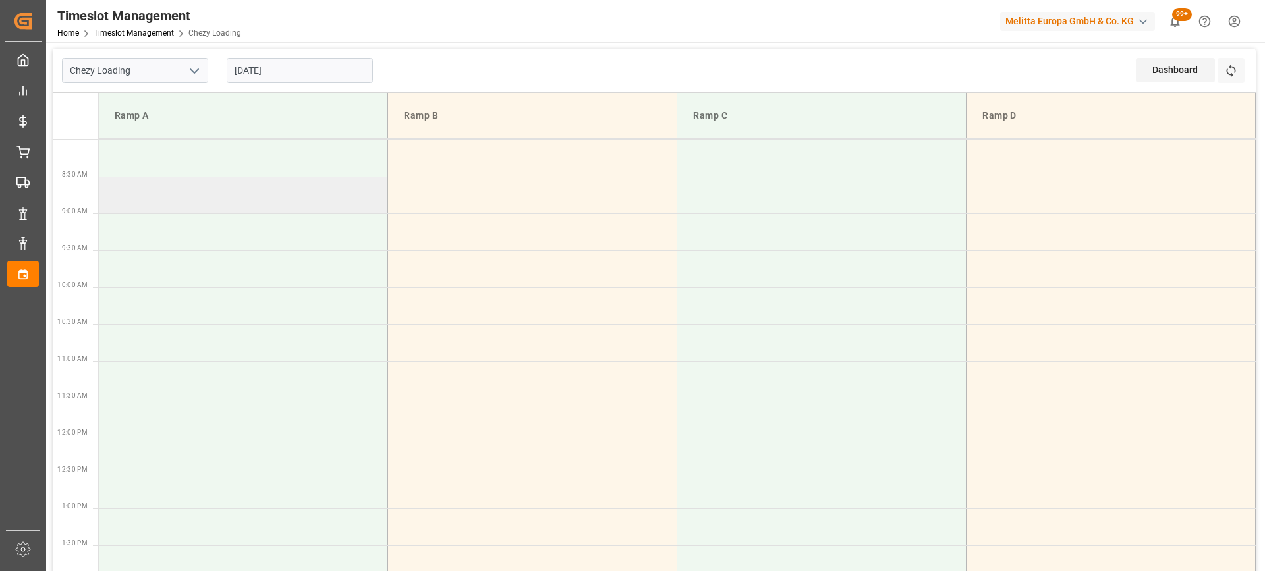
click at [190, 194] on td at bounding box center [243, 195] width 289 height 37
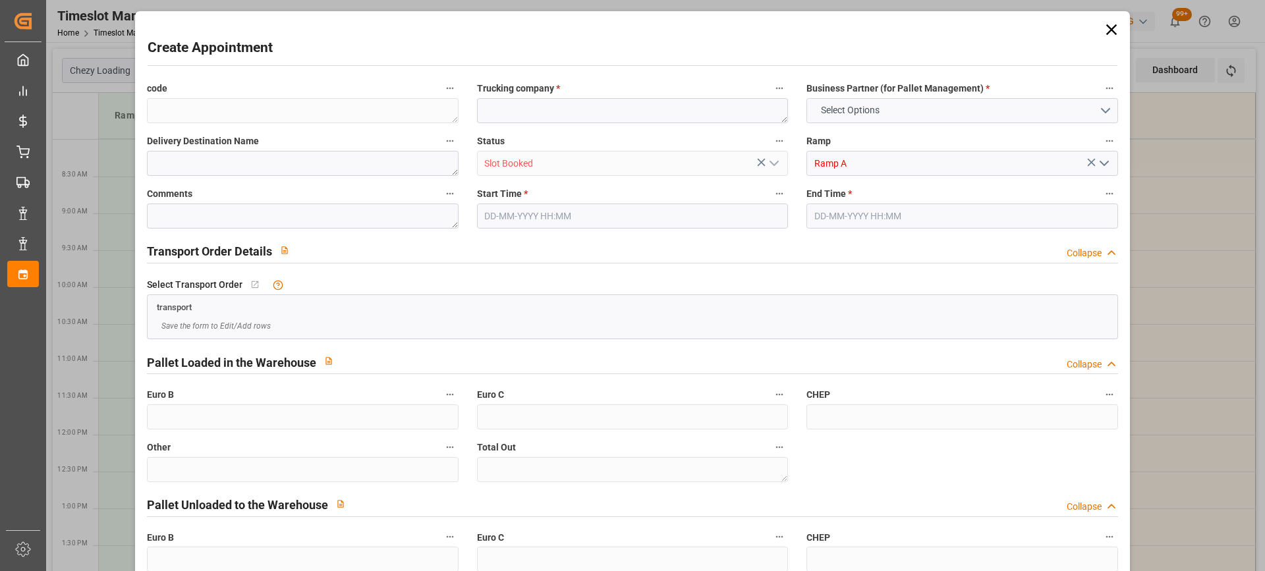
type input "0"
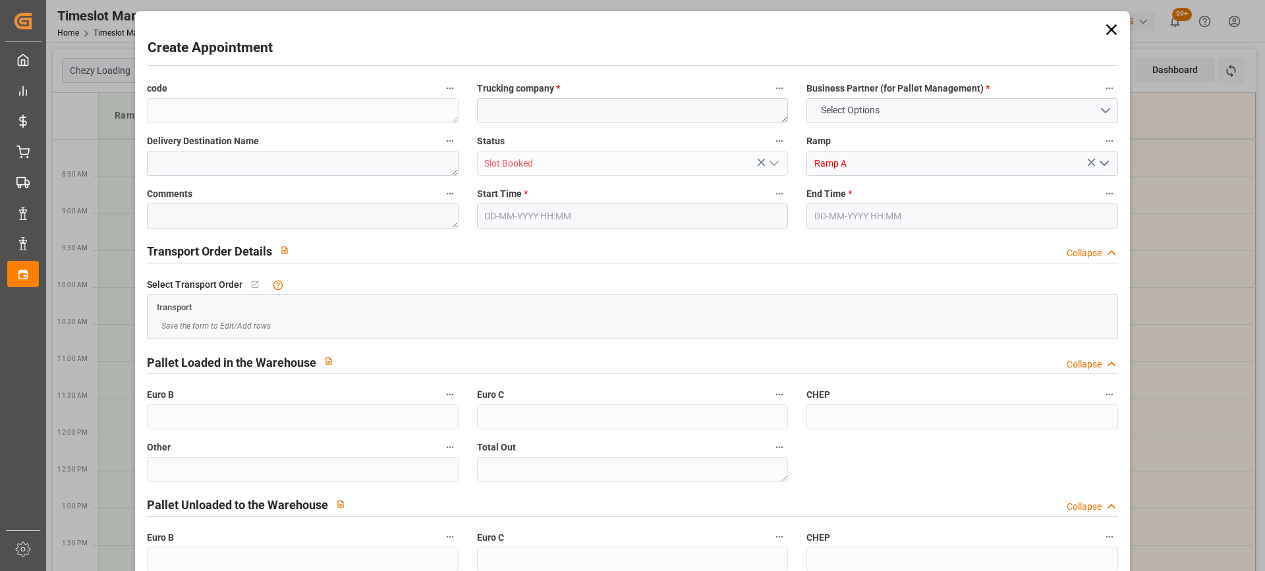
type input "0"
type input "[DATE] 08:30"
type input "[DATE] 09:00"
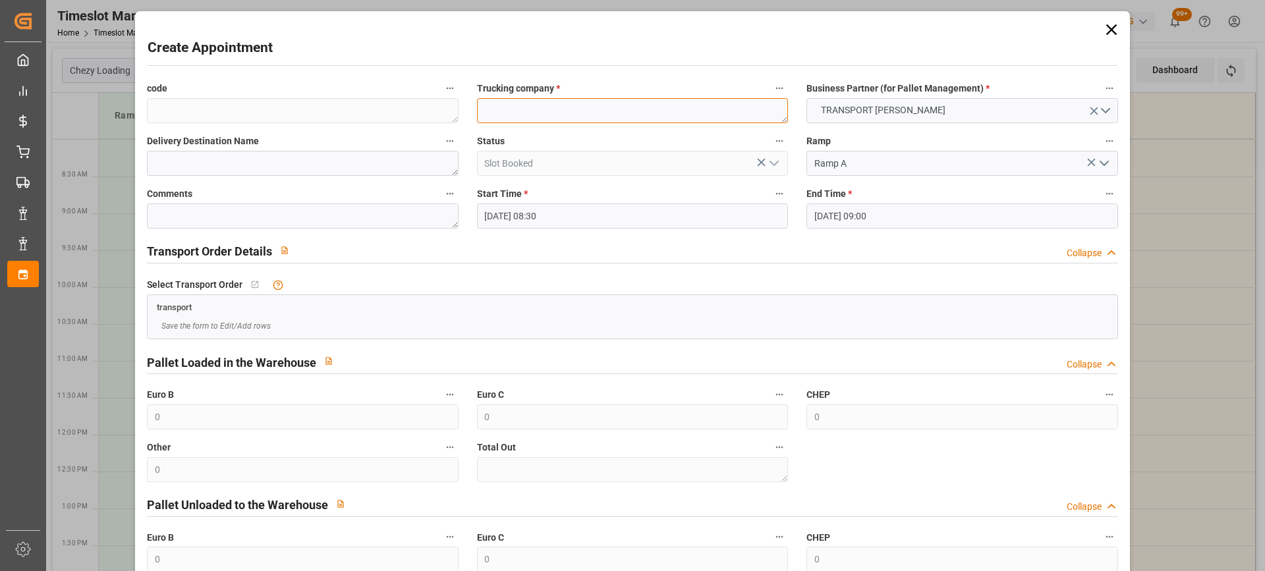
paste textarea "TRAPPES"
type textarea "TRAPPES"
paste textarea "TRAPPES"
type textarea "TRAPPES"
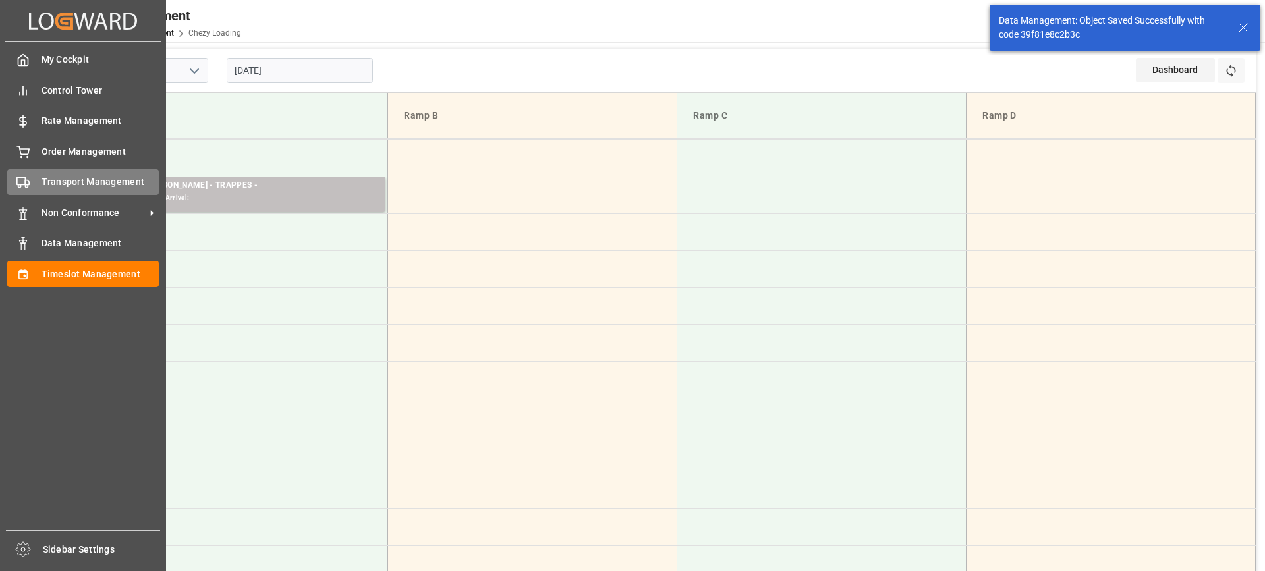
click at [72, 182] on span "Transport Management" at bounding box center [101, 182] width 118 height 14
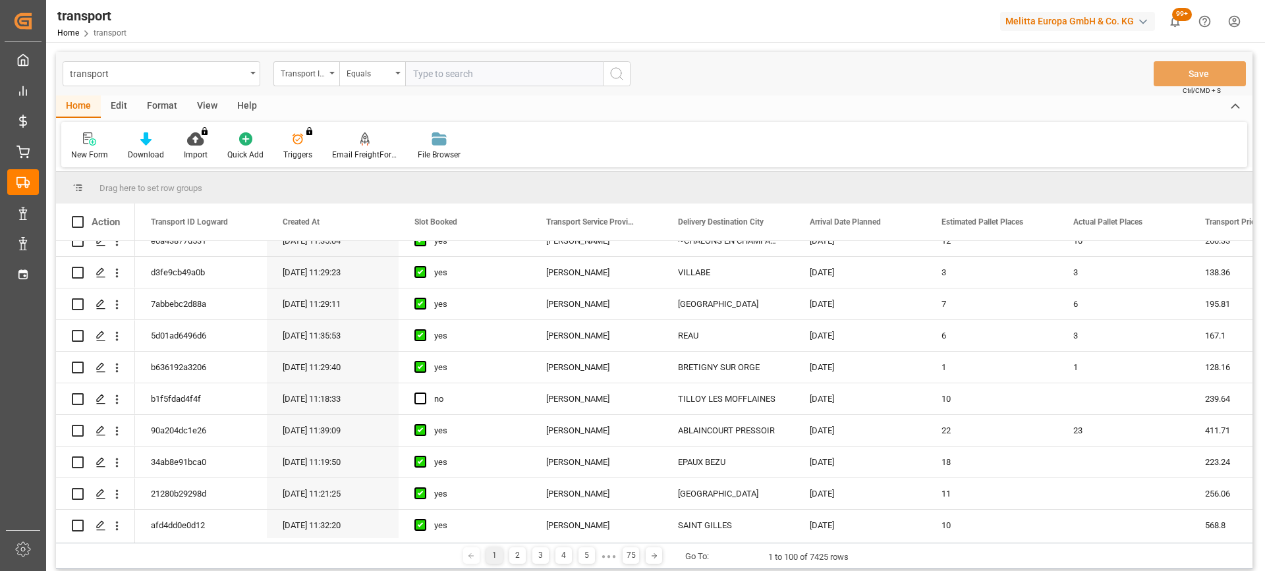
scroll to position [461, 0]
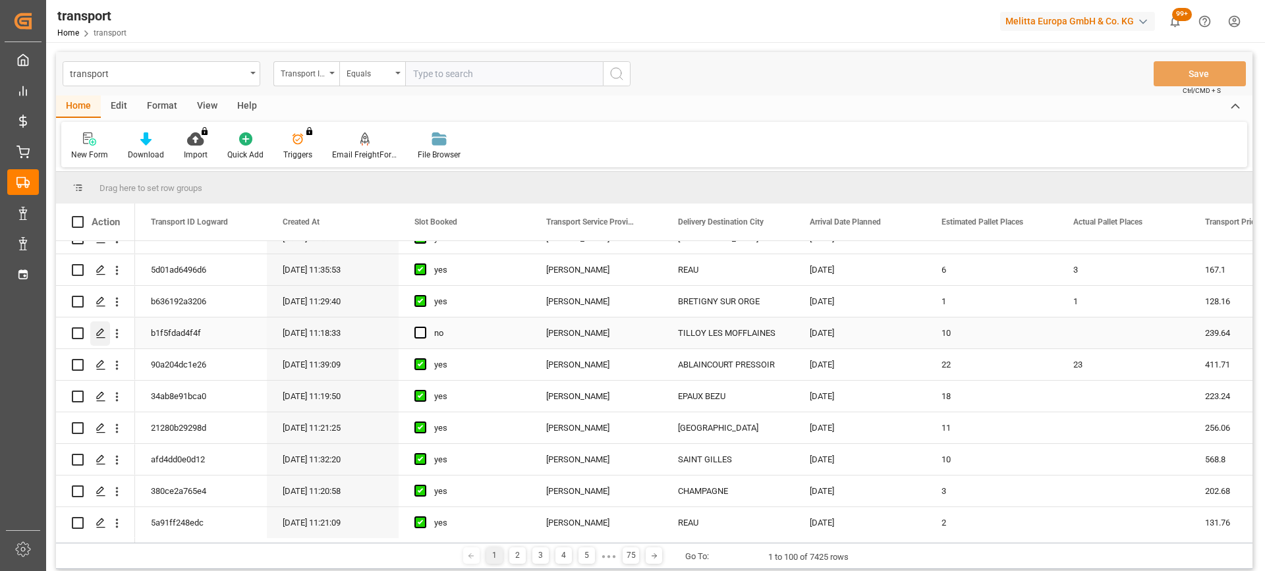
click at [103, 331] on polygon "Press SPACE to select this row." at bounding box center [100, 332] width 7 height 7
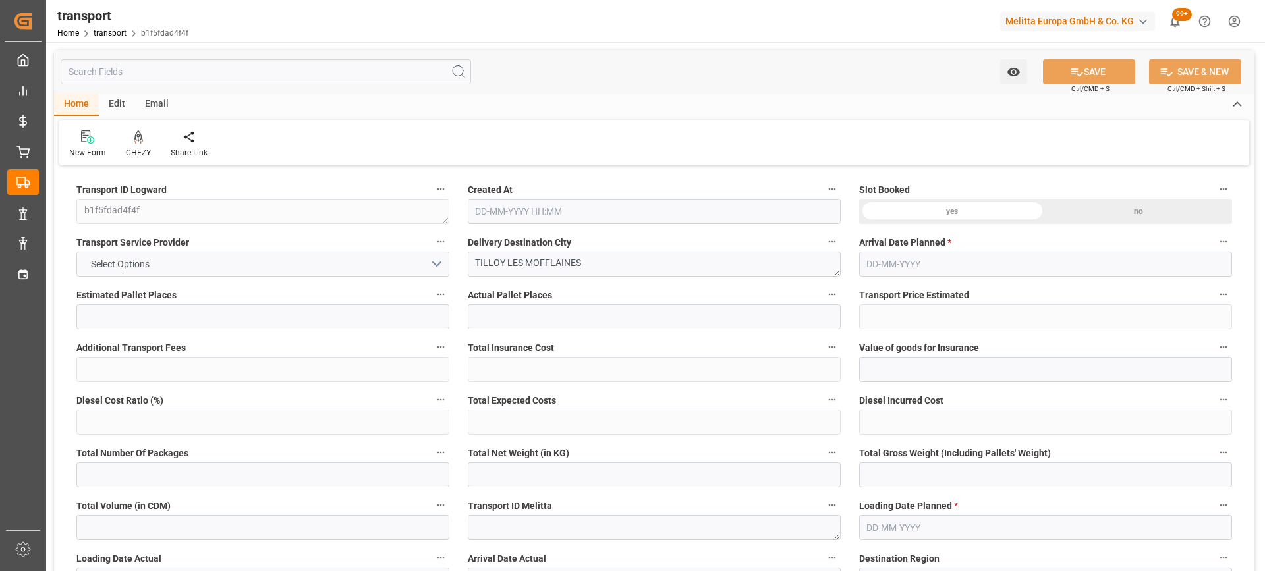
type input "10"
type input "239.64"
type input "0"
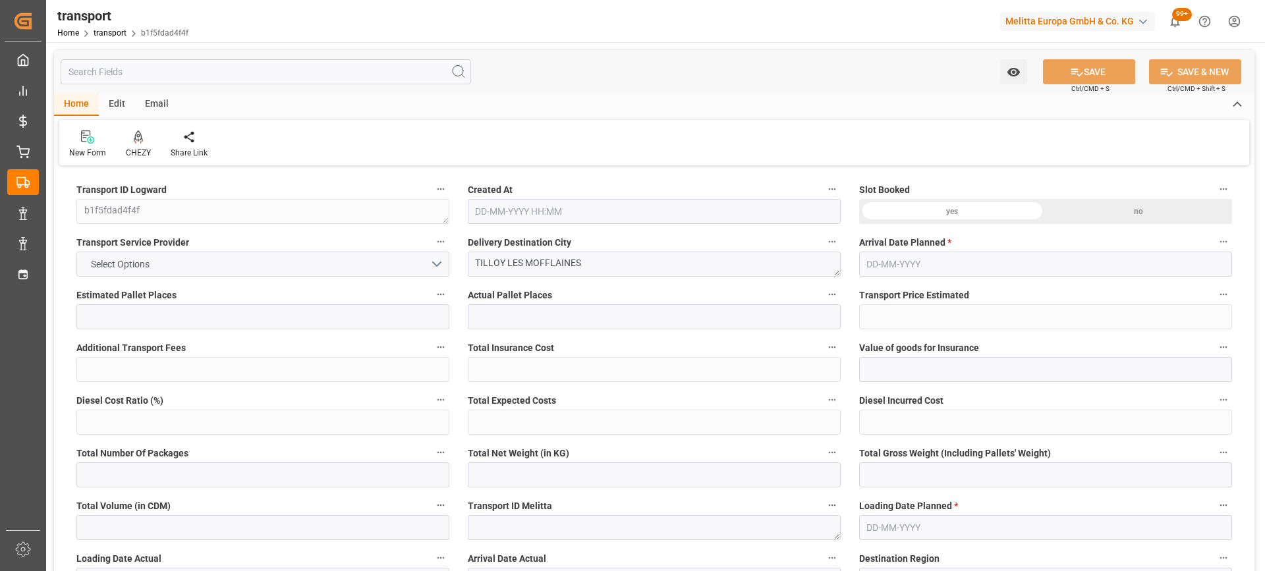
type input "231.5402"
type input "-8.0998"
type input "0"
type input "1446.276"
type input "2619.81"
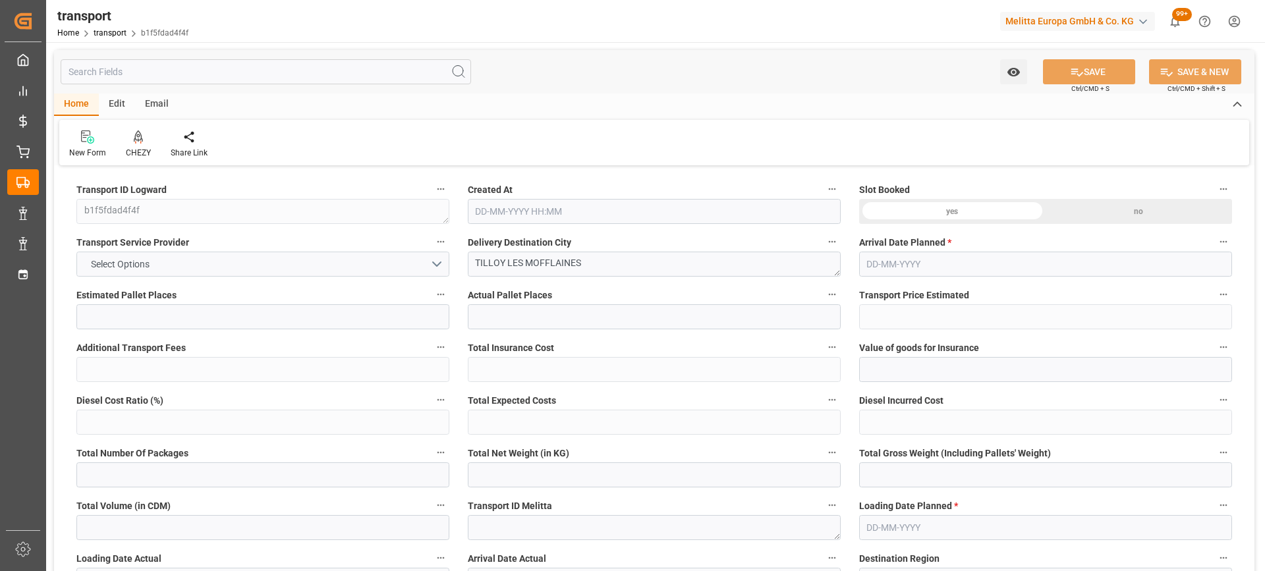
type input "7262.259"
type input "62"
type input "2"
type input "376"
type input "31"
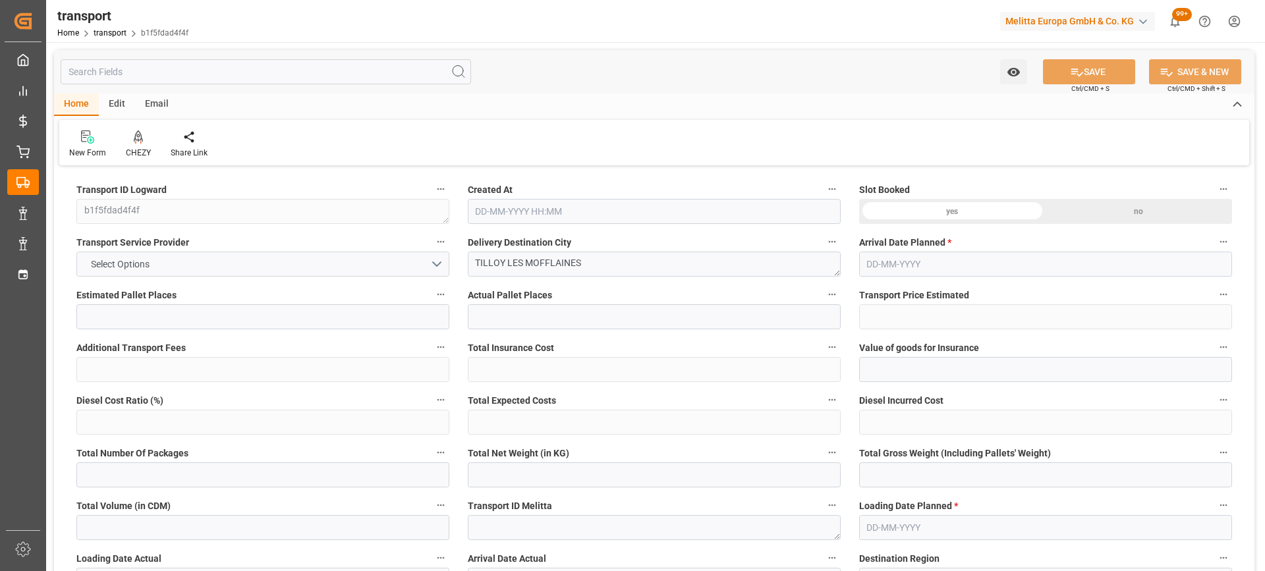
type input "101"
type input "1870.01"
type input "0"
type input "4710.8598"
type input "0"
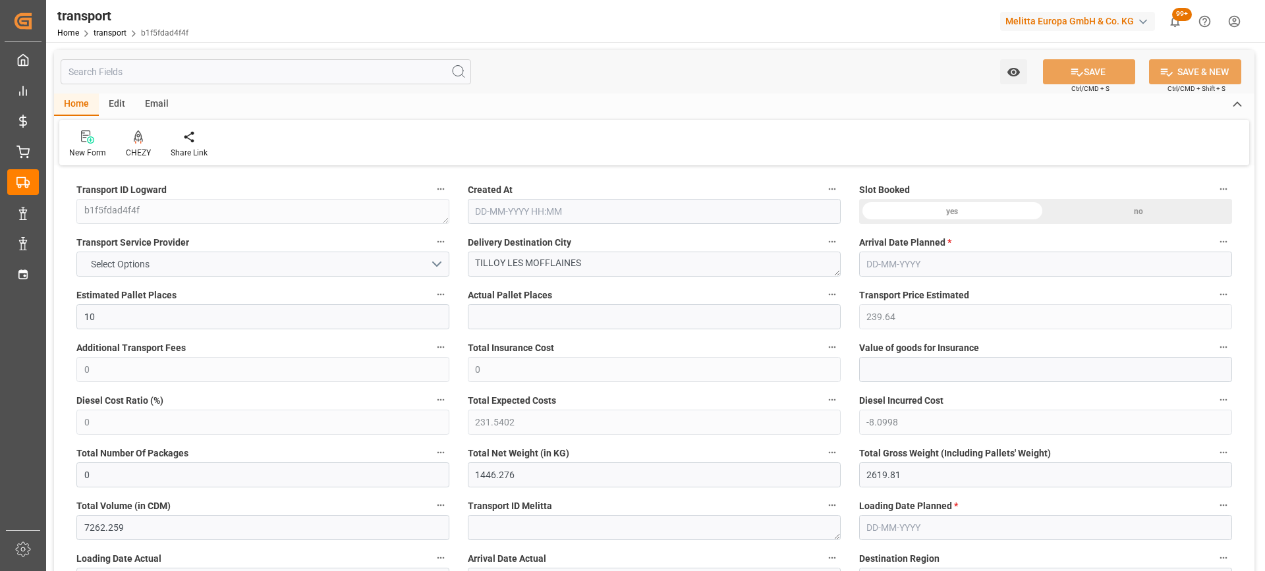
type input "0"
type input "21"
type input "35"
type input "01-09-2025 11:18"
type input "08-09-2025"
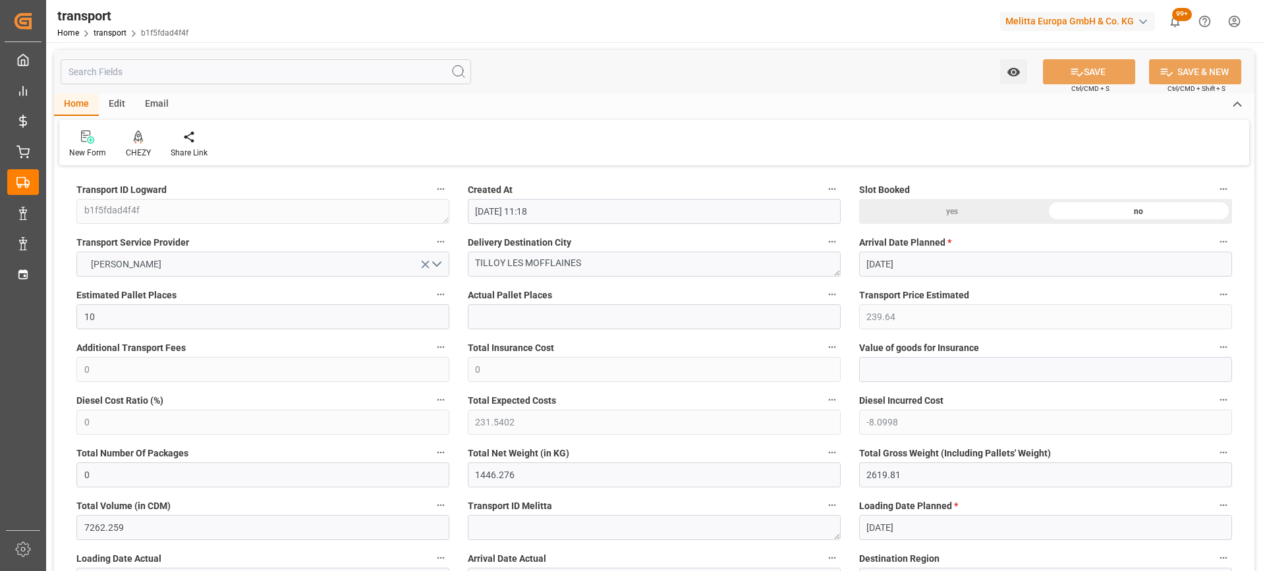
type input "[DATE]"
drag, startPoint x: 636, startPoint y: 265, endPoint x: 456, endPoint y: 258, distance: 180.0
click at [142, 142] on div at bounding box center [138, 137] width 25 height 14
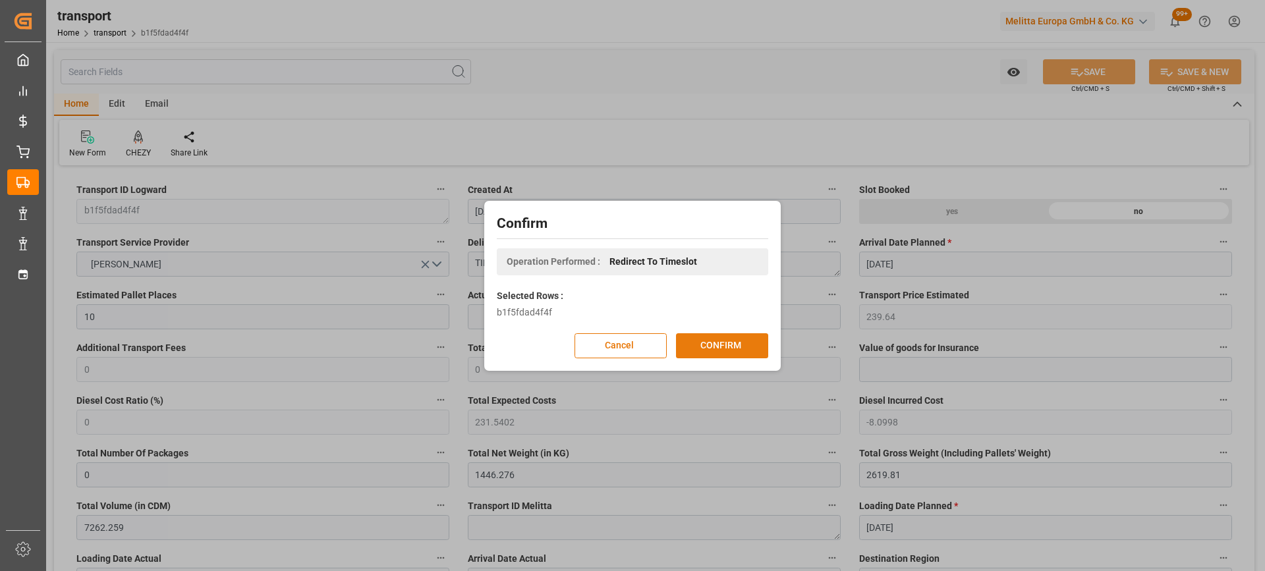
click at [728, 346] on button "CONFIRM" at bounding box center [722, 345] width 92 height 25
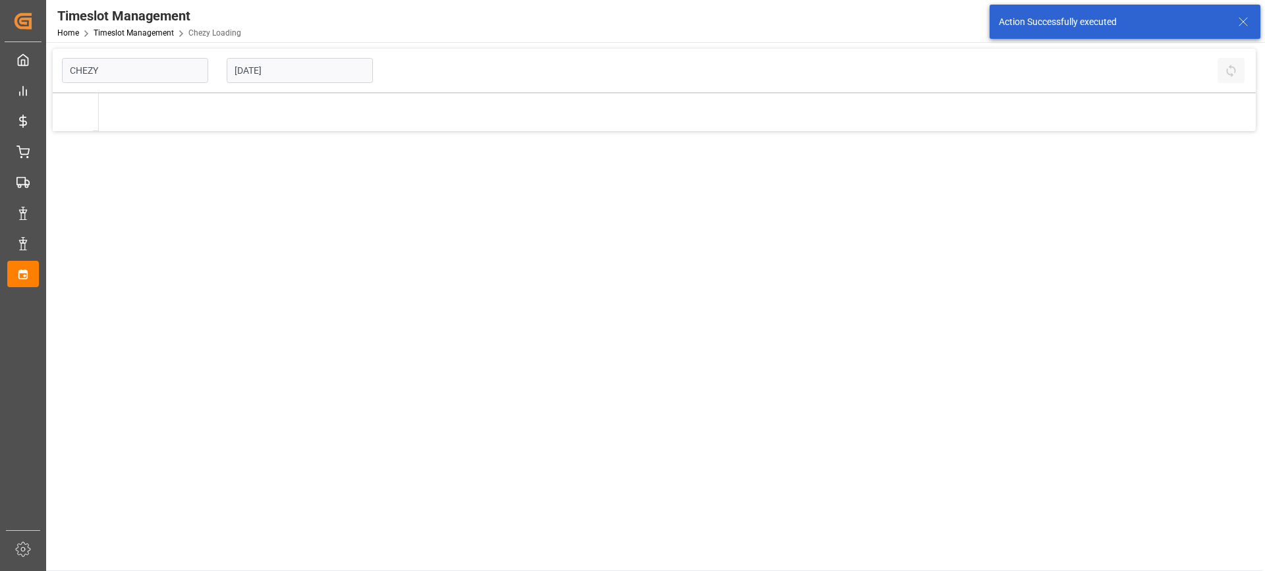
type input "Chezy Loading"
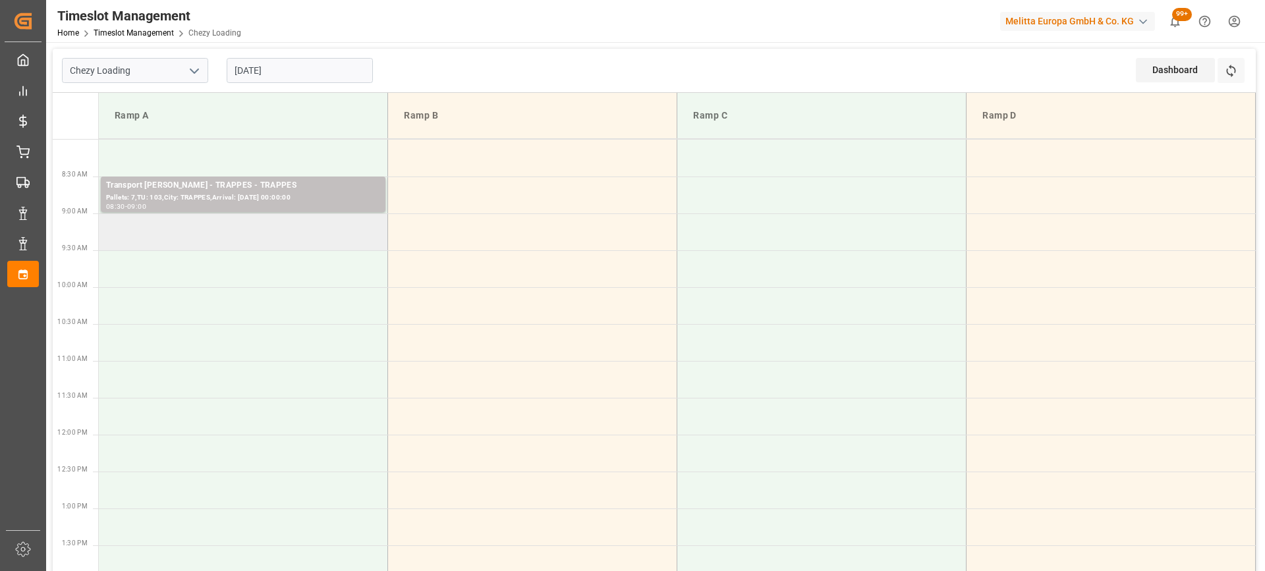
click at [217, 238] on td at bounding box center [243, 231] width 289 height 37
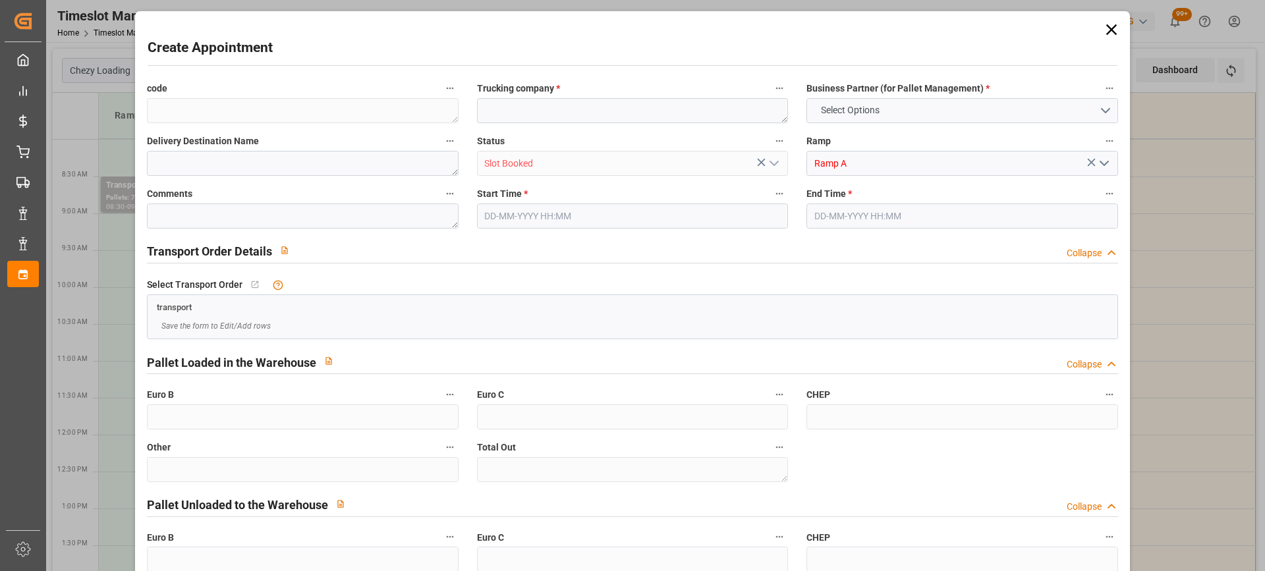
type input "0"
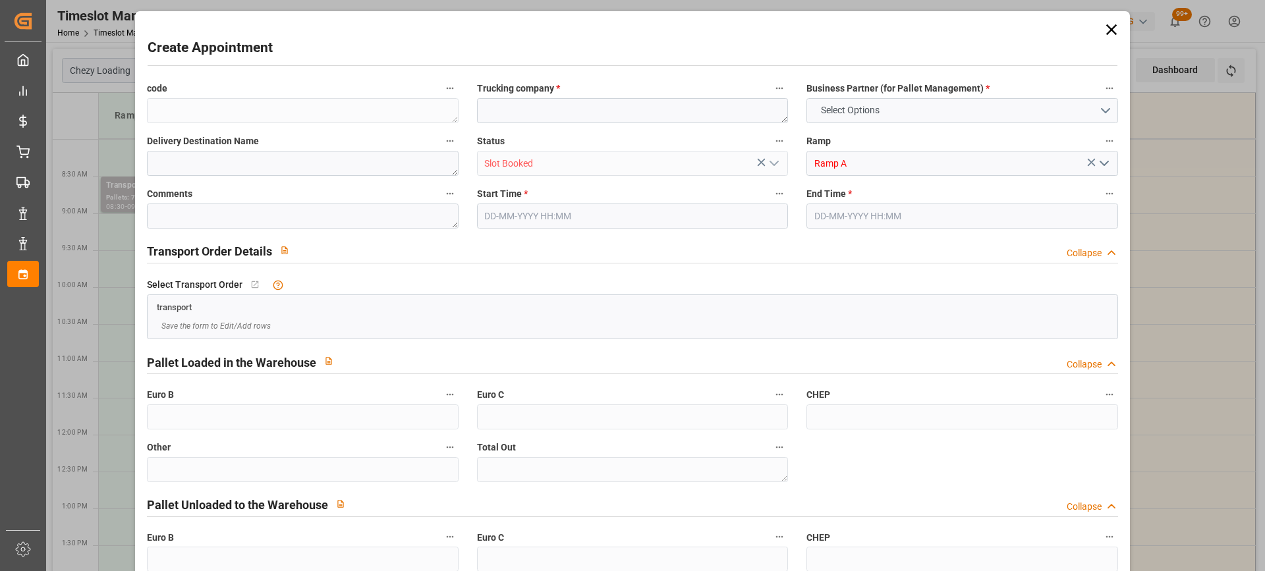
type input "0"
type input "[DATE] 09:00"
type input "[DATE] 09:30"
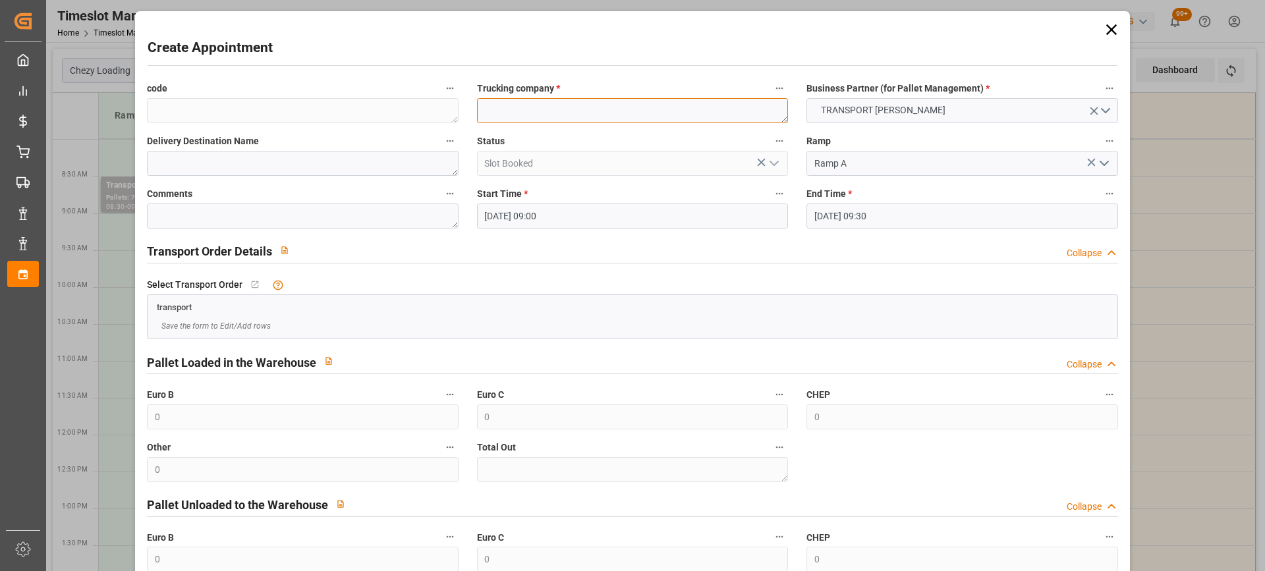
paste textarea "TILLOY LES MOFFLAINES"
type textarea "TILLOY LES MOFFLAINES"
paste textarea "TILLOY LES MOFFLAINES"
type textarea "TILLOY LES MOFFLAINES"
